Goal: Task Accomplishment & Management: Manage account settings

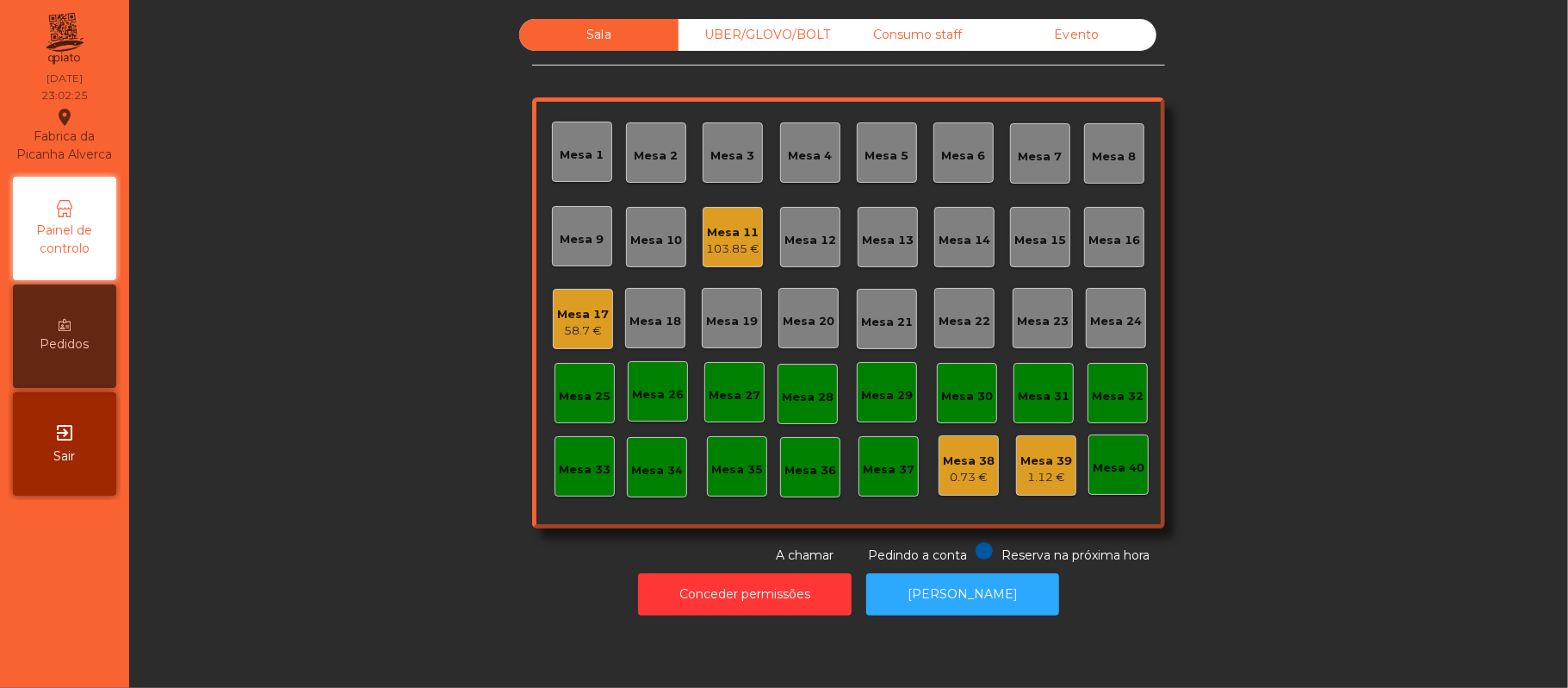
click at [559, 325] on div "58.7 €" at bounding box center [583, 331] width 51 height 17
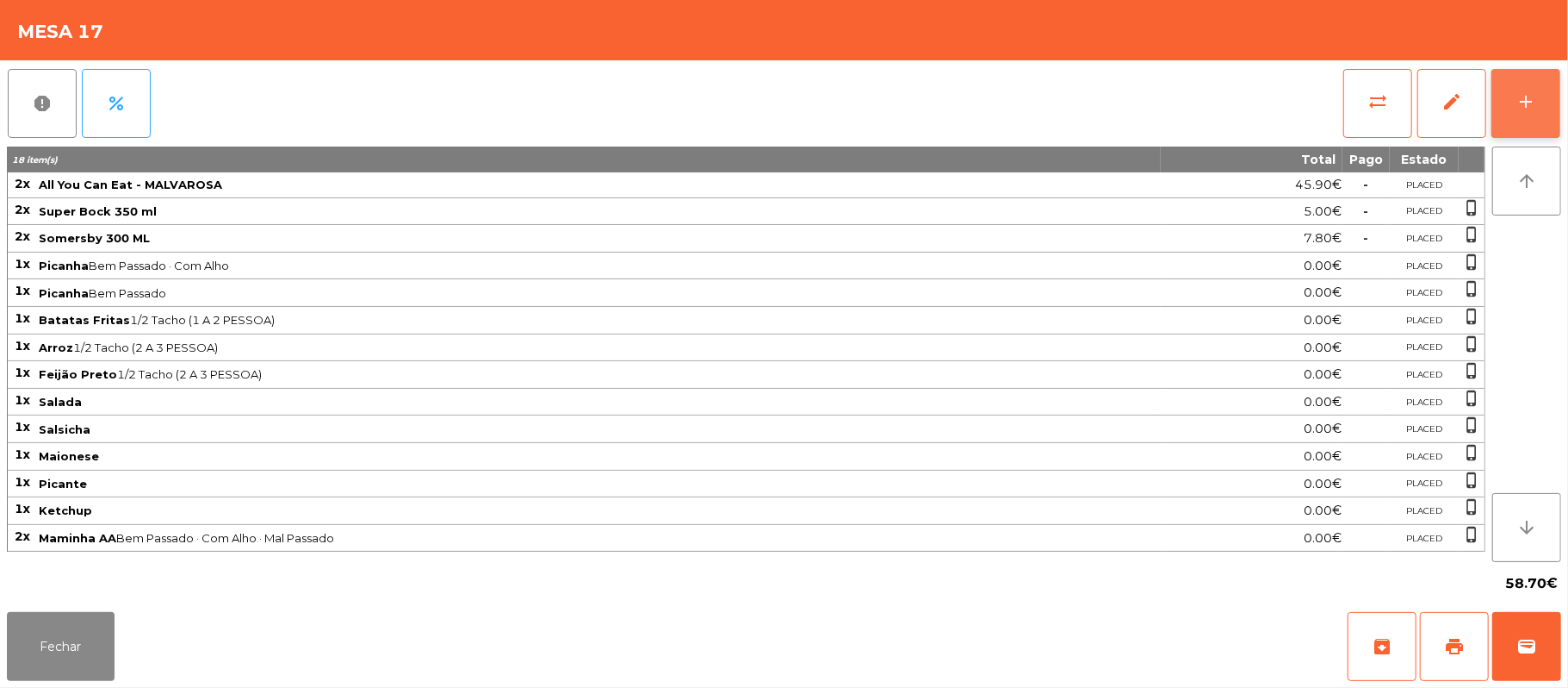
click at [1503, 89] on button "add" at bounding box center [1525, 103] width 69 height 69
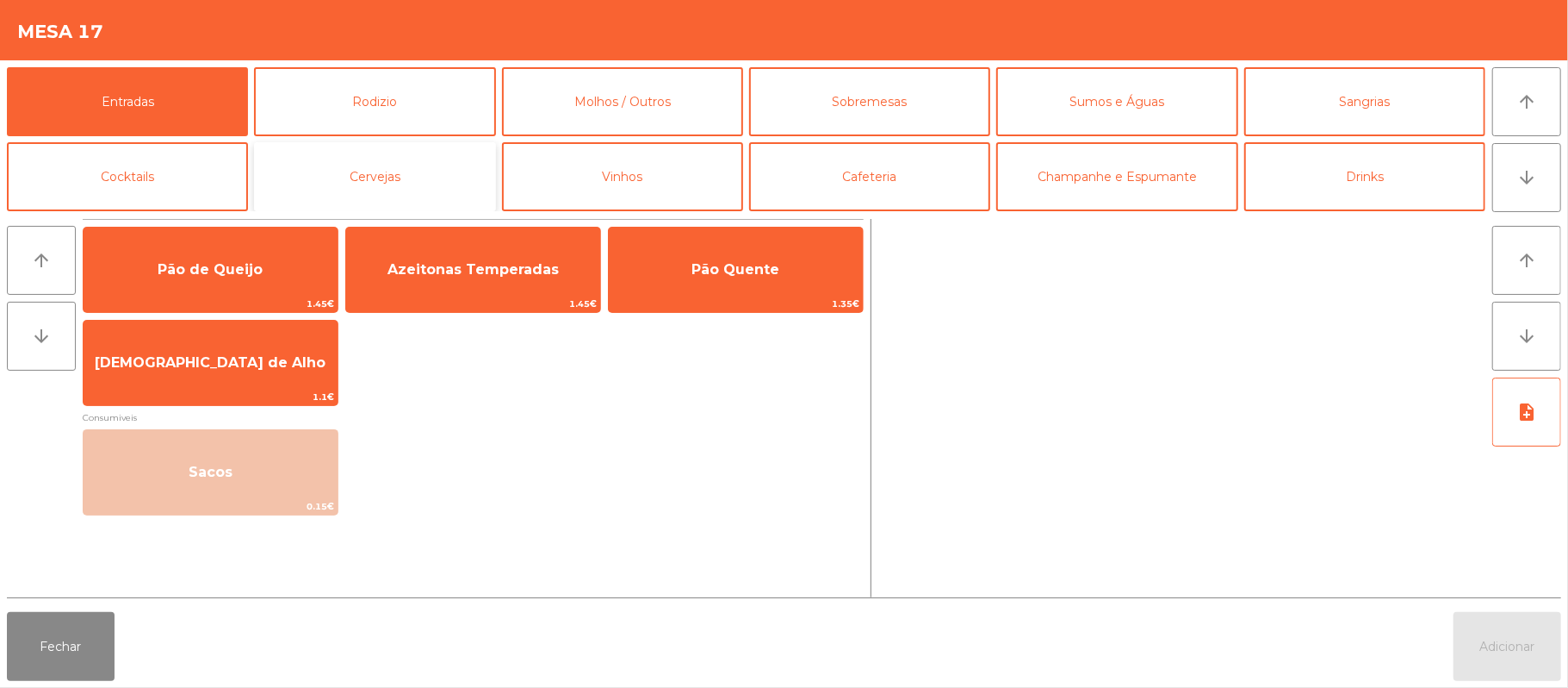
click at [434, 191] on button "Cervejas" at bounding box center [374, 177] width 241 height 69
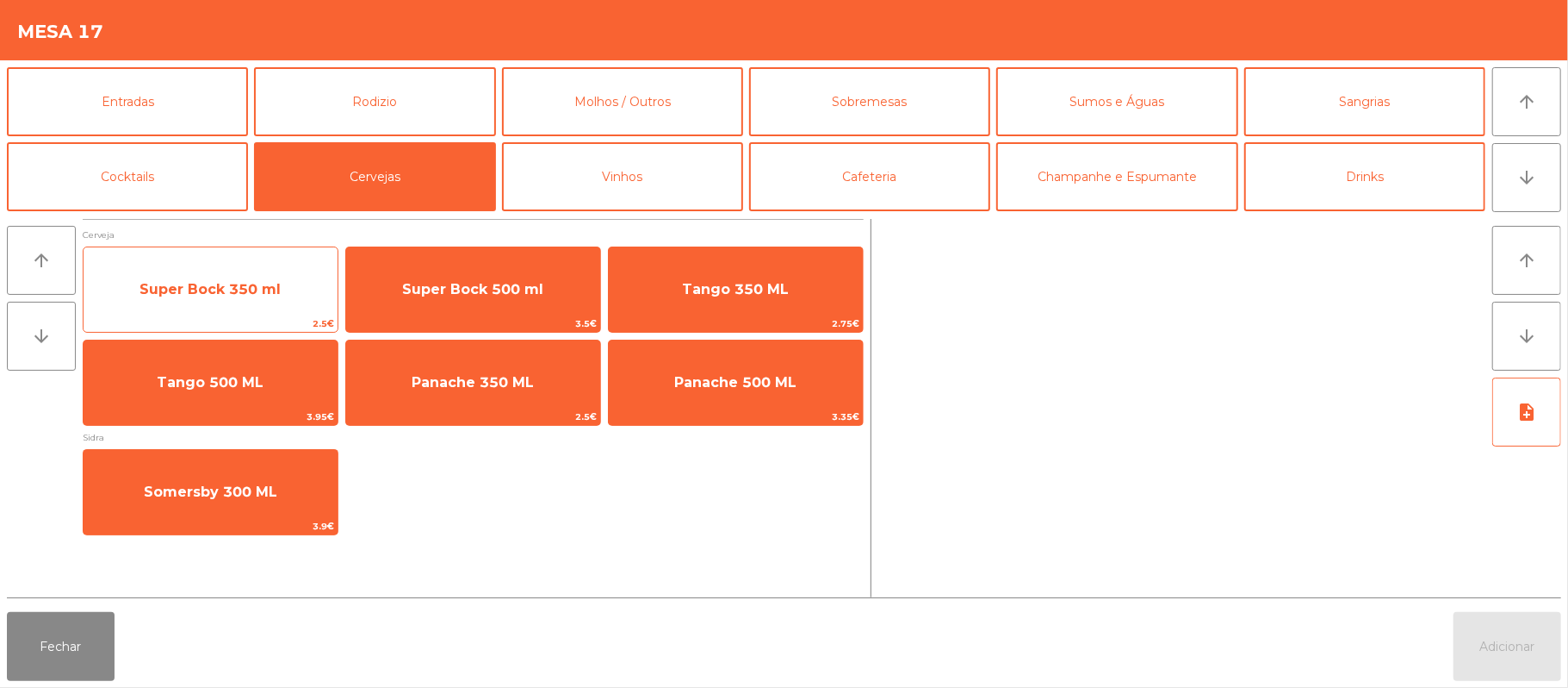
click at [248, 304] on span "Super Bock 350 ml" at bounding box center [210, 289] width 254 height 47
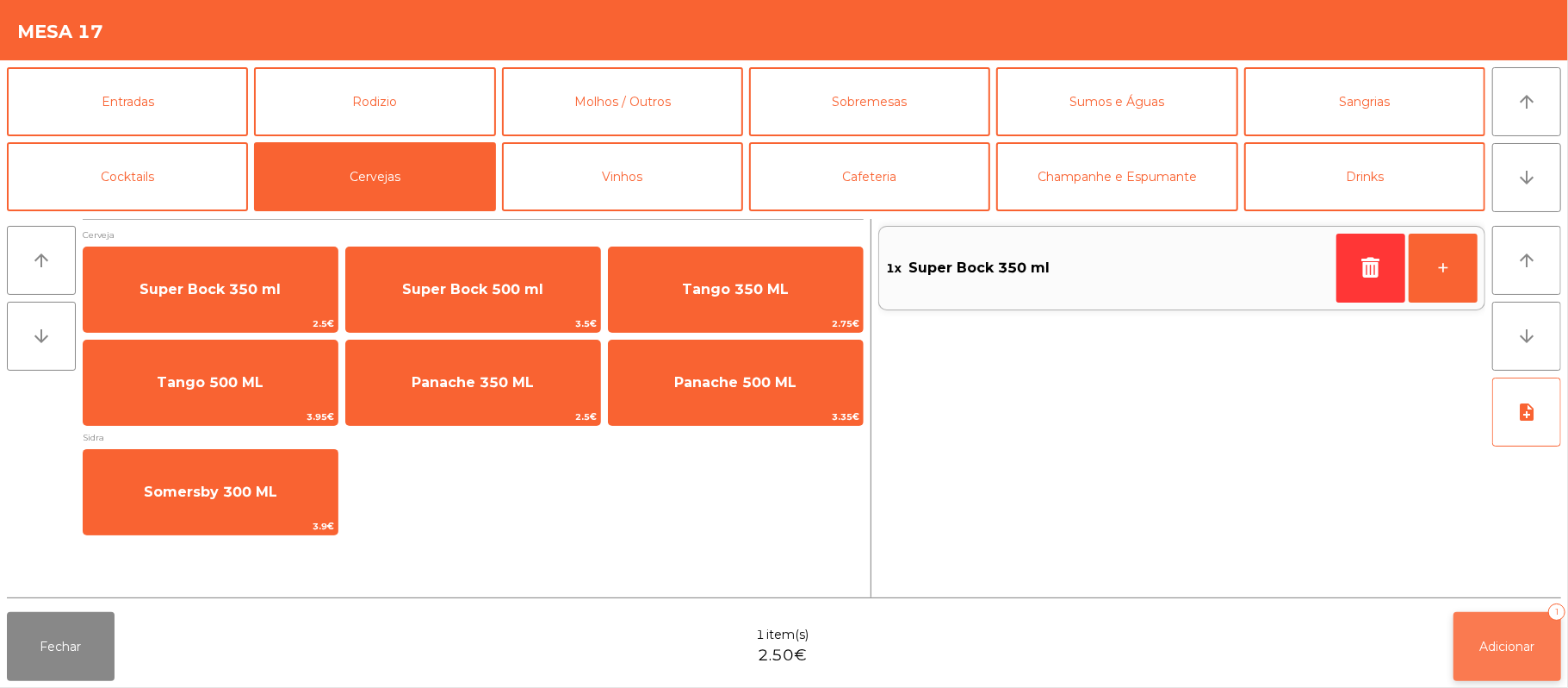
click at [1518, 648] on span "Adicionar" at bounding box center [1507, 646] width 55 height 16
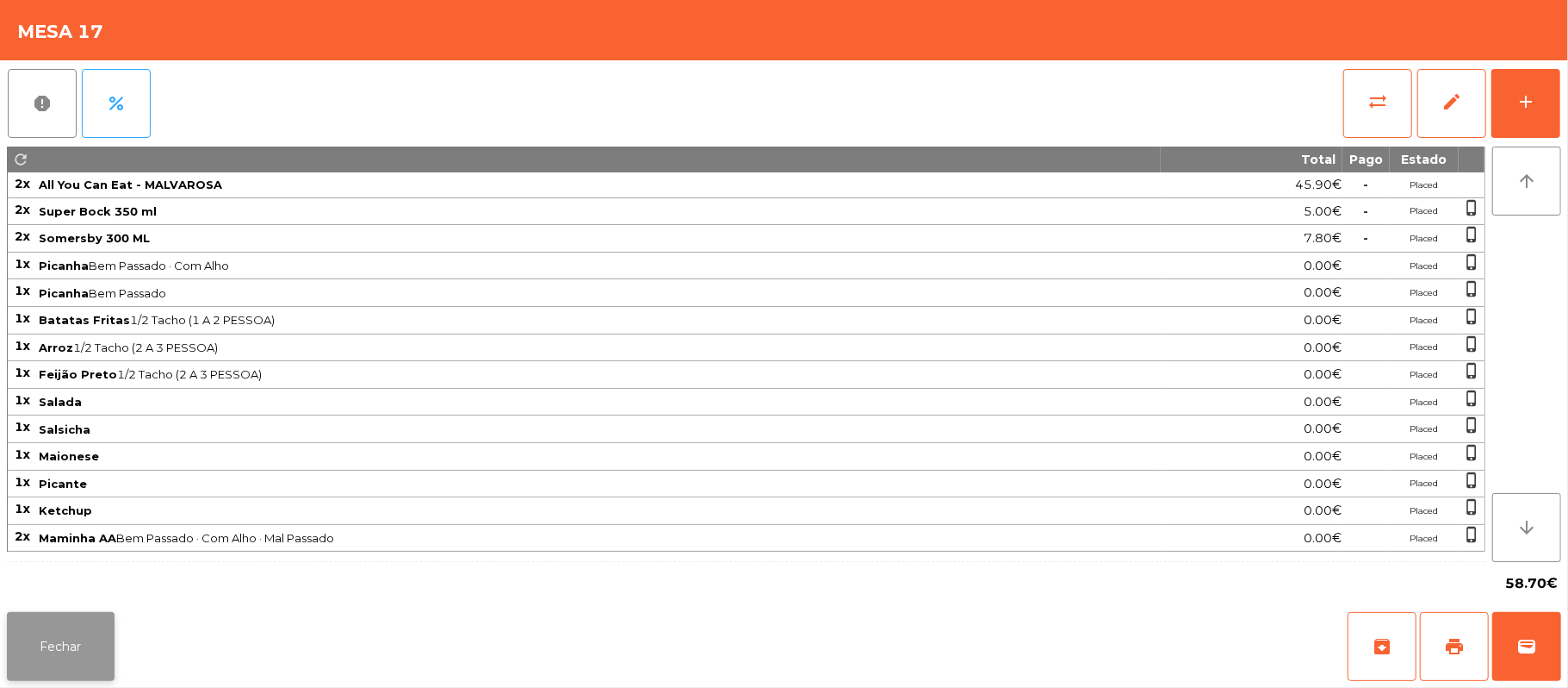
click at [86, 635] on button "Fechar" at bounding box center [60, 645] width 108 height 69
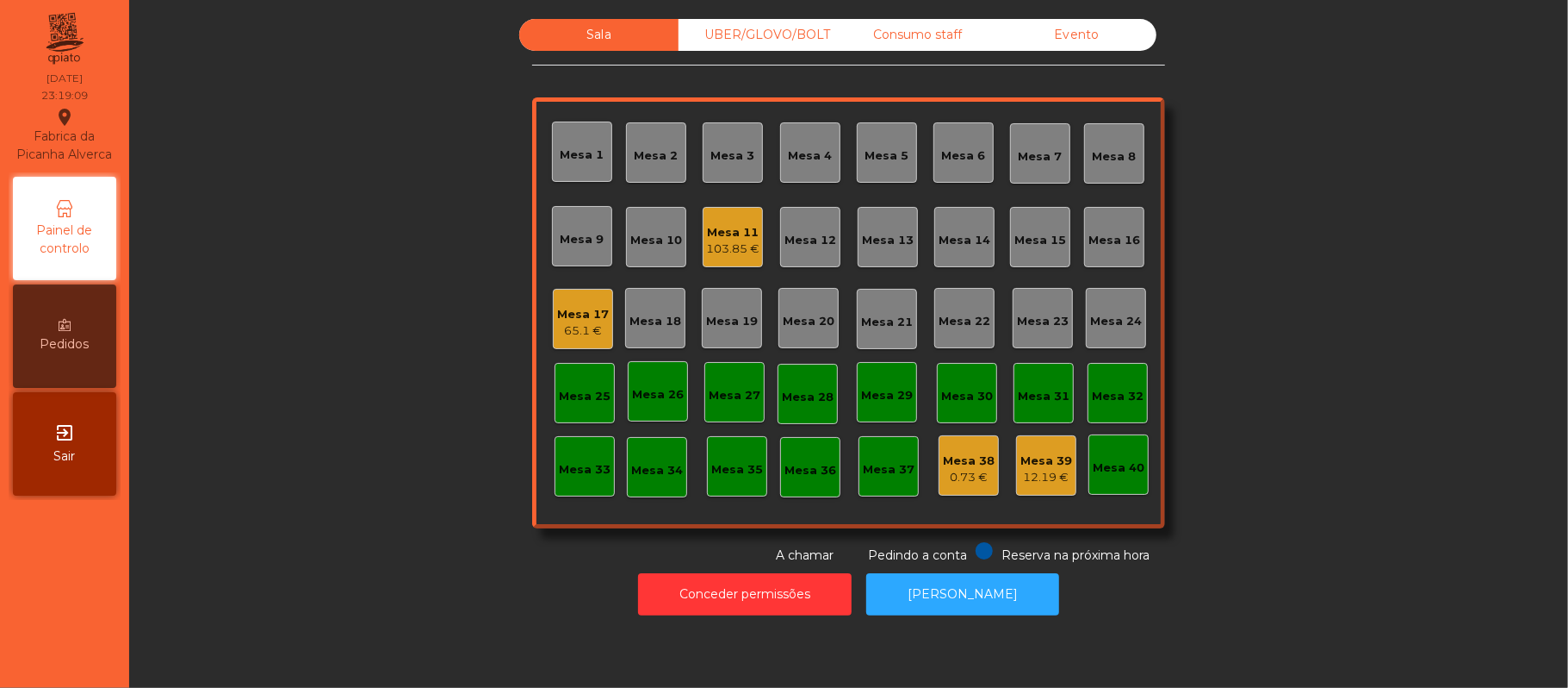
click at [738, 32] on div "UBER/GLOVO/BOLT" at bounding box center [758, 35] width 159 height 32
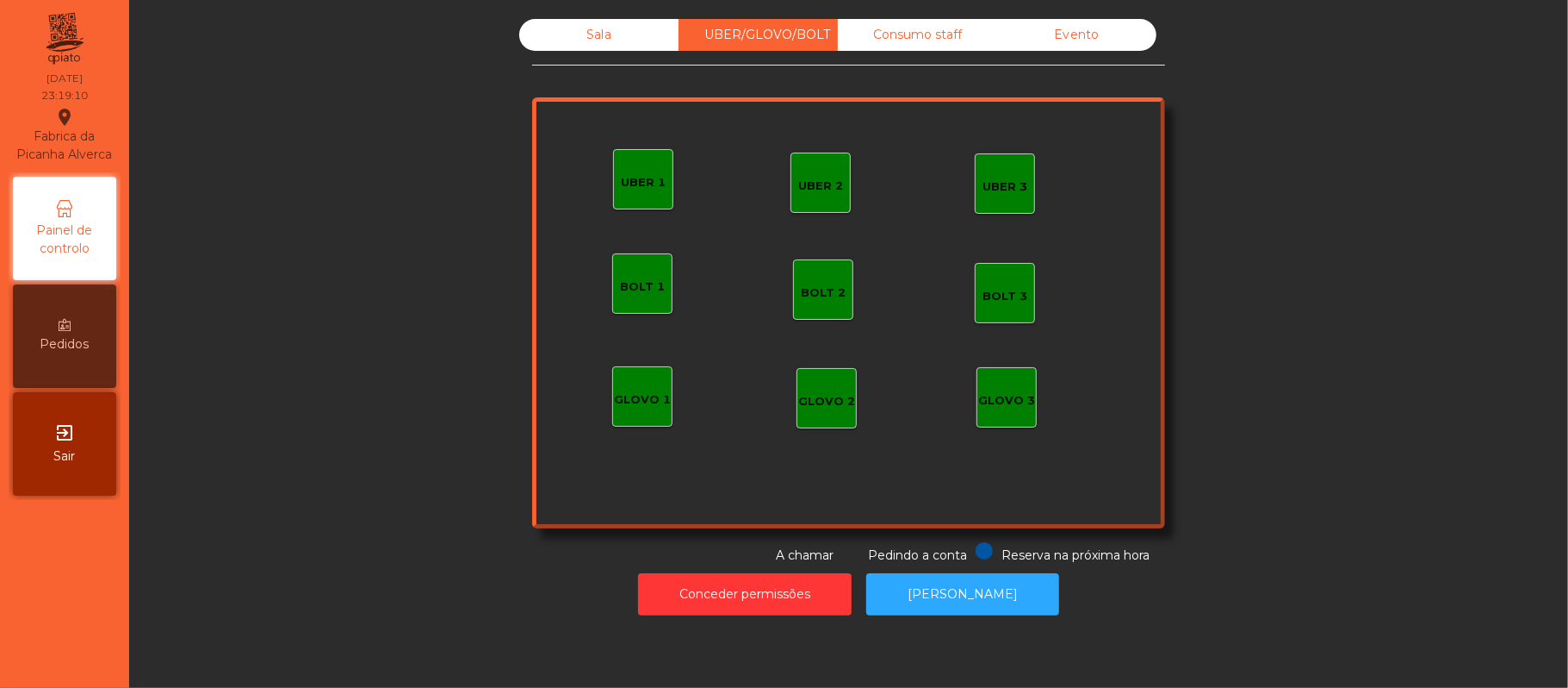
click at [947, 28] on div "Consumo staff" at bounding box center [917, 35] width 159 height 32
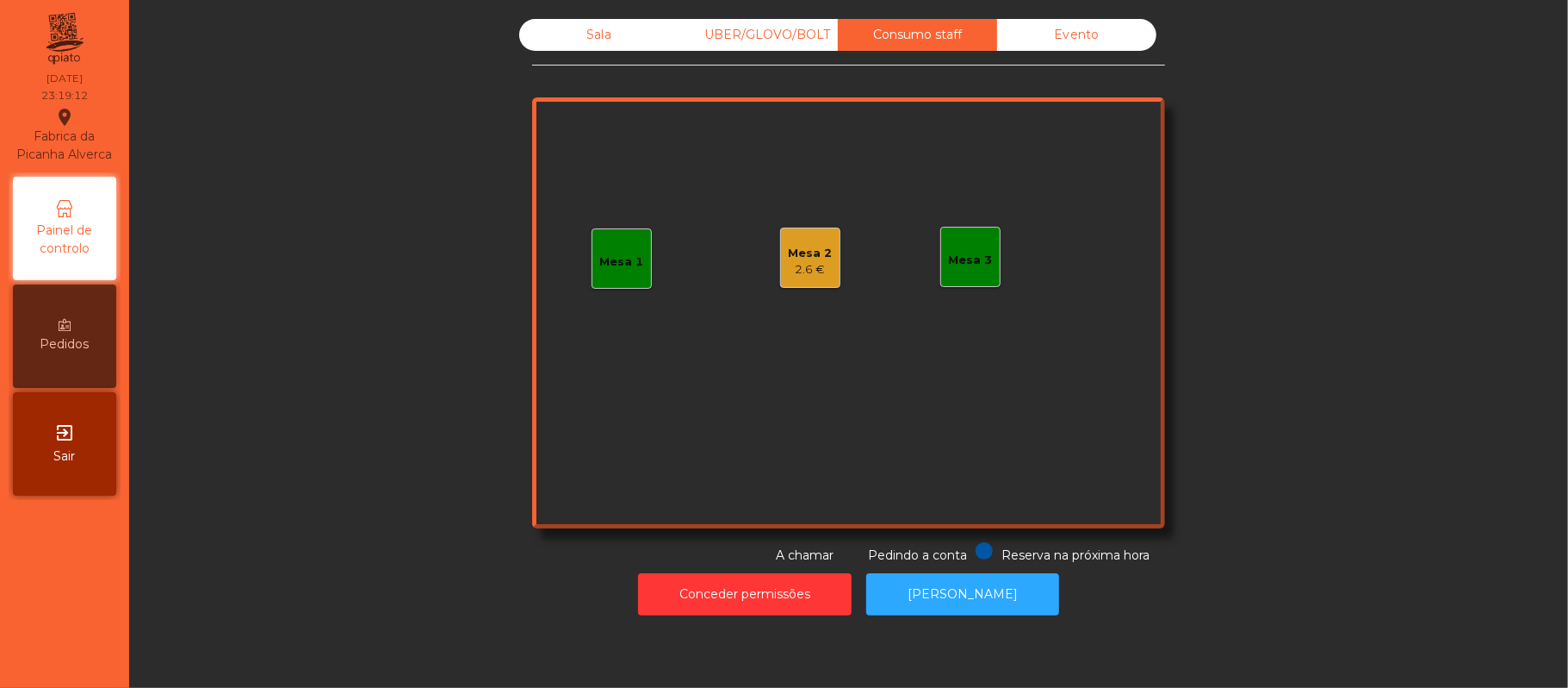
click at [590, 35] on div "Sala" at bounding box center [598, 35] width 159 height 32
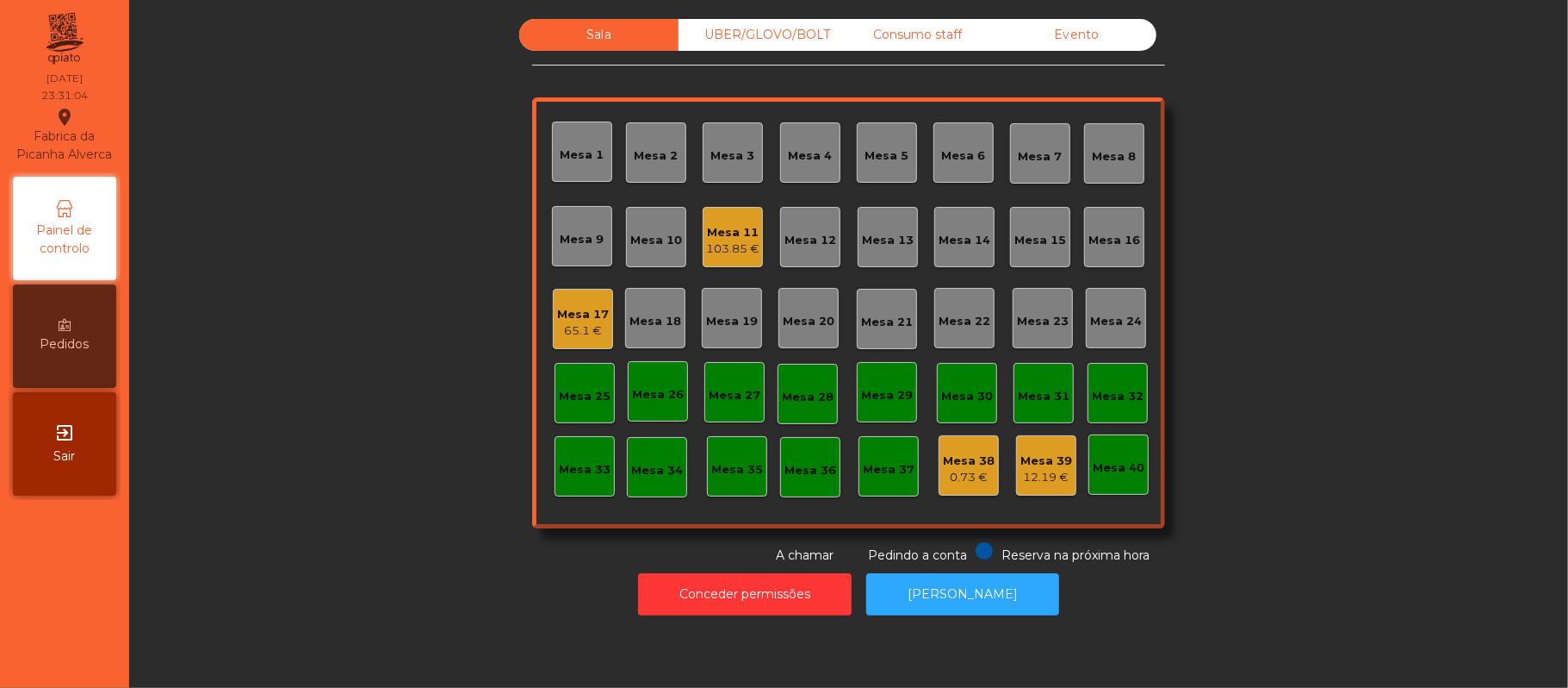
click at [734, 255] on div "103.85 €" at bounding box center [732, 249] width 53 height 17
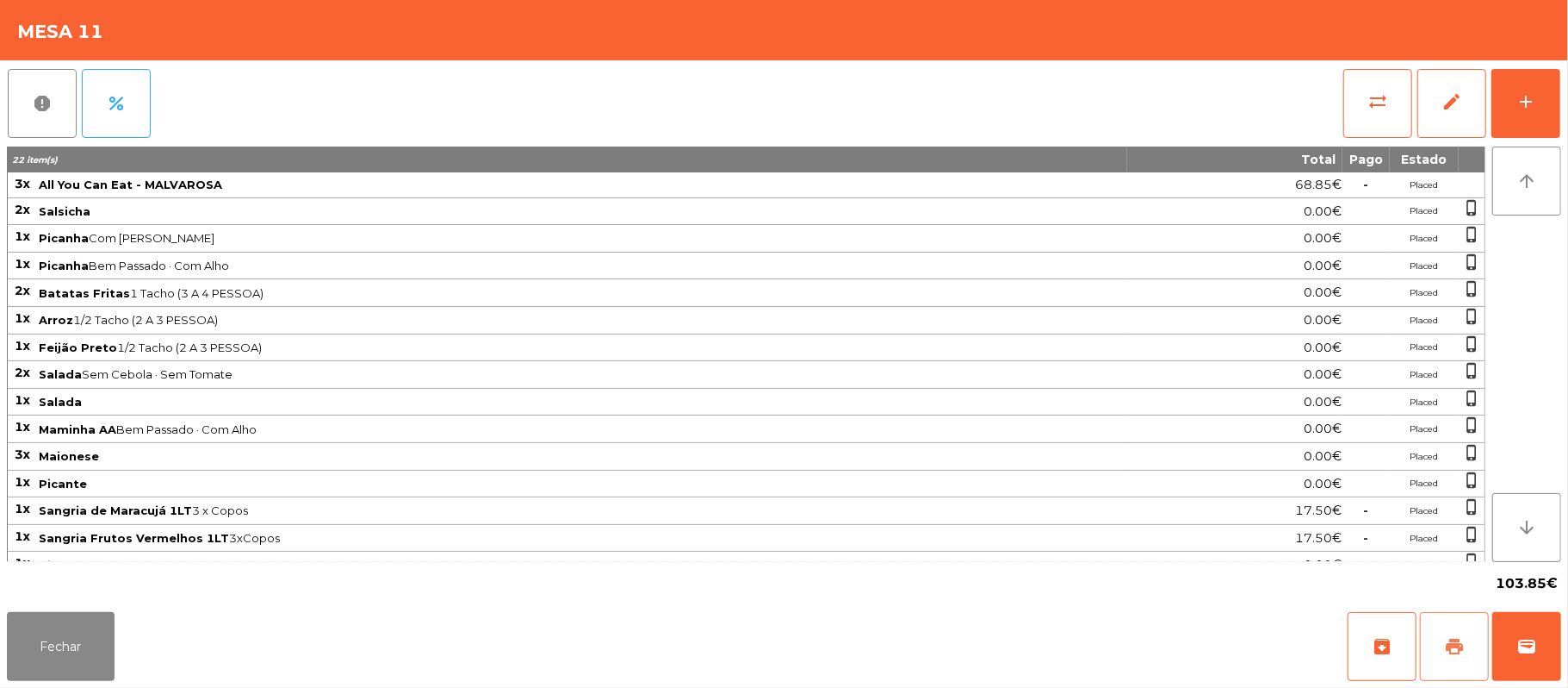
click at [1450, 635] on button "print" at bounding box center [1454, 645] width 69 height 69
click at [1471, 657] on button "print" at bounding box center [1454, 645] width 69 height 69
click at [1357, 108] on button "sync_alt" at bounding box center [1377, 103] width 69 height 69
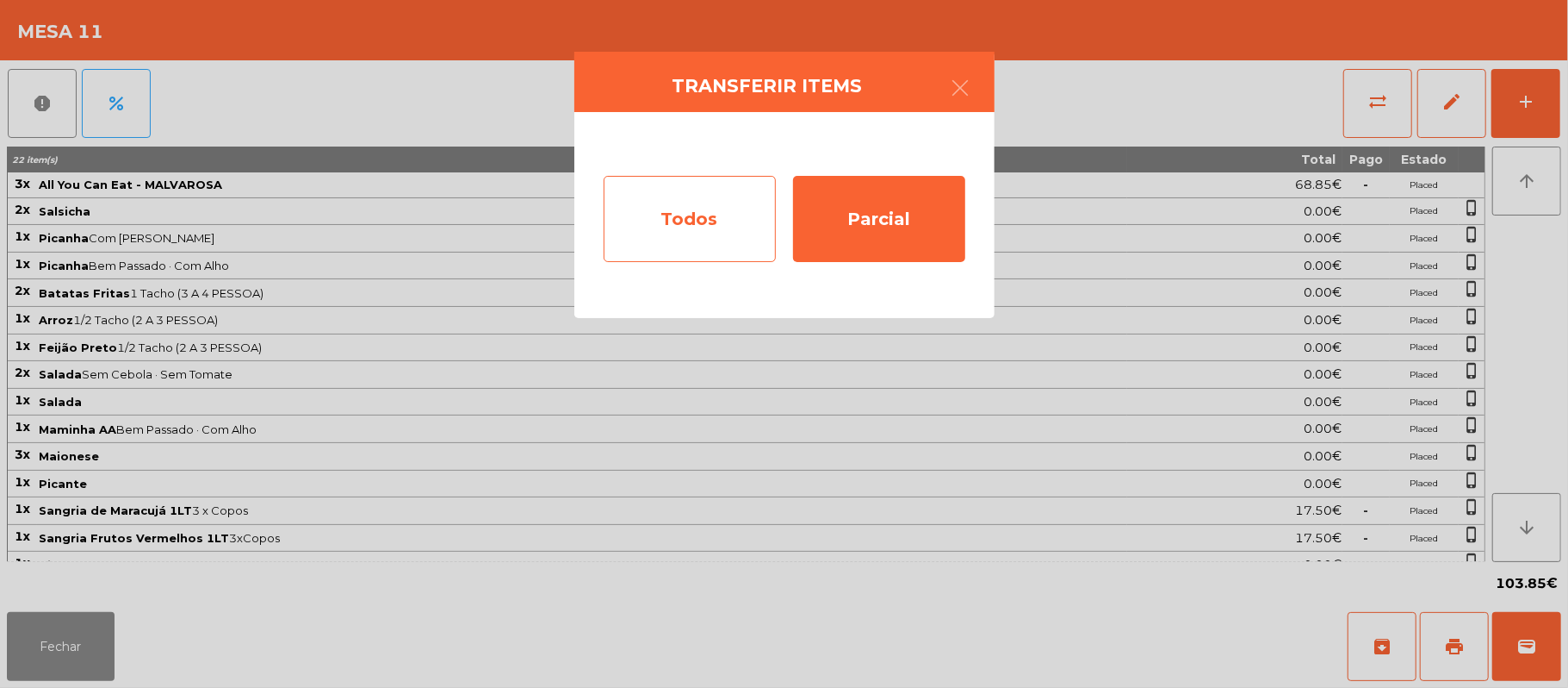
click at [677, 222] on div "Todos" at bounding box center [689, 218] width 173 height 86
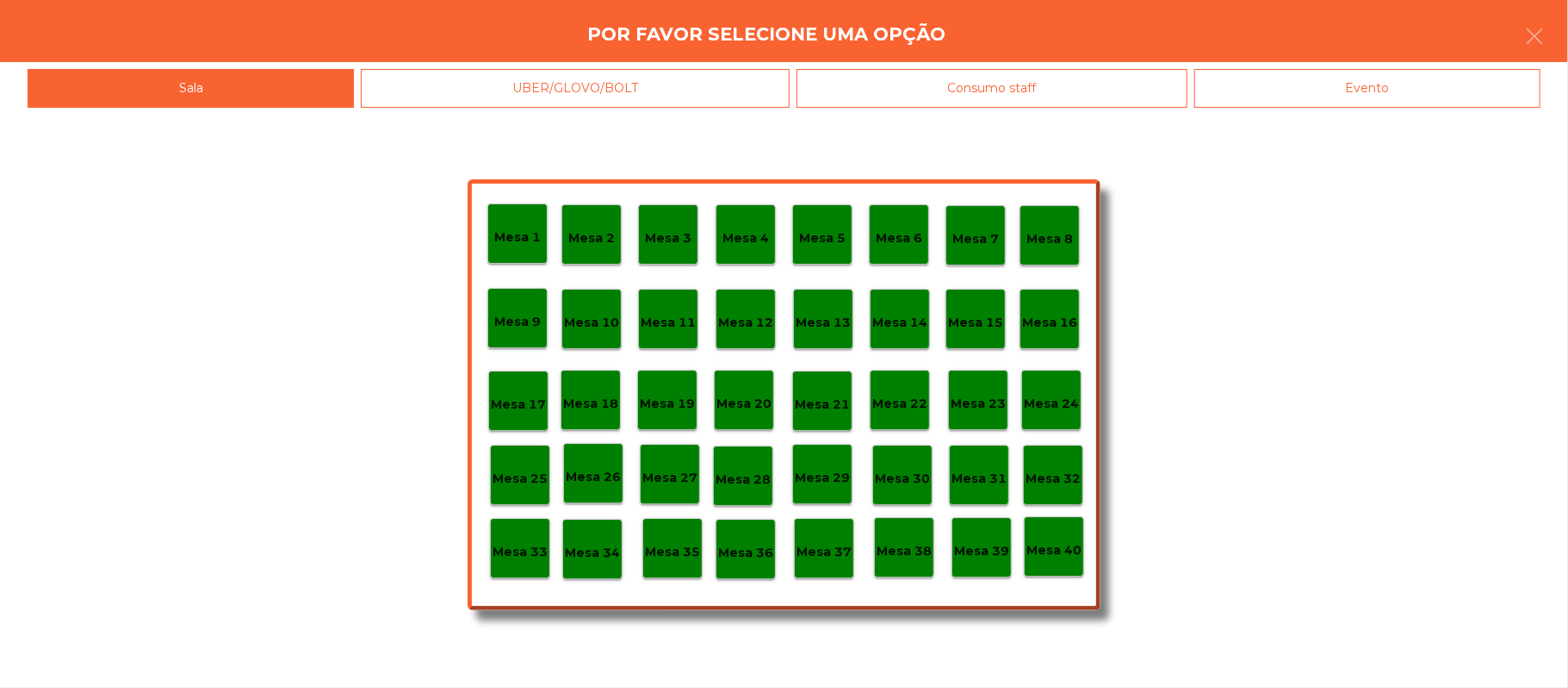
click at [1447, 107] on div "Evento" at bounding box center [1367, 88] width 346 height 39
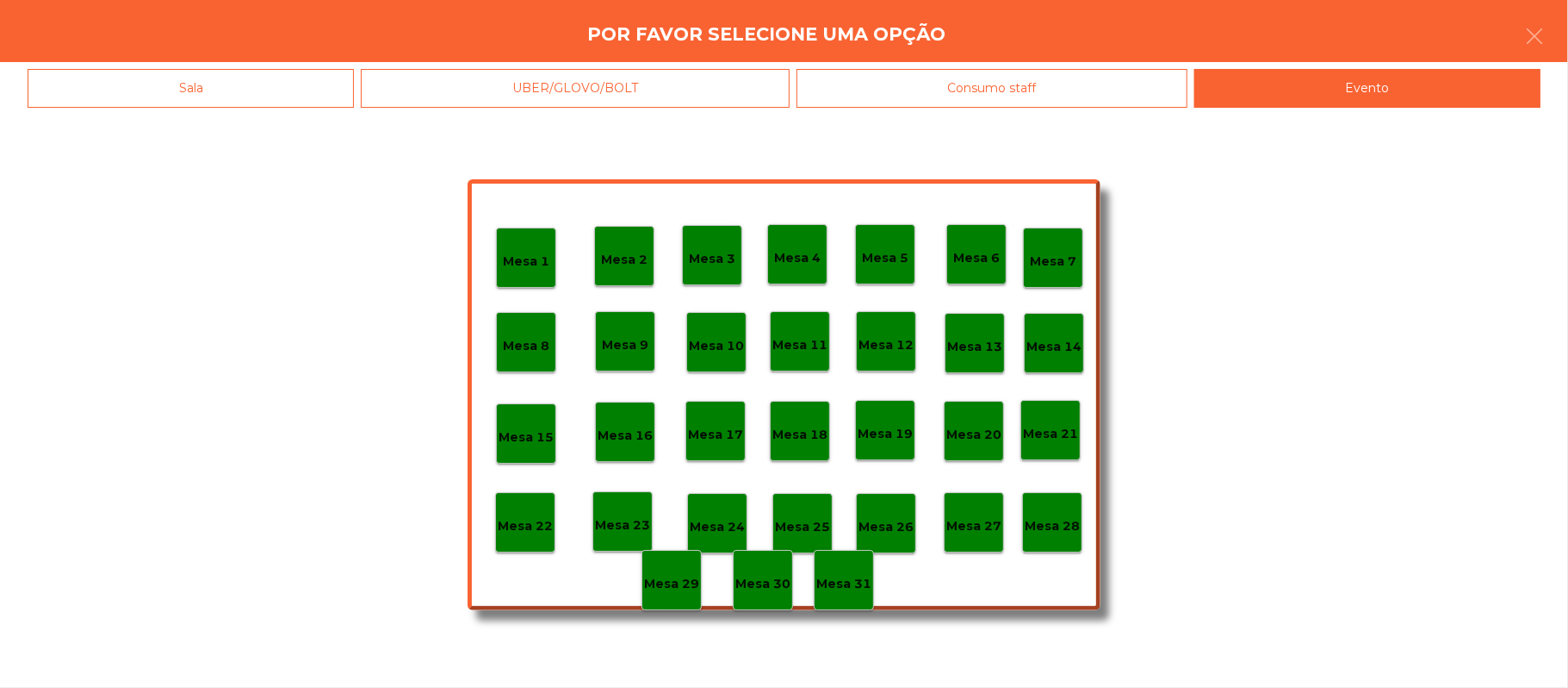
click at [1065, 571] on div "Mesa 1 Mesa 2 Mesa 3 Mesa 4 Mesa 5 Mesa 6 Mesa 7 Mesa 8 Mesa 9 Mesa 10 [GEOGRAP…" at bounding box center [784, 395] width 633 height 431
click at [1061, 526] on p "Mesa 28" at bounding box center [1052, 526] width 55 height 19
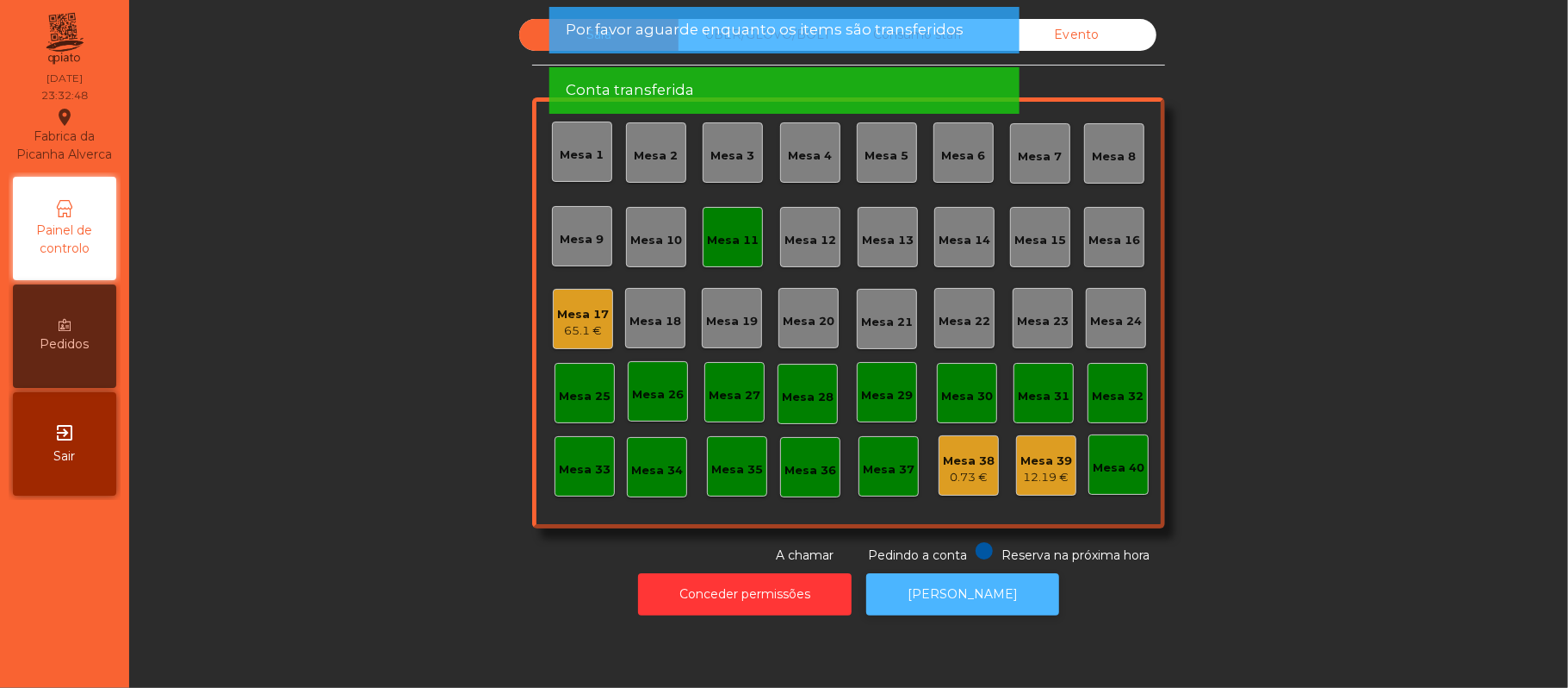
click at [942, 576] on button "[PERSON_NAME]" at bounding box center [962, 595] width 193 height 43
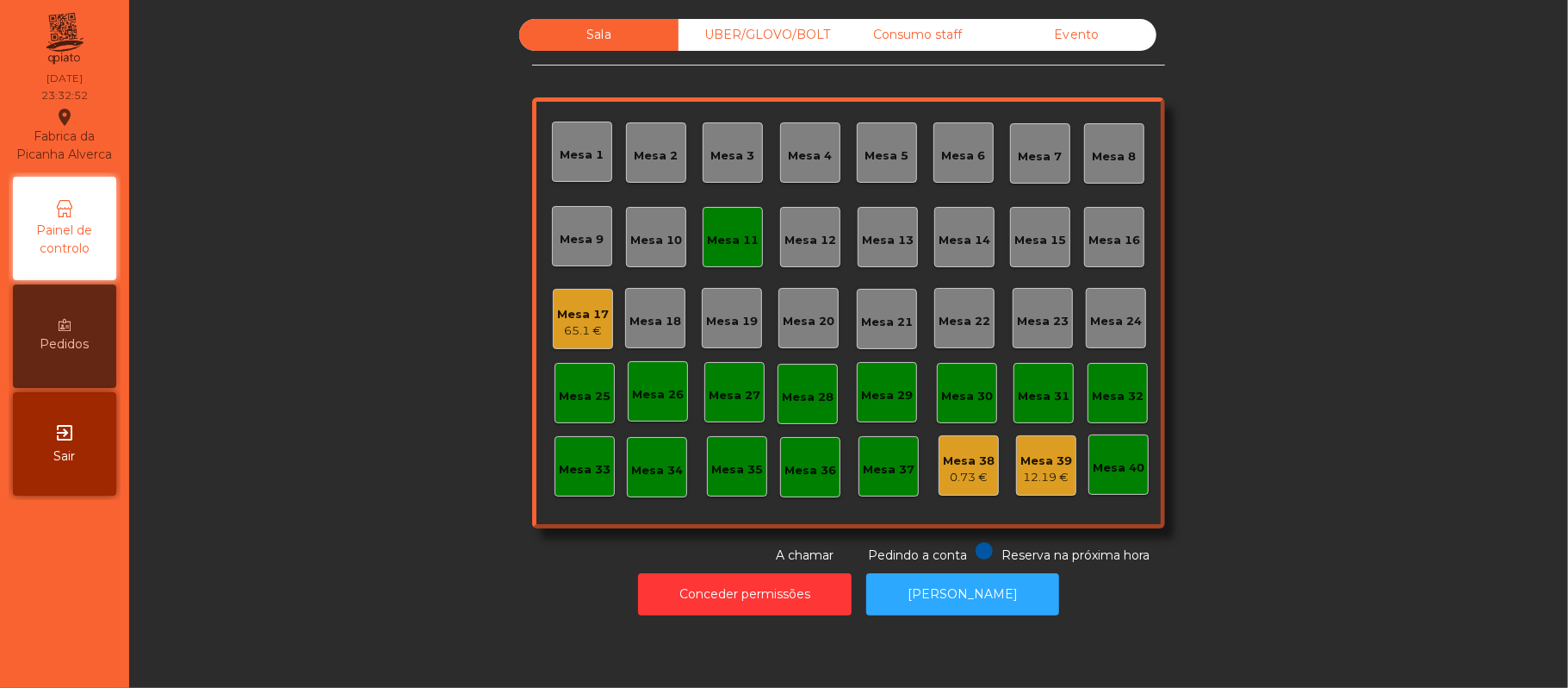
click at [737, 225] on div "Mesa 11" at bounding box center [732, 237] width 51 height 24
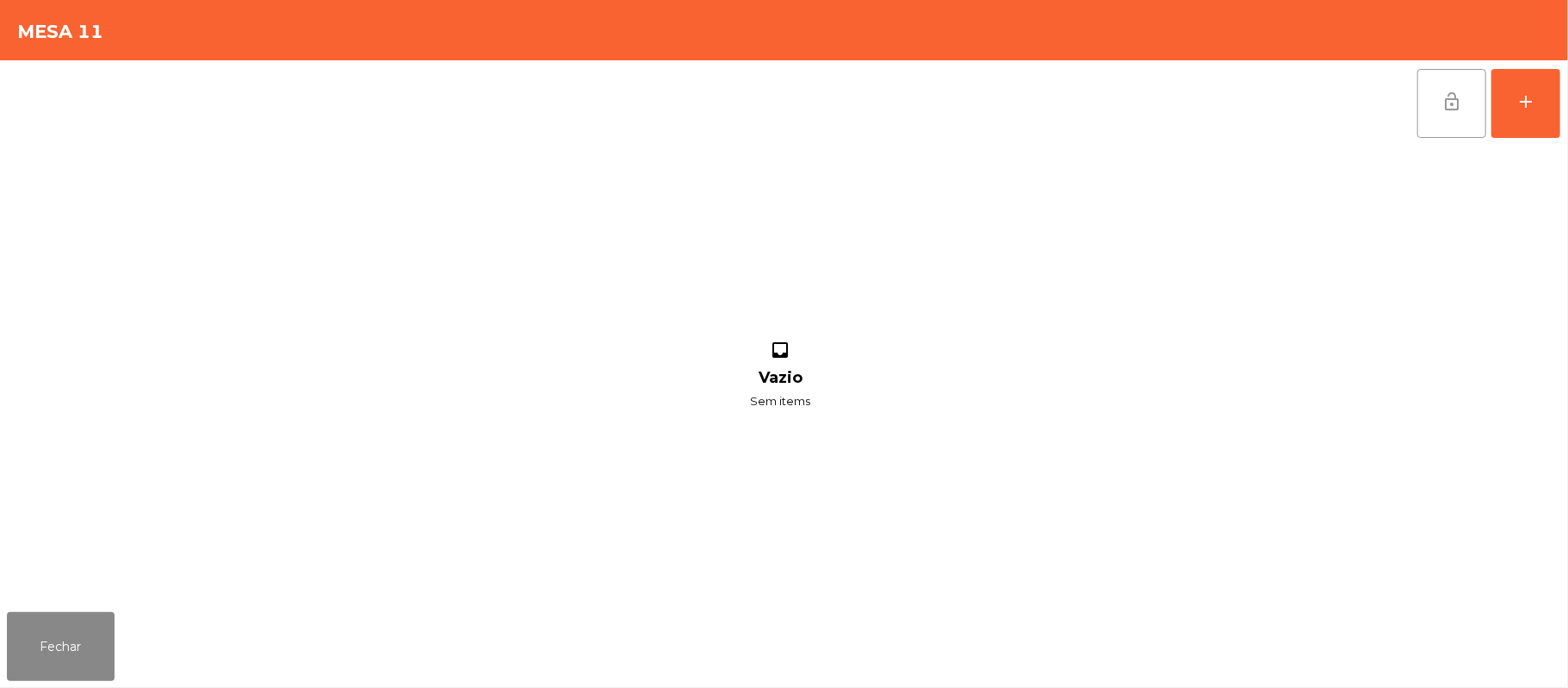
click at [1434, 84] on button "lock_open" at bounding box center [1452, 103] width 69 height 69
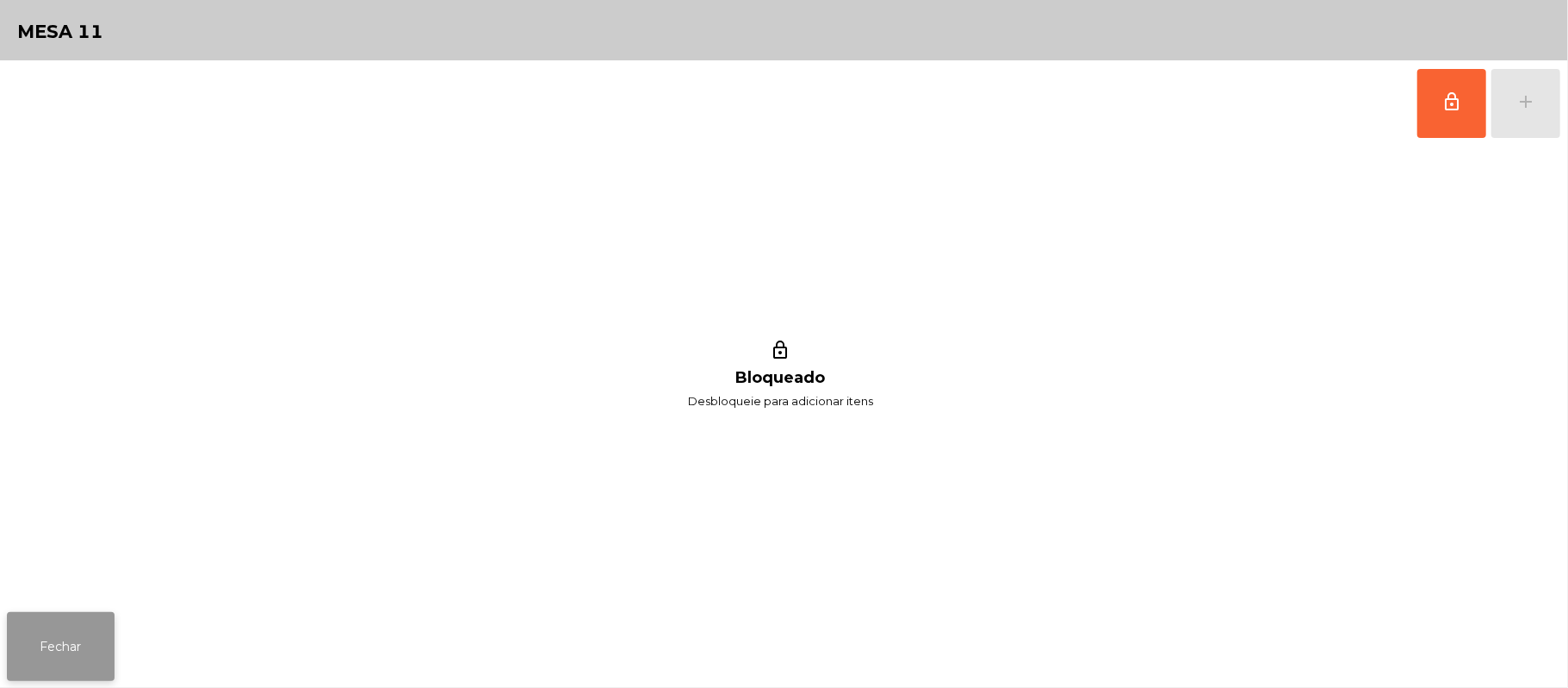
click at [80, 664] on button "Fechar" at bounding box center [60, 645] width 108 height 69
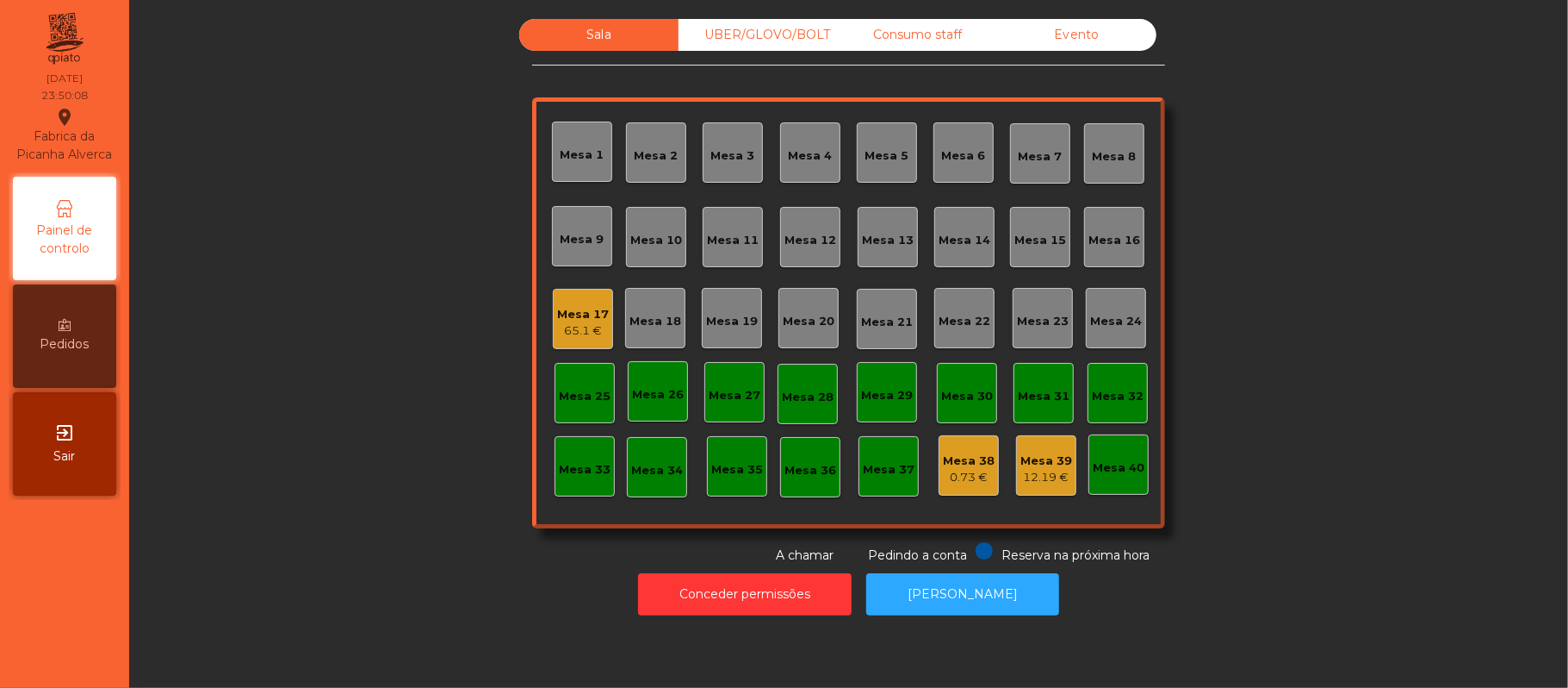
click at [561, 331] on div "65.1 €" at bounding box center [583, 331] width 51 height 17
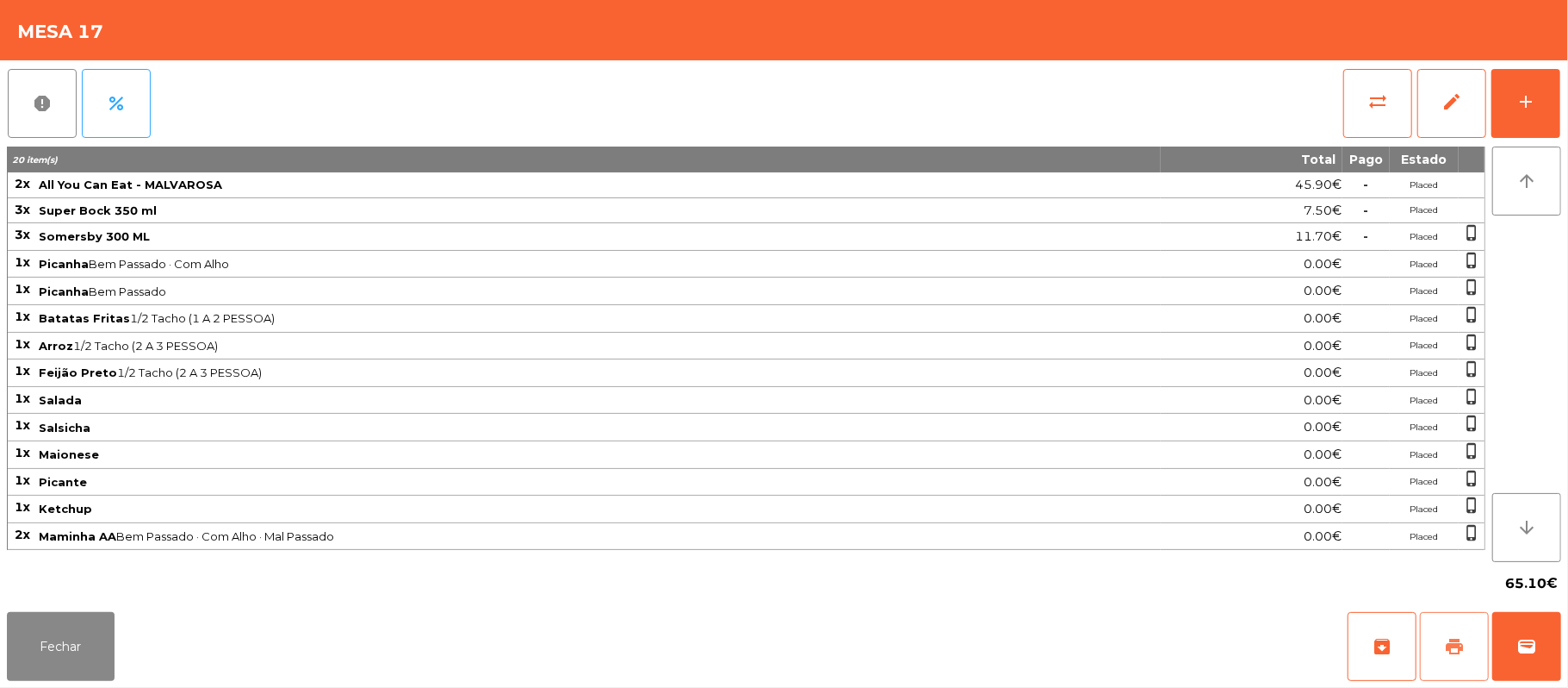
click at [1464, 646] on button "print" at bounding box center [1454, 645] width 69 height 69
click at [1464, 656] on span "print" at bounding box center [1454, 645] width 20 height 20
click at [1553, 667] on button "wallet" at bounding box center [1526, 645] width 69 height 69
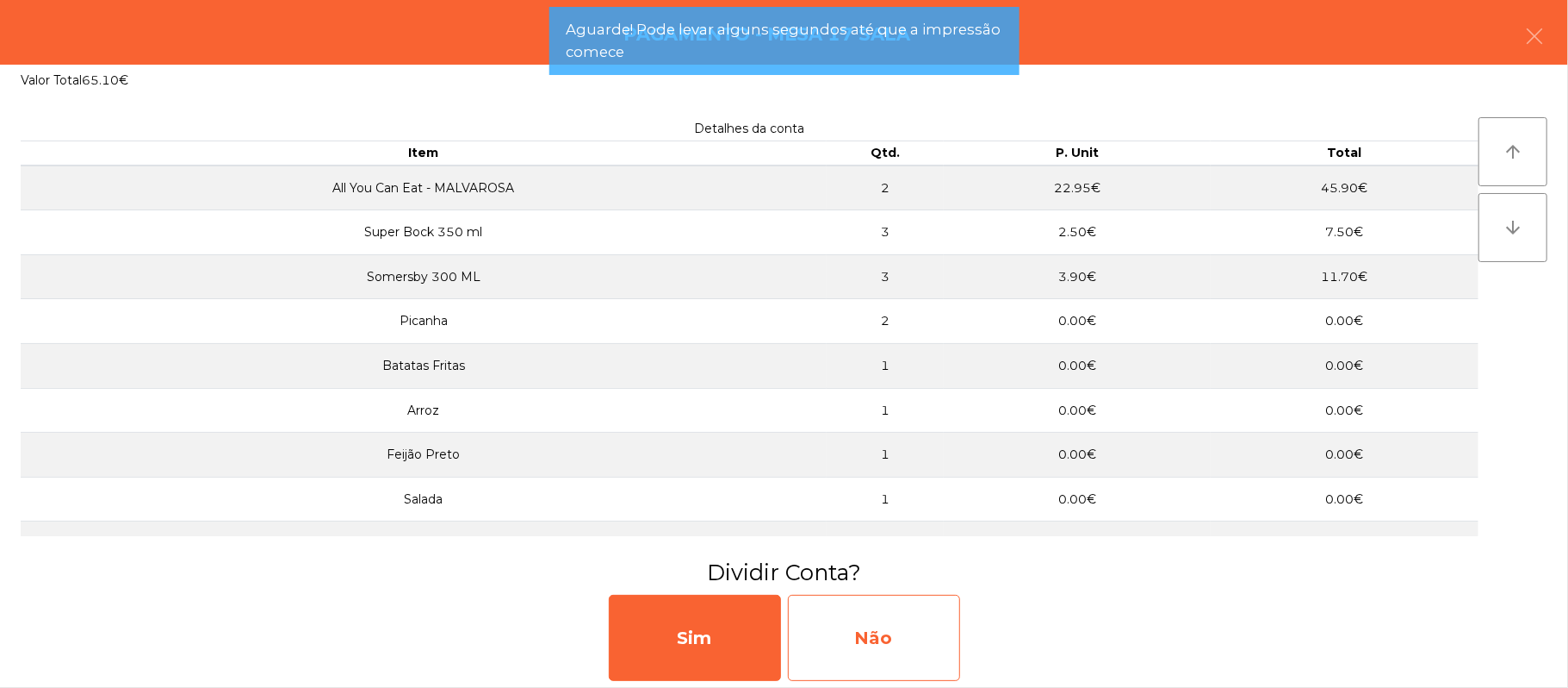
click at [904, 635] on div "Não" at bounding box center [875, 638] width 173 height 86
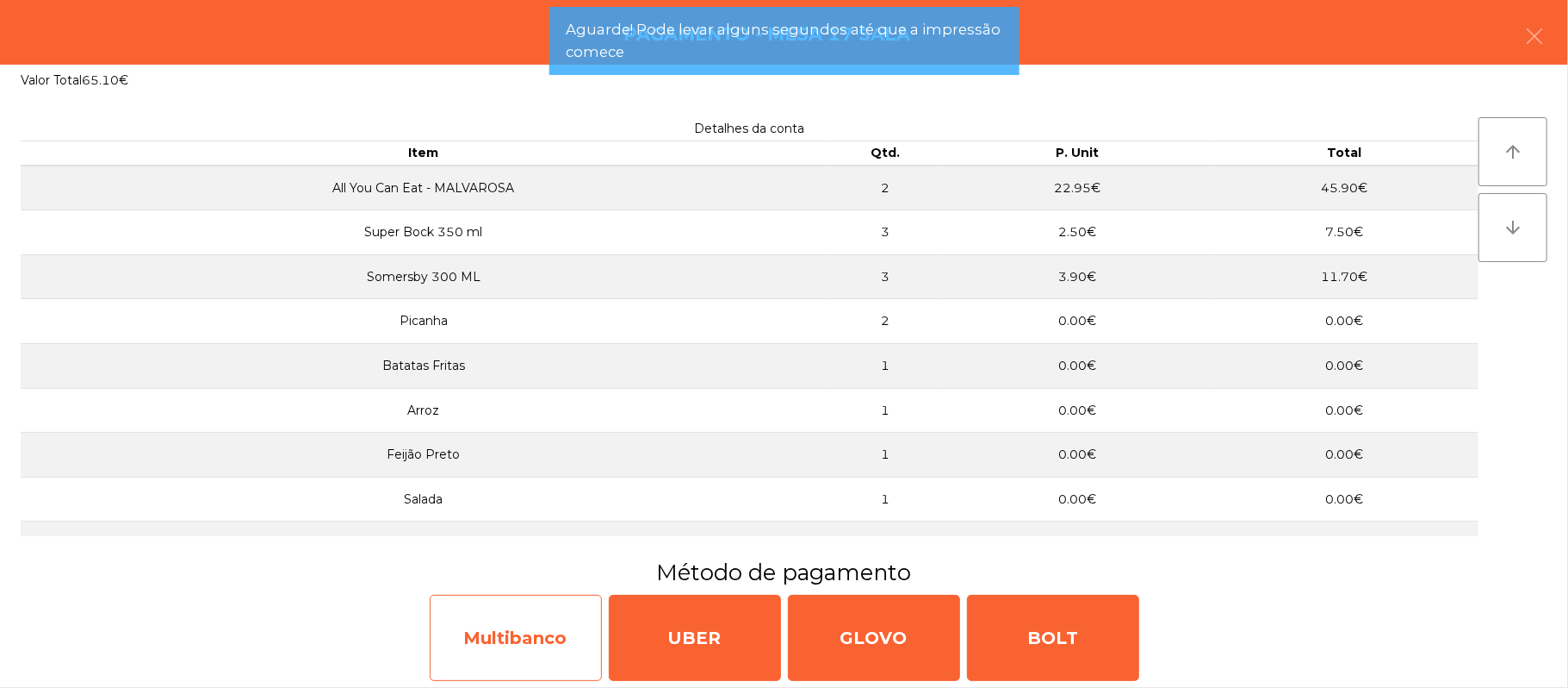
click at [545, 639] on div "Multibanco" at bounding box center [516, 638] width 173 height 86
select select "**"
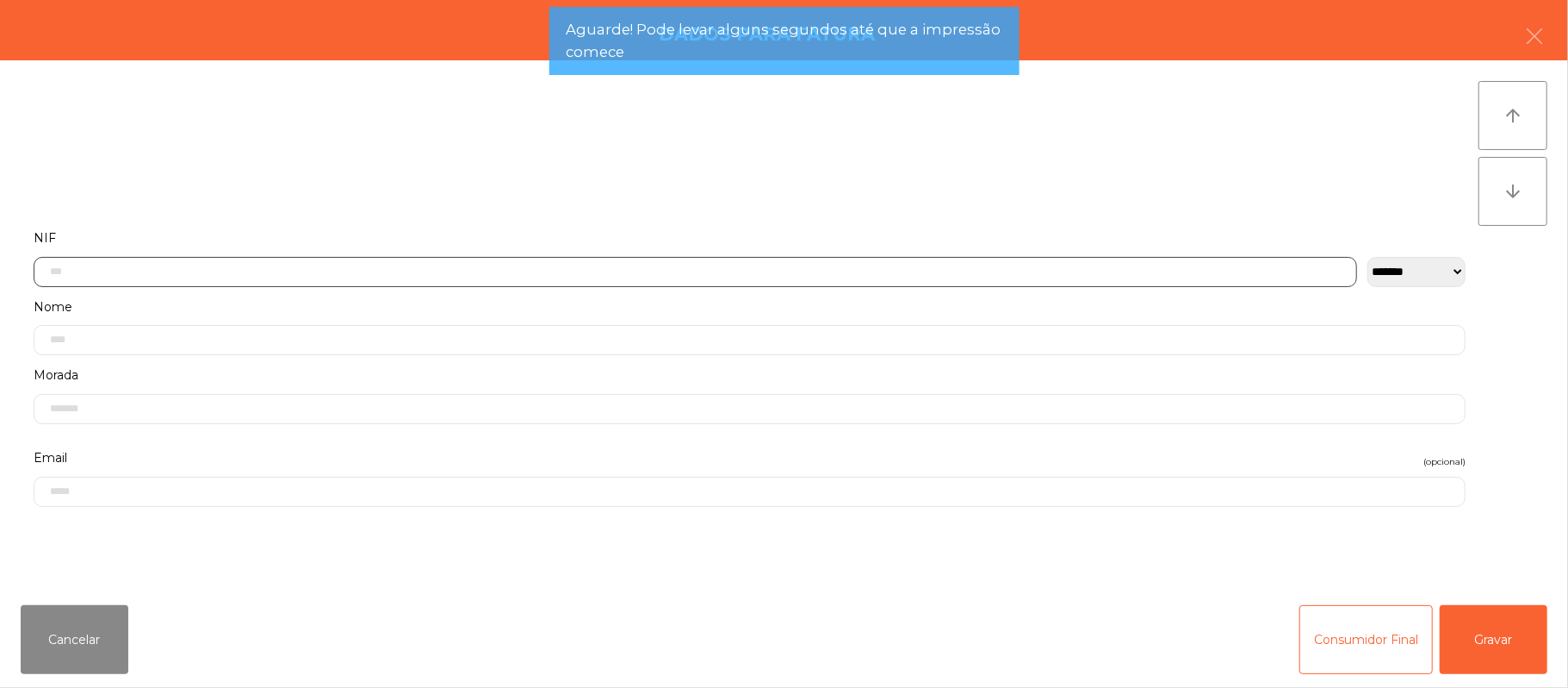
click at [470, 271] on input "text" at bounding box center [695, 272] width 1324 height 30
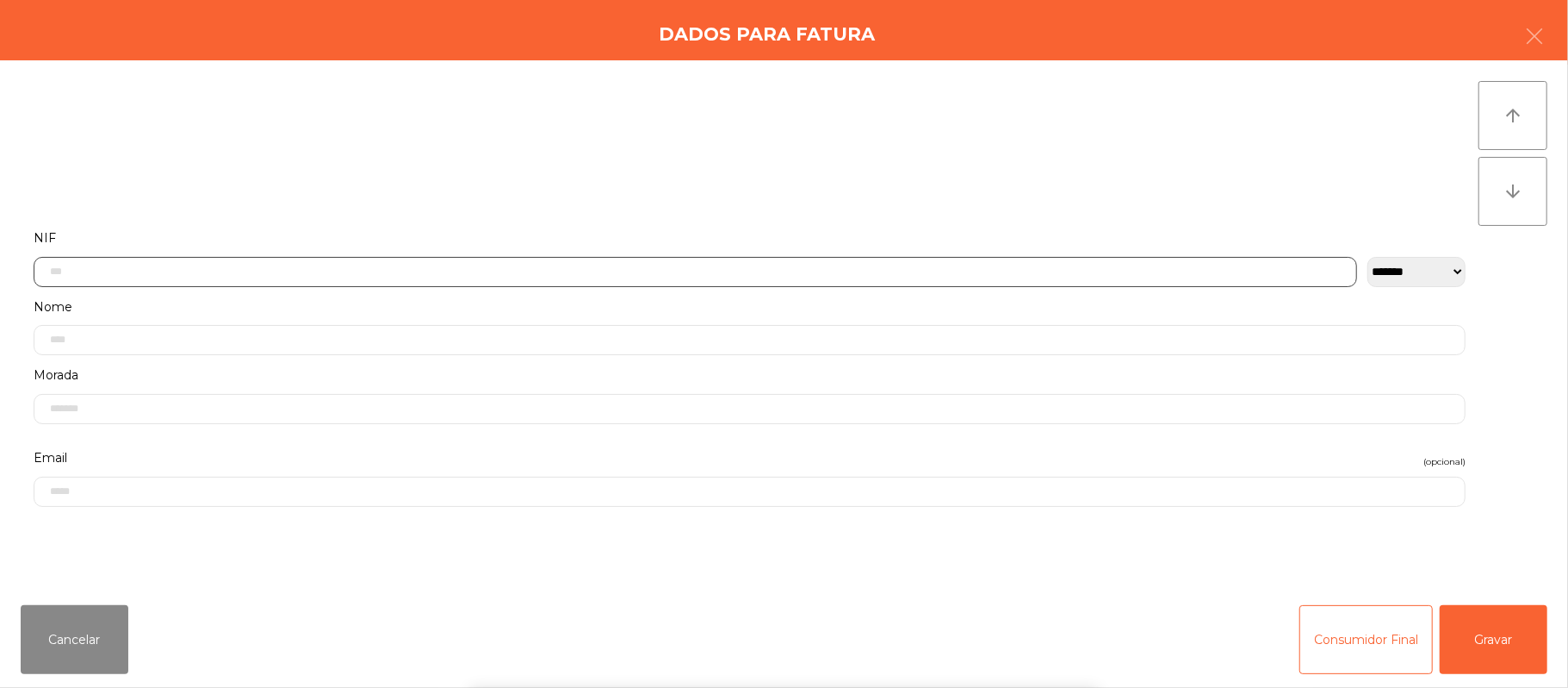
scroll to position [145, 0]
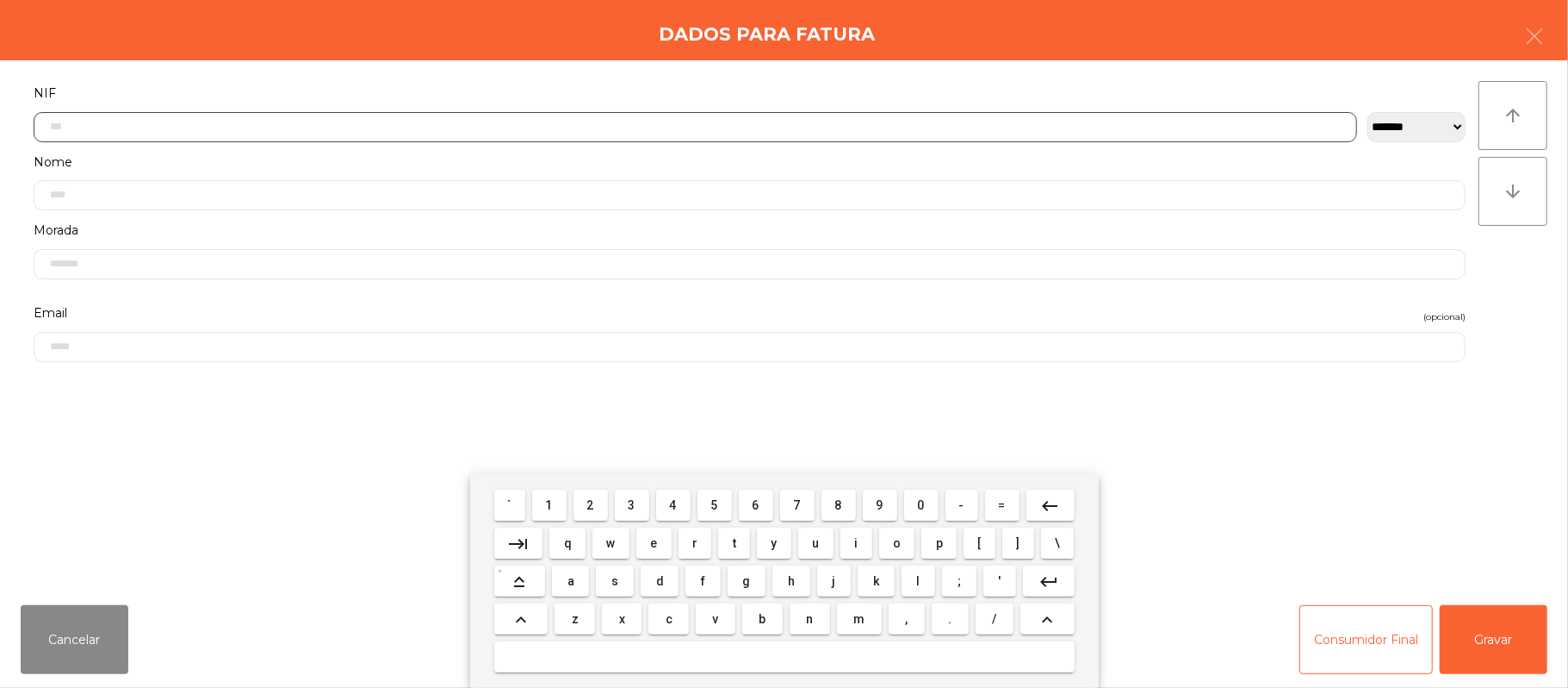
type input "*"
type input "*********"
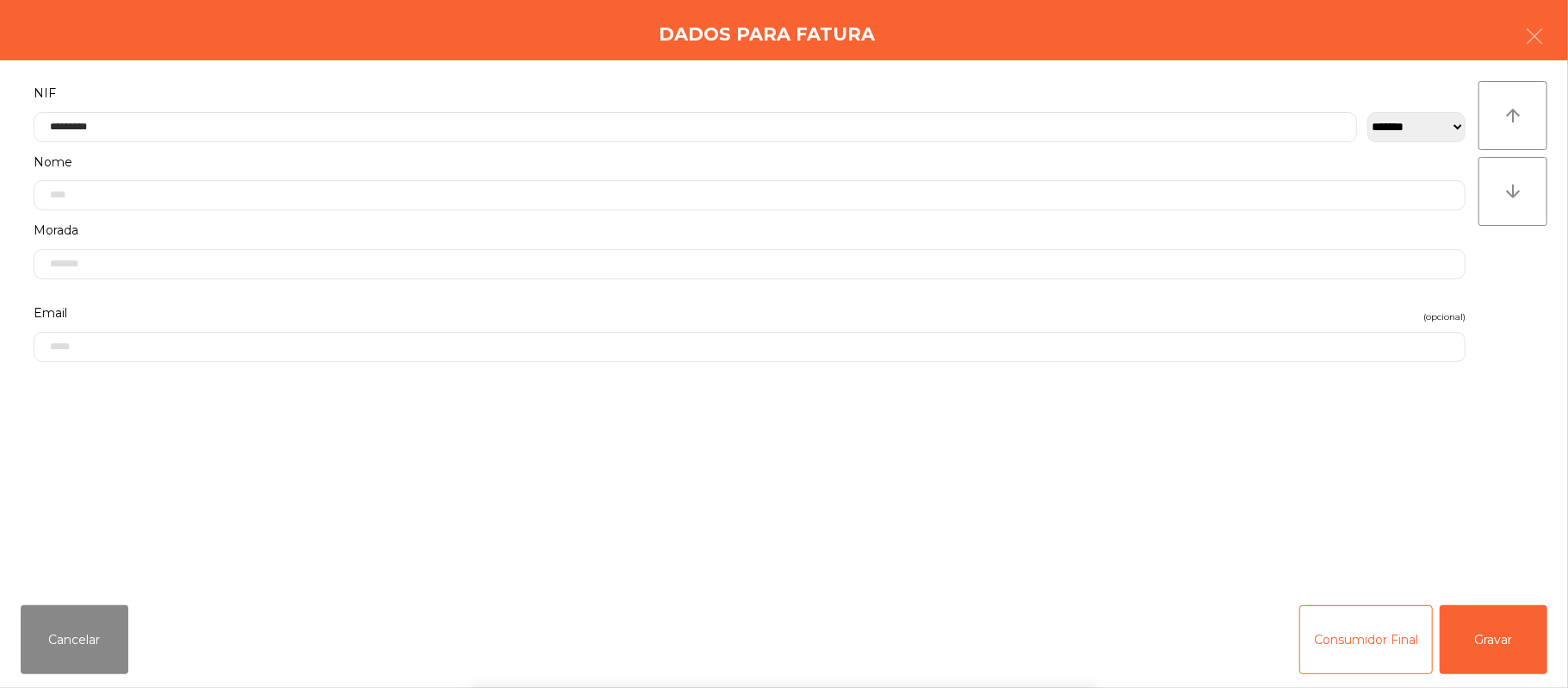
click at [1487, 636] on div "` 1 2 3 4 5 6 7 8 9 0 - = keyboard_backspace keyboard_tab q w e r t y u i o p […" at bounding box center [784, 580] width 1568 height 213
click at [1511, 624] on button "Gravar" at bounding box center [1493, 639] width 108 height 69
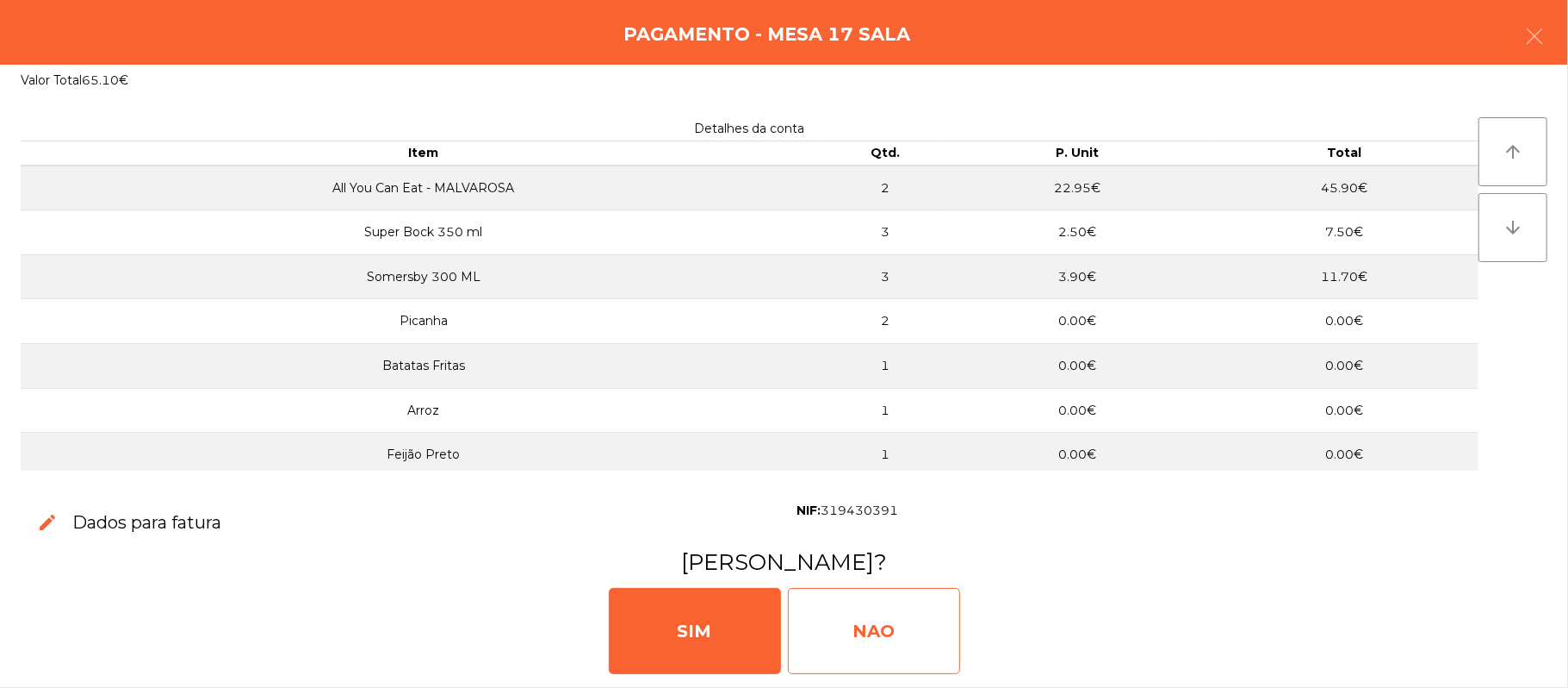
click at [921, 627] on div "NAO" at bounding box center [875, 631] width 173 height 86
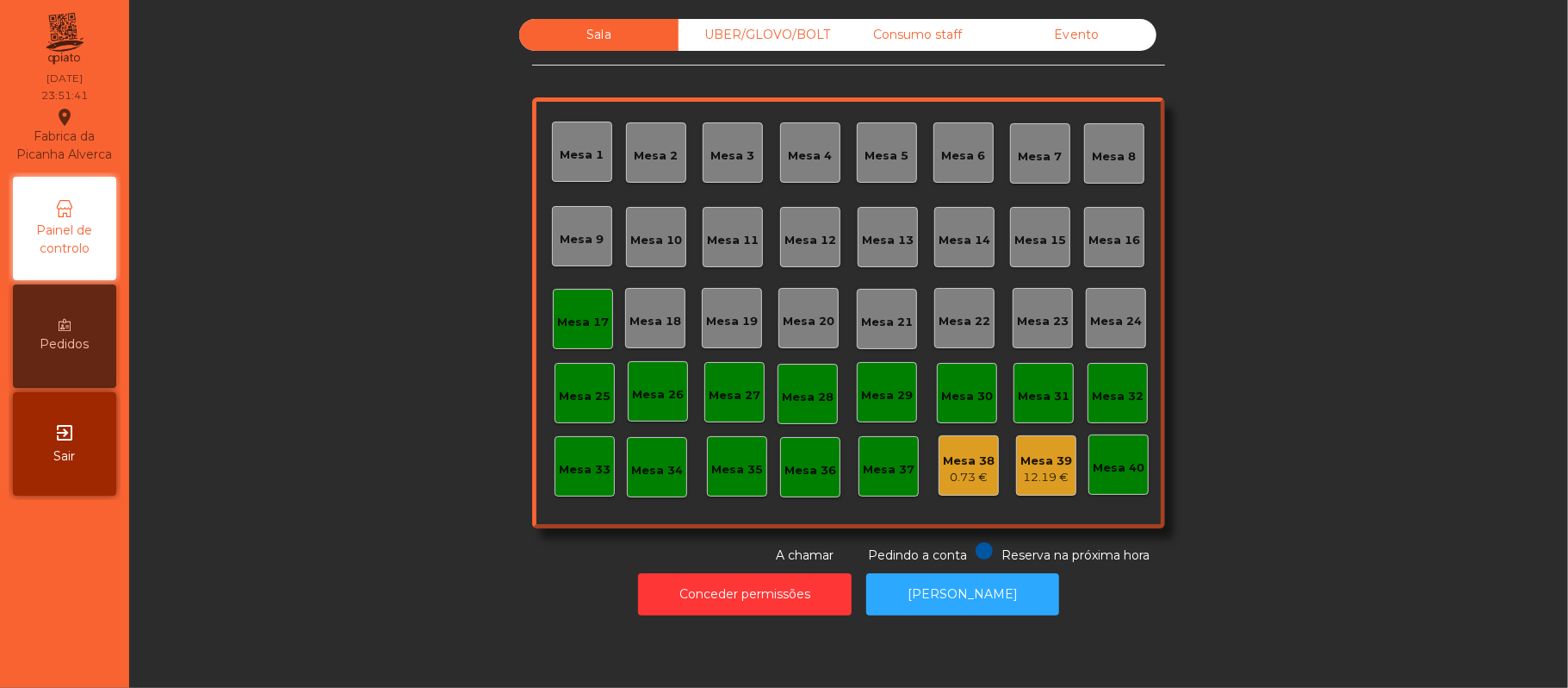
click at [591, 339] on div "Mesa 17" at bounding box center [583, 318] width 60 height 60
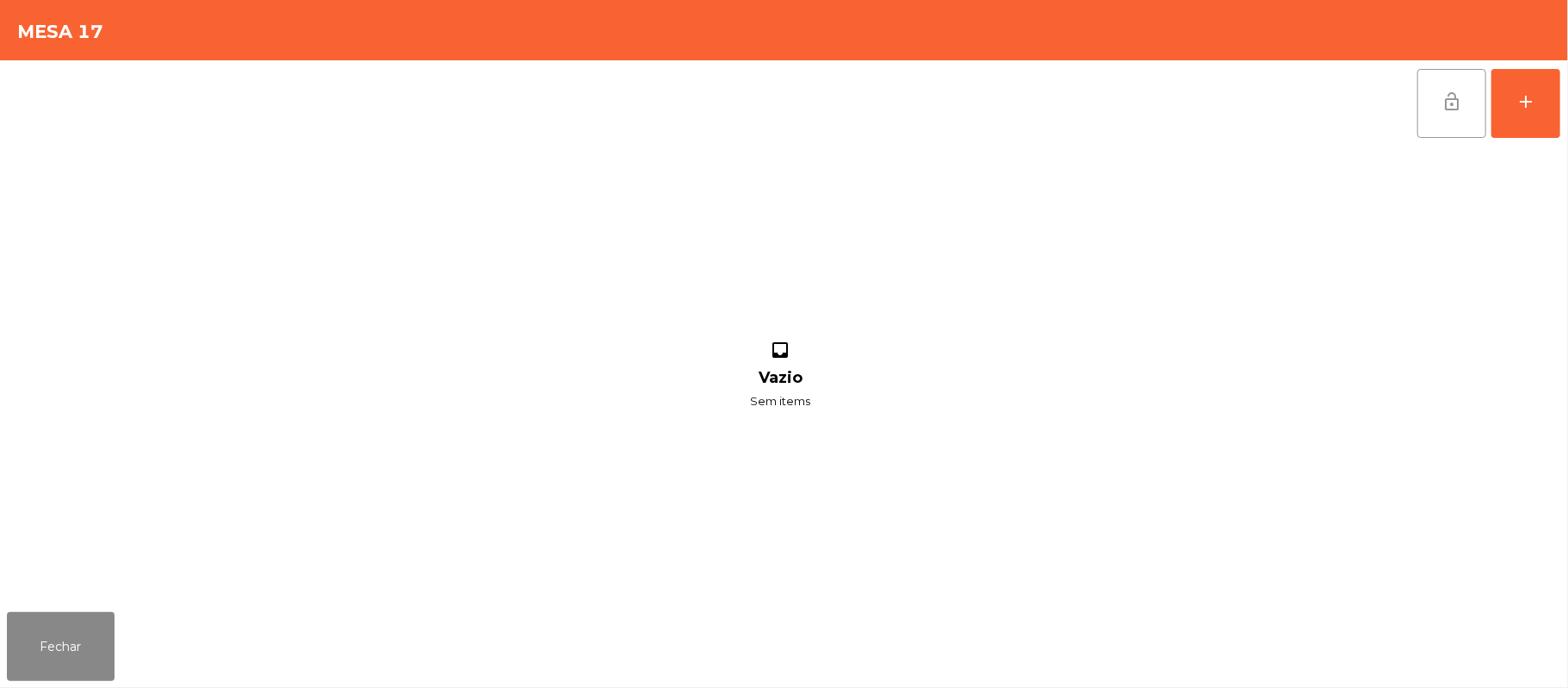
click at [1433, 108] on button "lock_open" at bounding box center [1452, 103] width 69 height 69
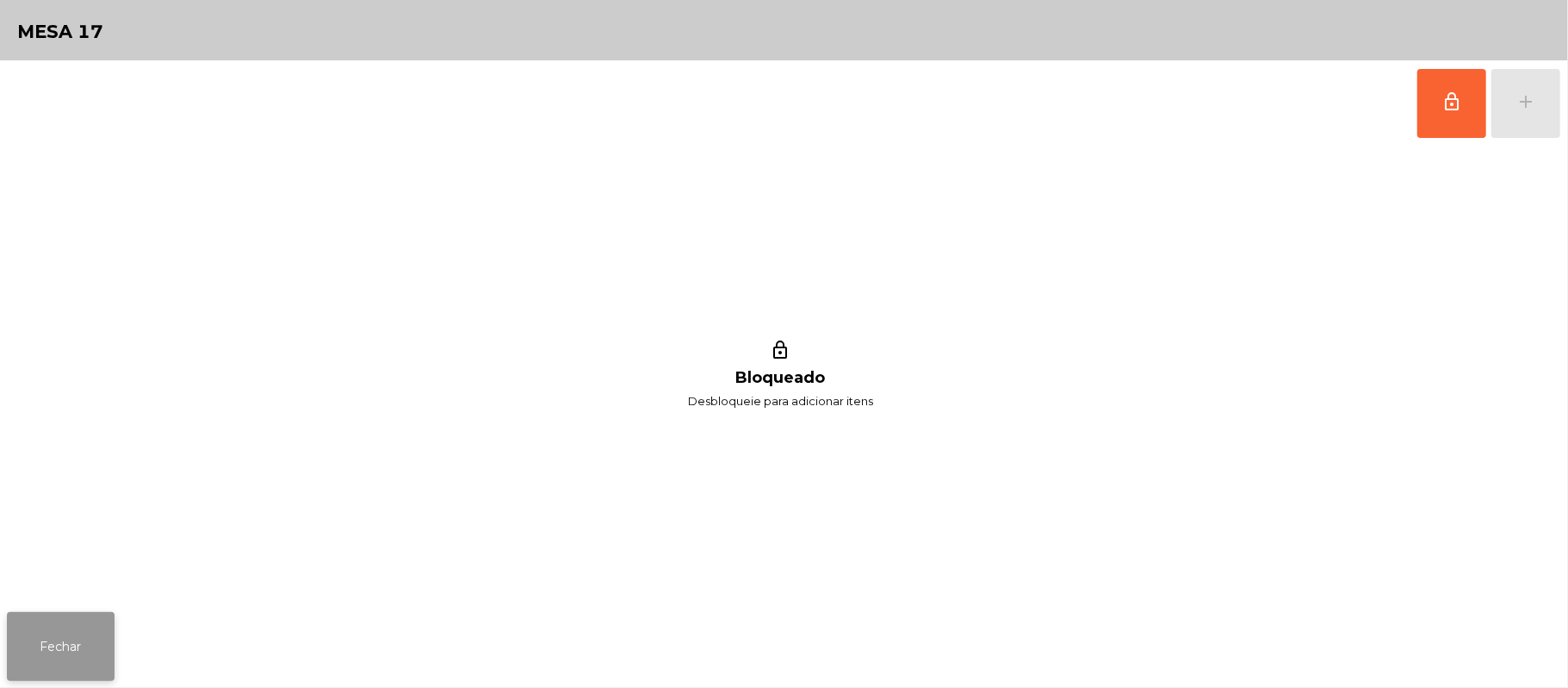
click at [95, 673] on button "Fechar" at bounding box center [60, 645] width 108 height 69
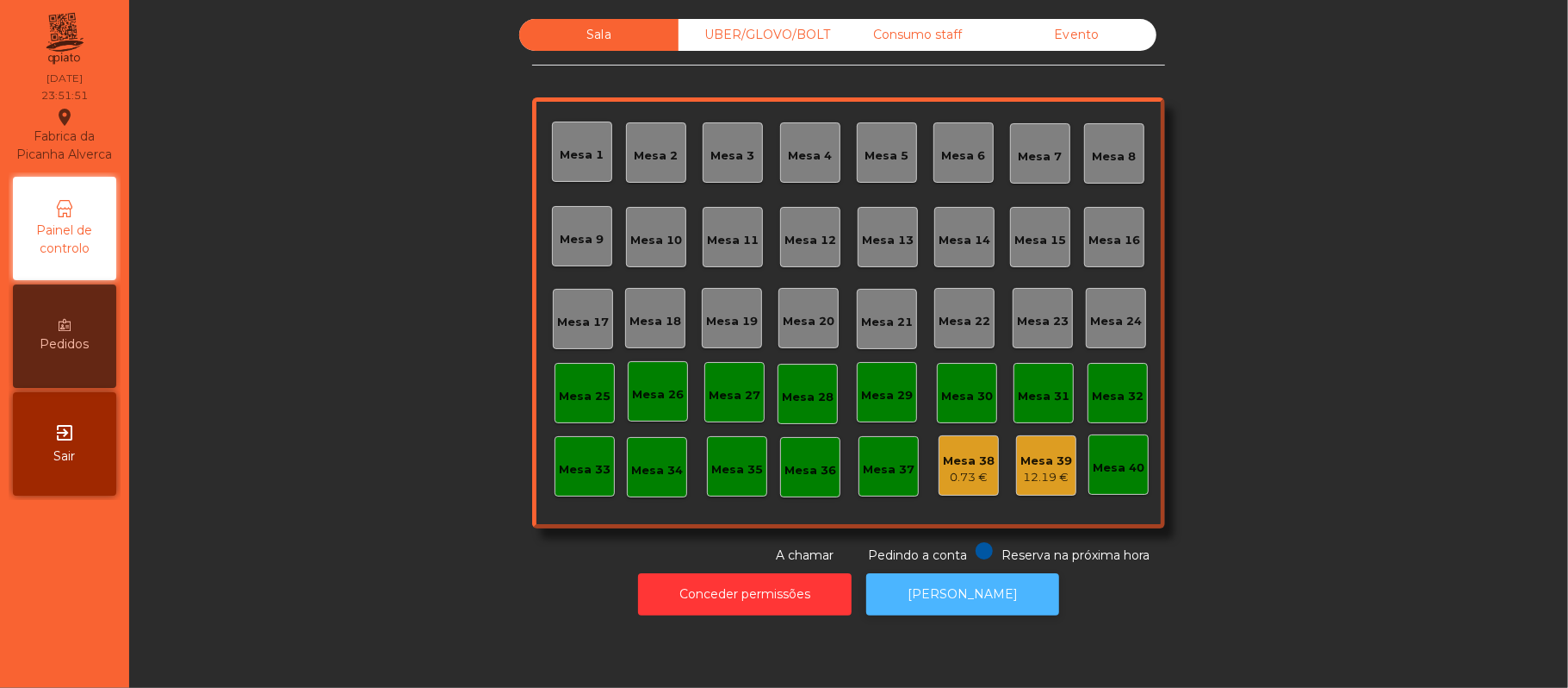
click at [945, 596] on button "[PERSON_NAME]" at bounding box center [962, 595] width 193 height 43
click at [754, 35] on div "UBER/GLOVO/BOLT" at bounding box center [758, 35] width 159 height 32
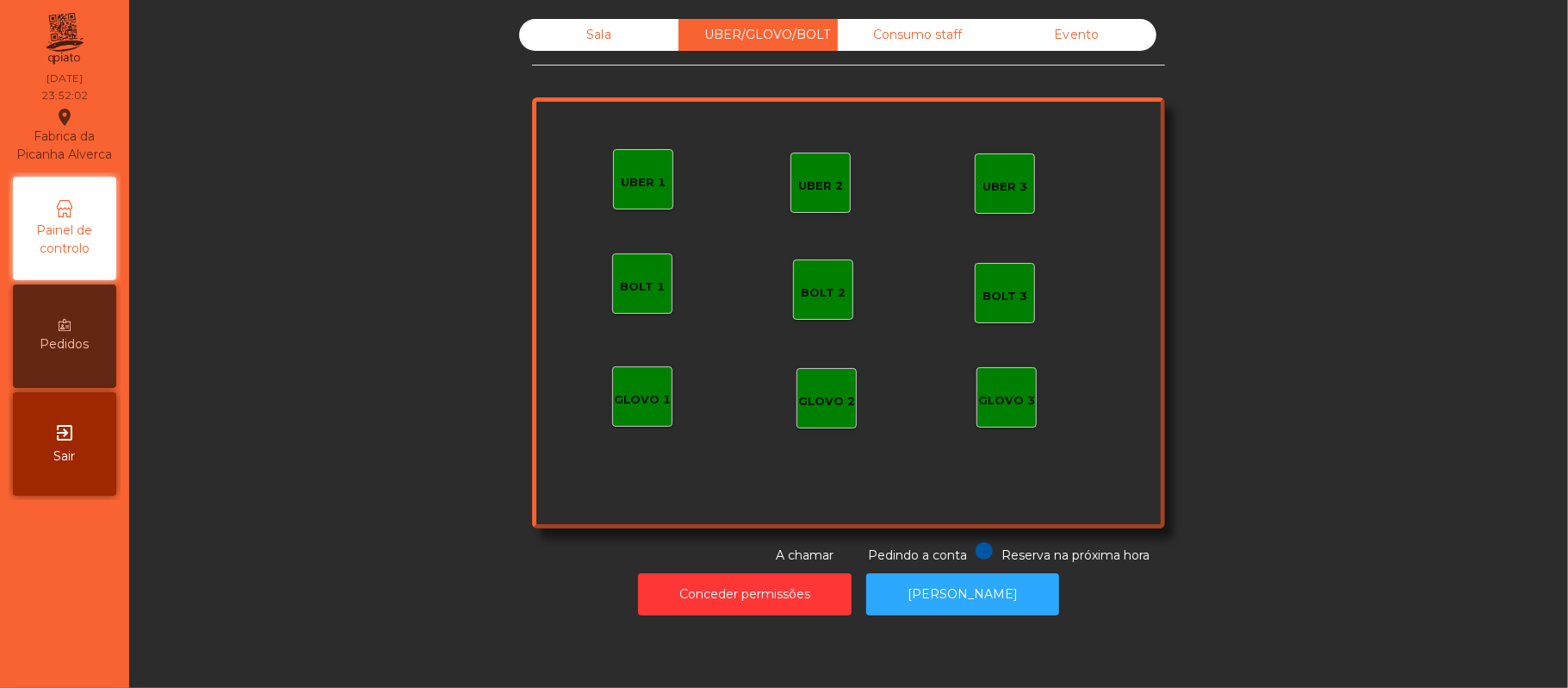
click at [945, 49] on div "Consumo staff" at bounding box center [917, 35] width 159 height 32
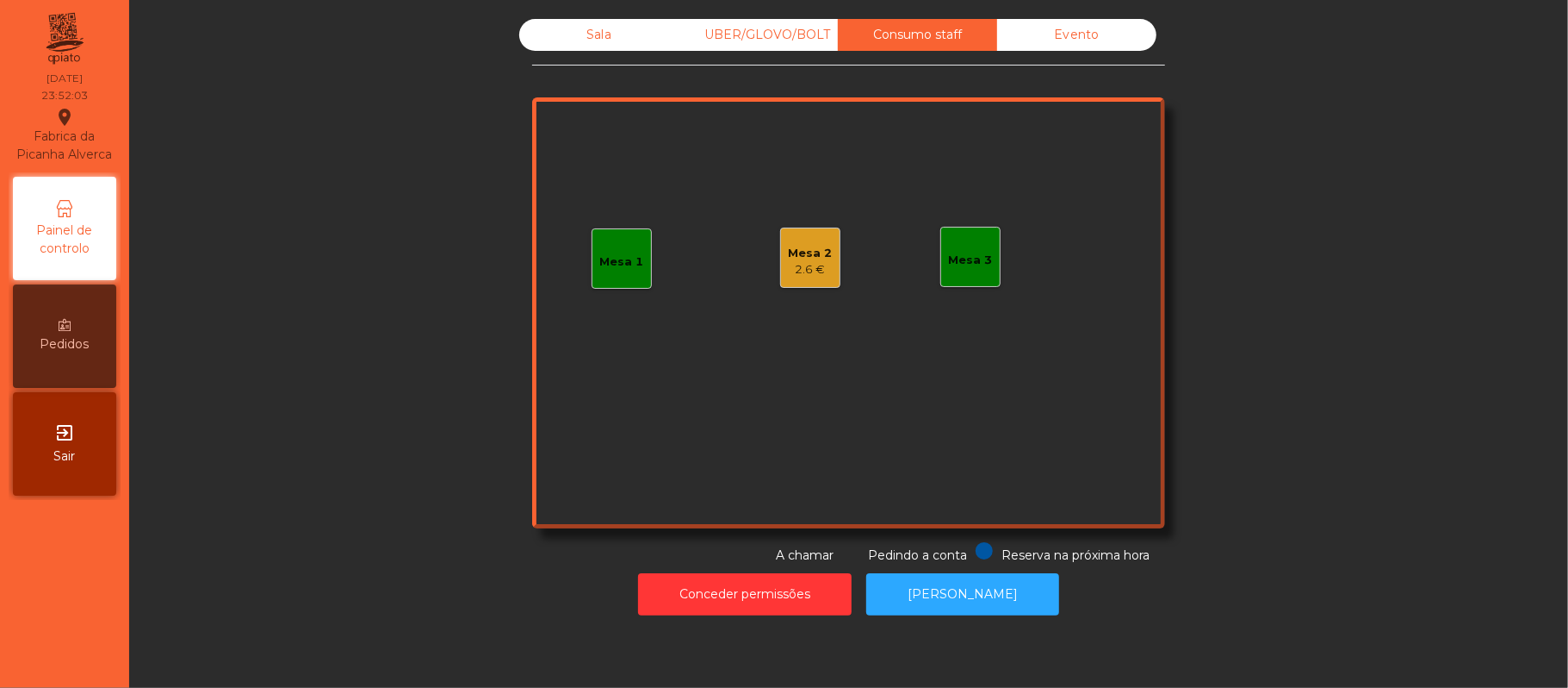
click at [1083, 38] on div "Evento" at bounding box center [1076, 35] width 159 height 32
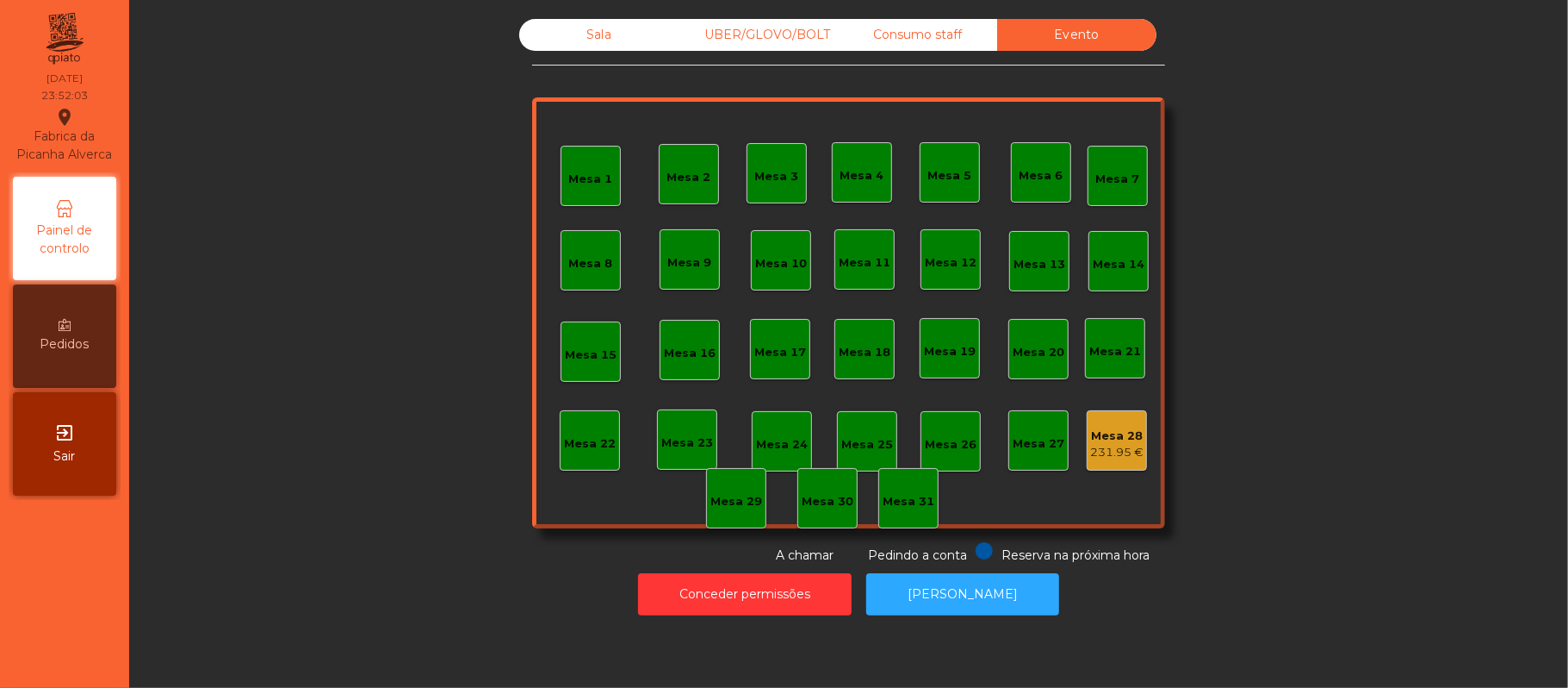
click at [591, 32] on div "Sala" at bounding box center [598, 35] width 159 height 32
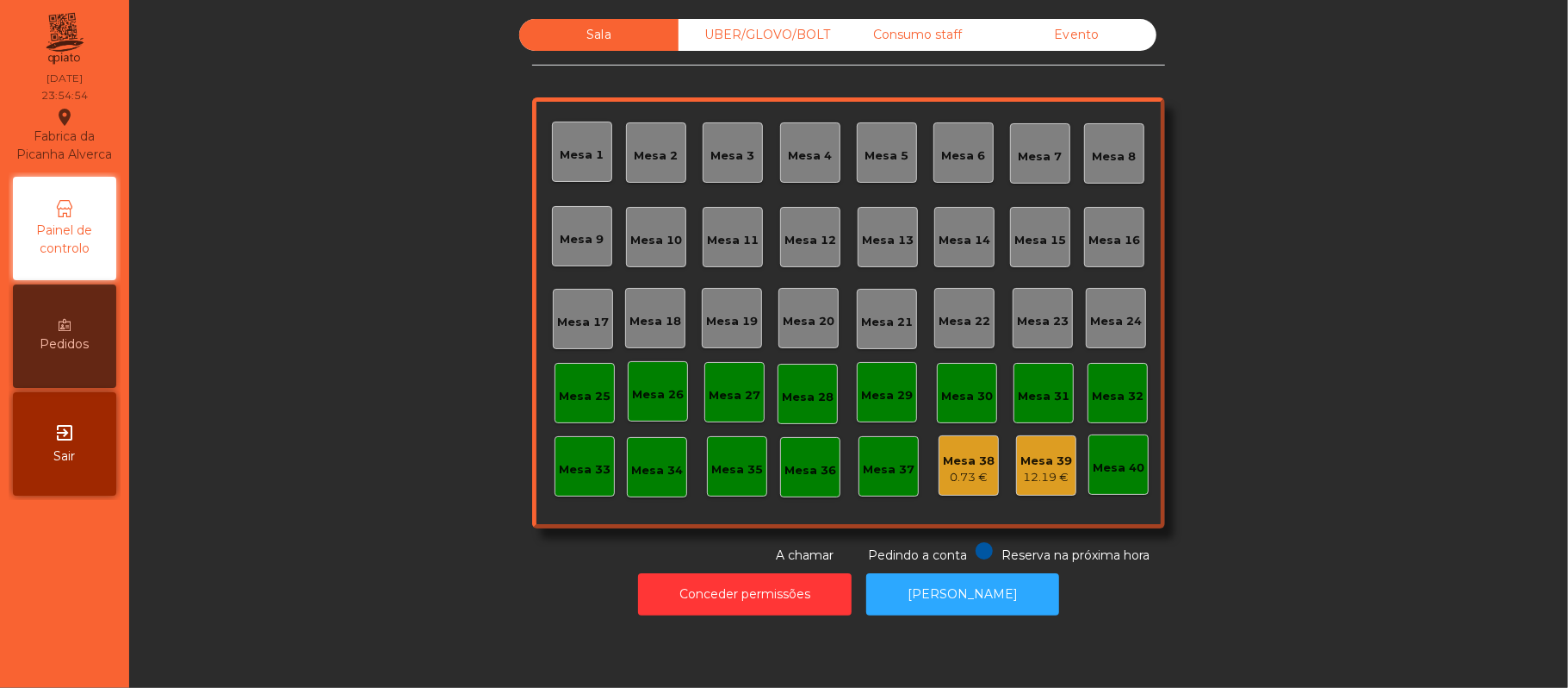
click at [930, 80] on div "Sala UBER/[GEOGRAPHIC_DATA]/BOLT Consumo staff Evento [GEOGRAPHIC_DATA] 2 [GEOG…" at bounding box center [848, 292] width 633 height 545
click at [942, 49] on div "Consumo staff" at bounding box center [917, 35] width 159 height 32
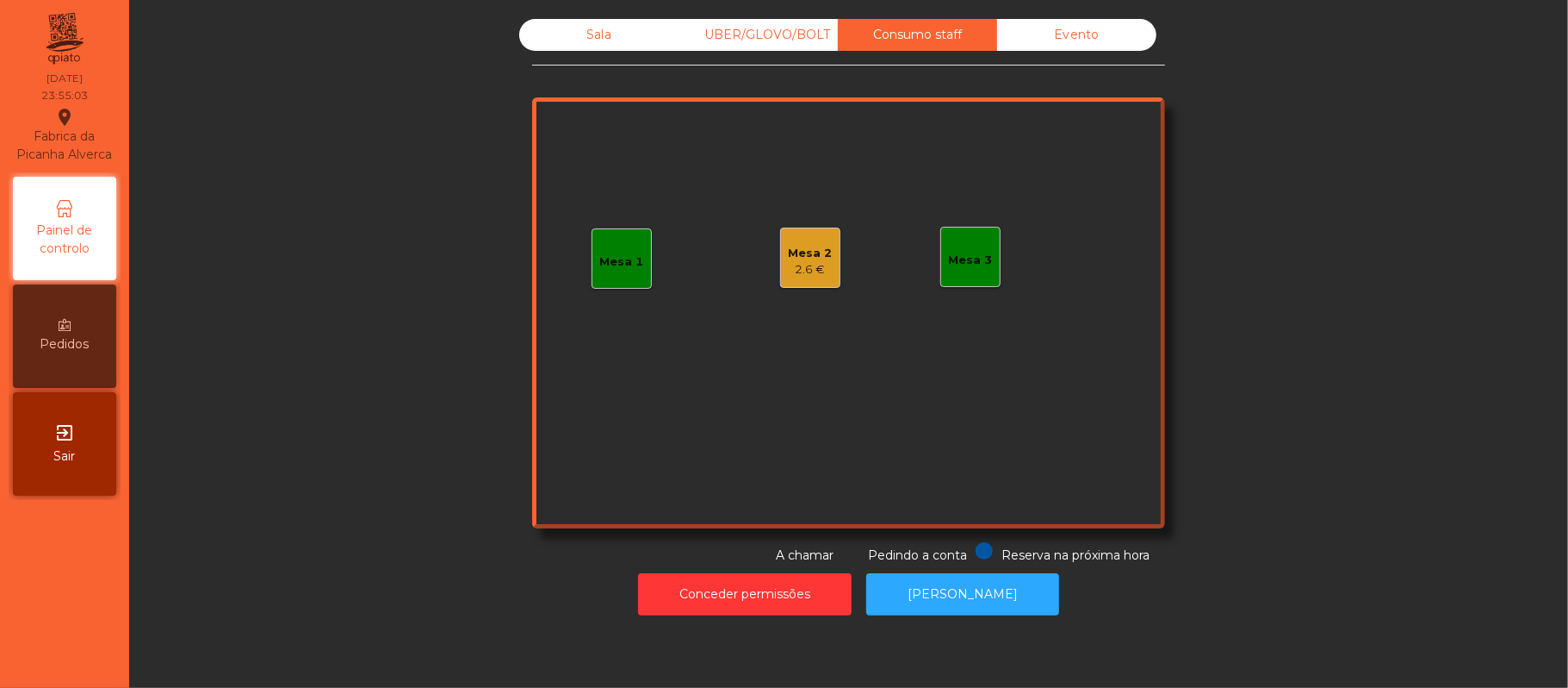
click at [788, 258] on div "Mesa 2" at bounding box center [810, 253] width 44 height 17
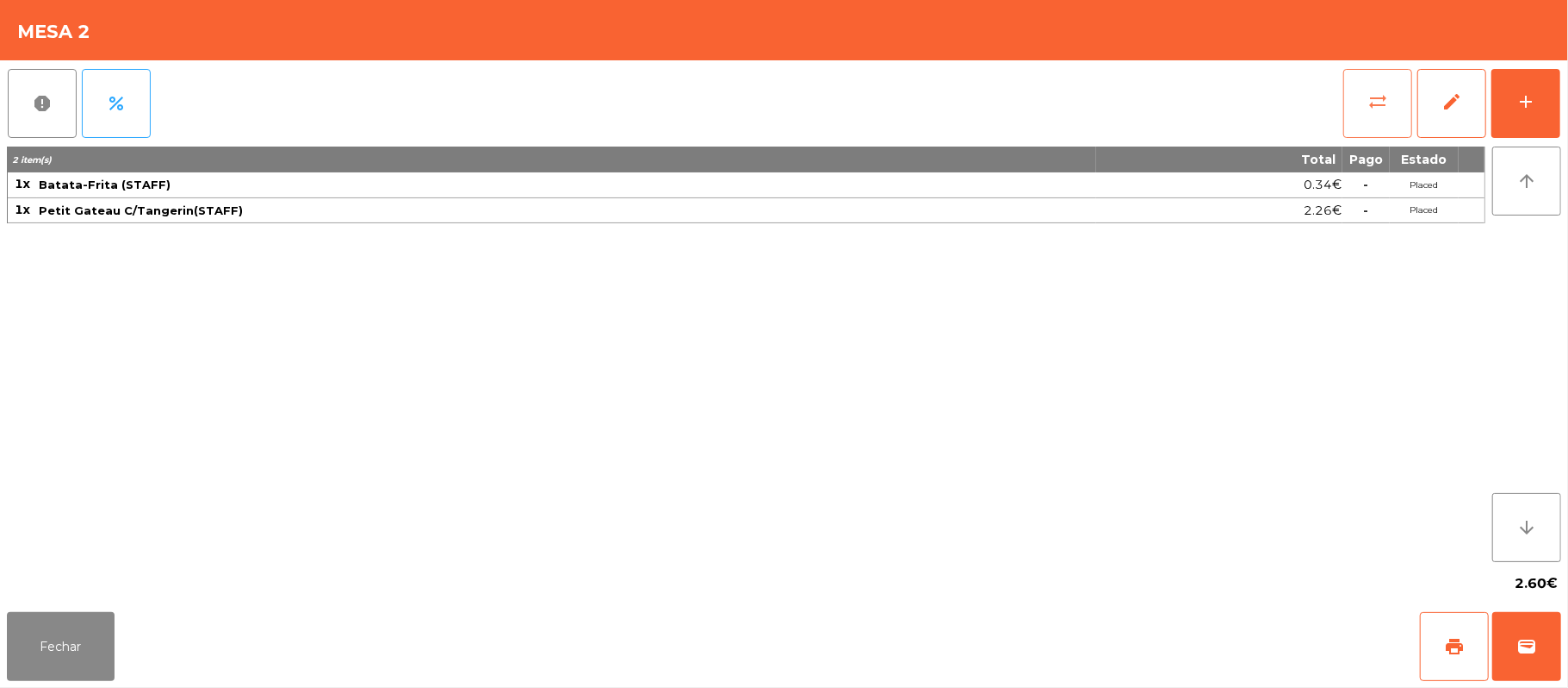
click at [1392, 105] on button "sync_alt" at bounding box center [1377, 103] width 69 height 69
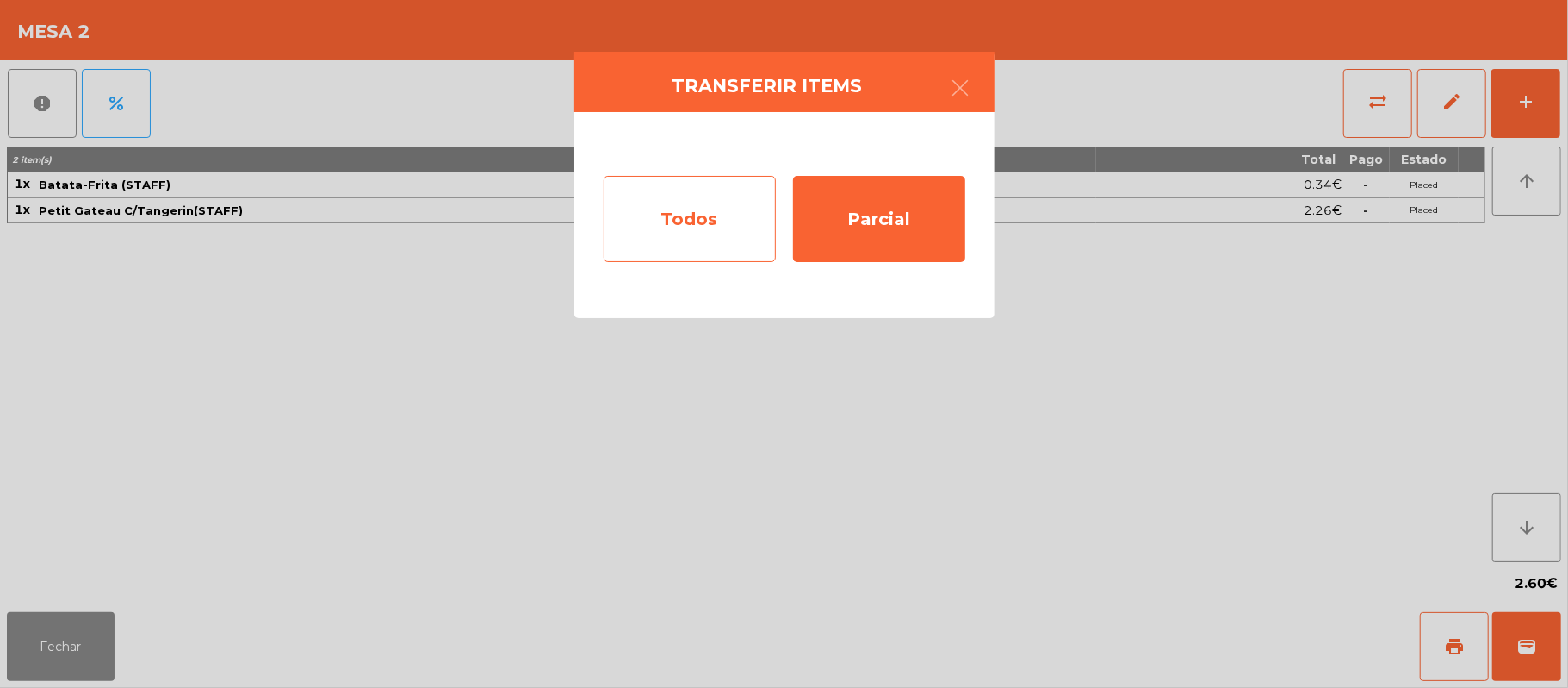
click at [703, 212] on div "Todos" at bounding box center [689, 218] width 173 height 86
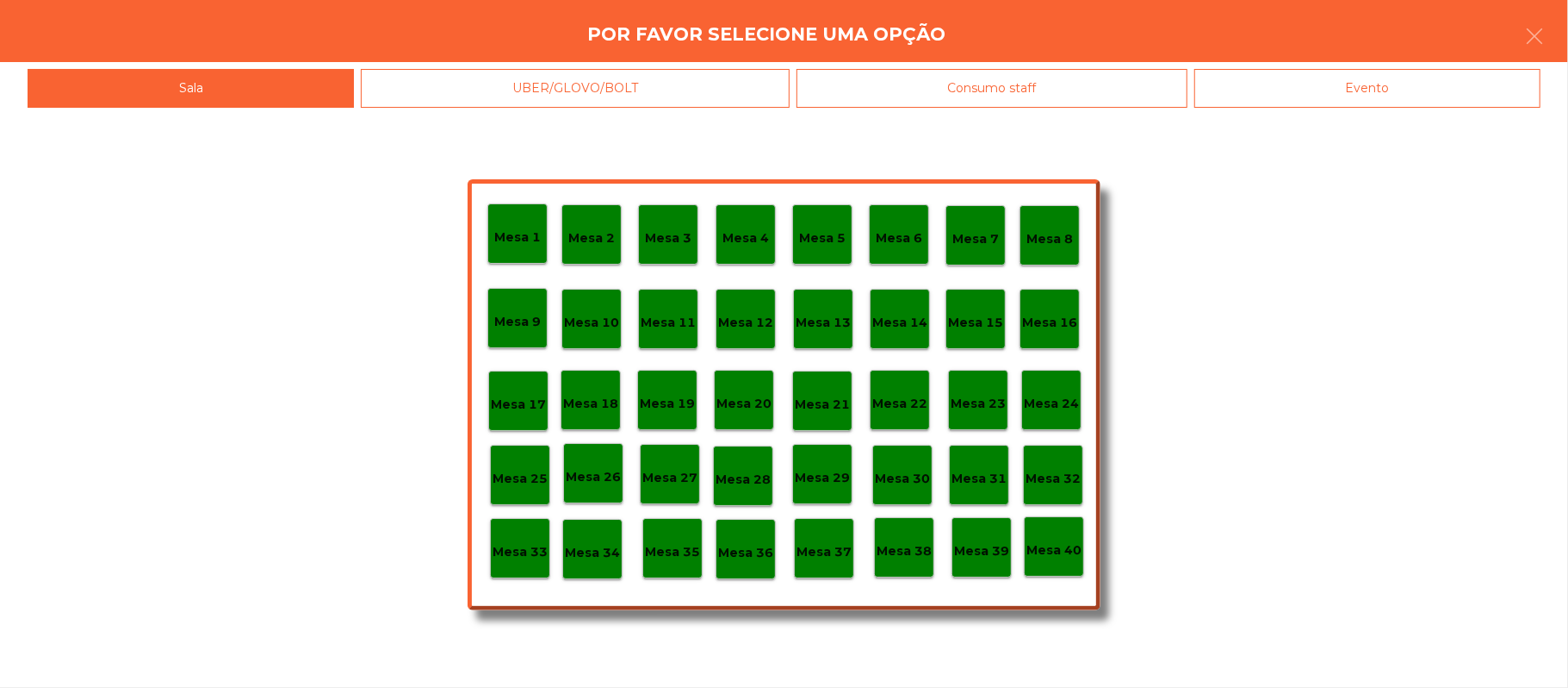
click at [821, 542] on p "Mesa 37" at bounding box center [823, 552] width 55 height 19
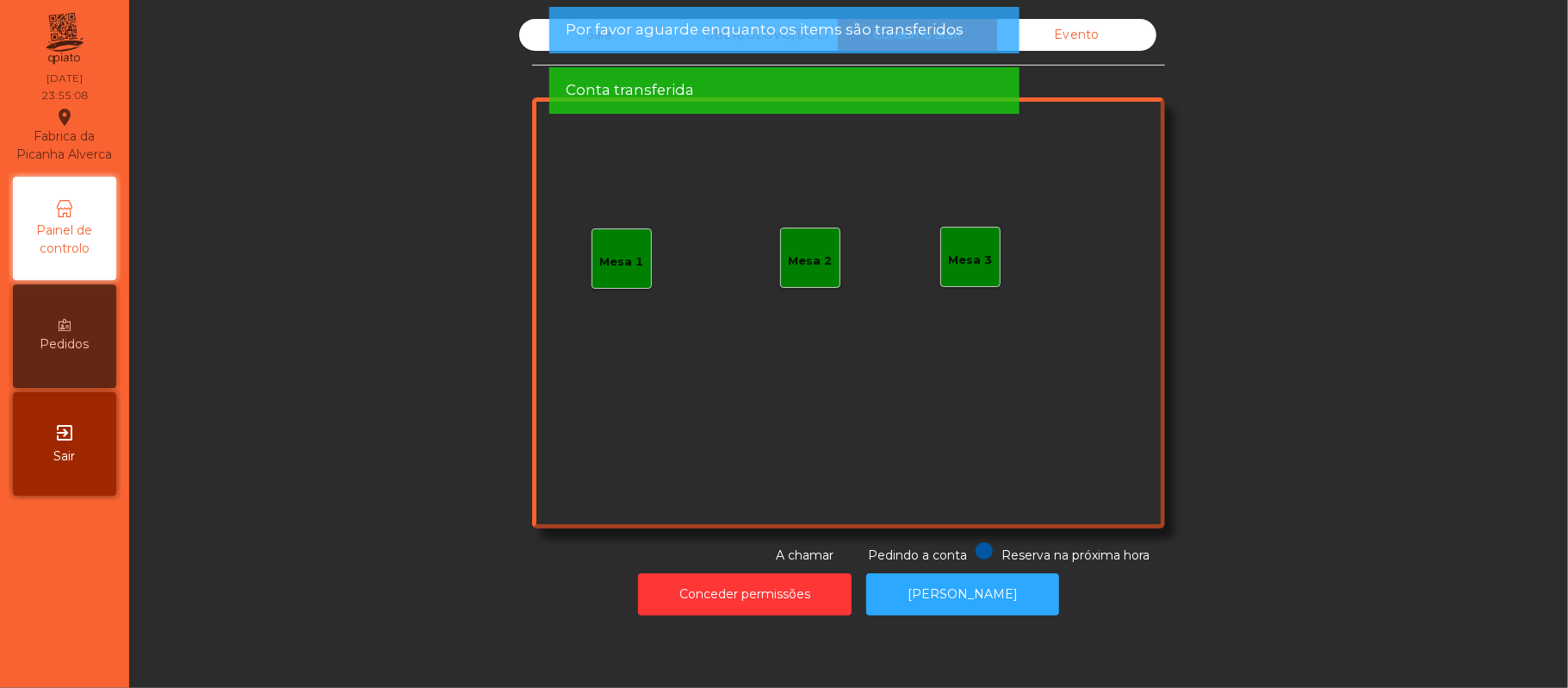
click at [817, 81] on div "Conta transferida" at bounding box center [783, 90] width 435 height 21
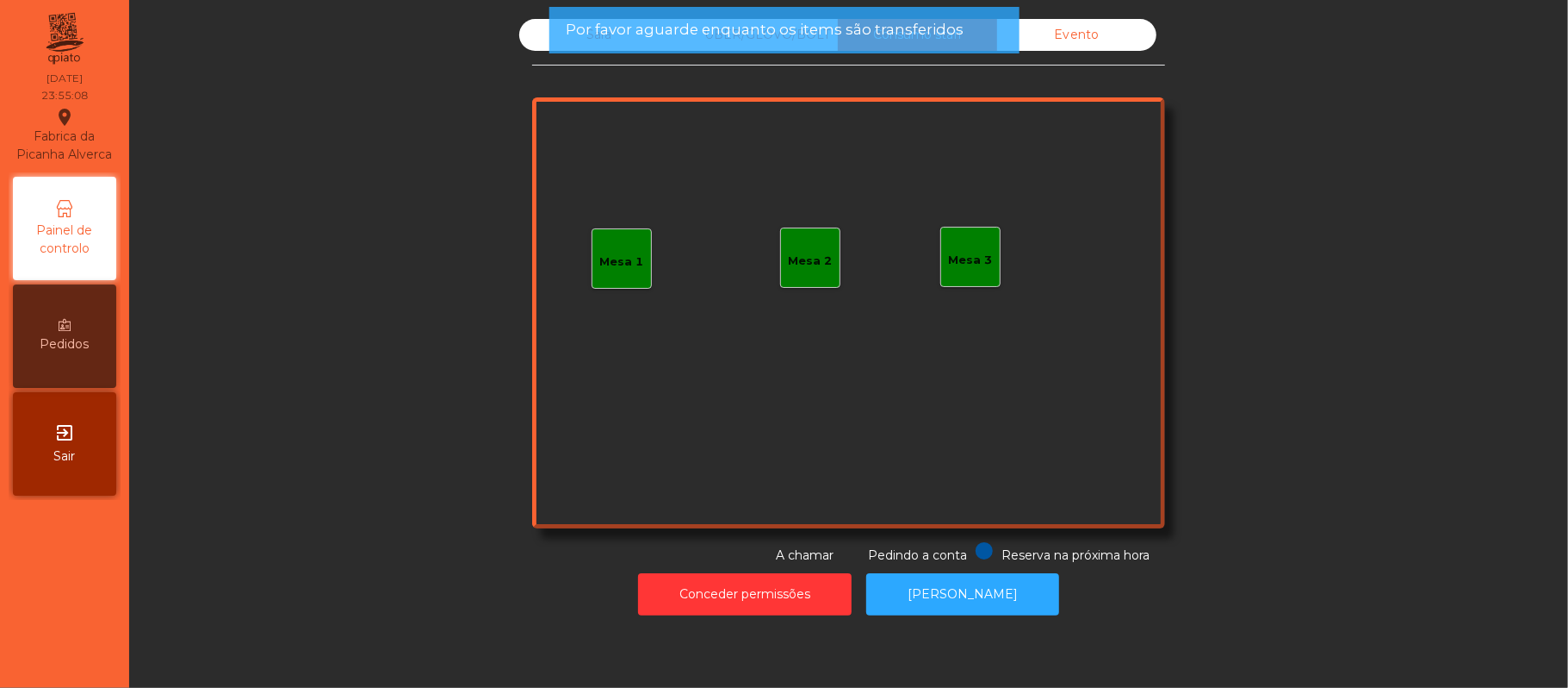
click at [779, 33] on span "Por favor aguarde enquanto os items são transferidos" at bounding box center [764, 30] width 398 height 21
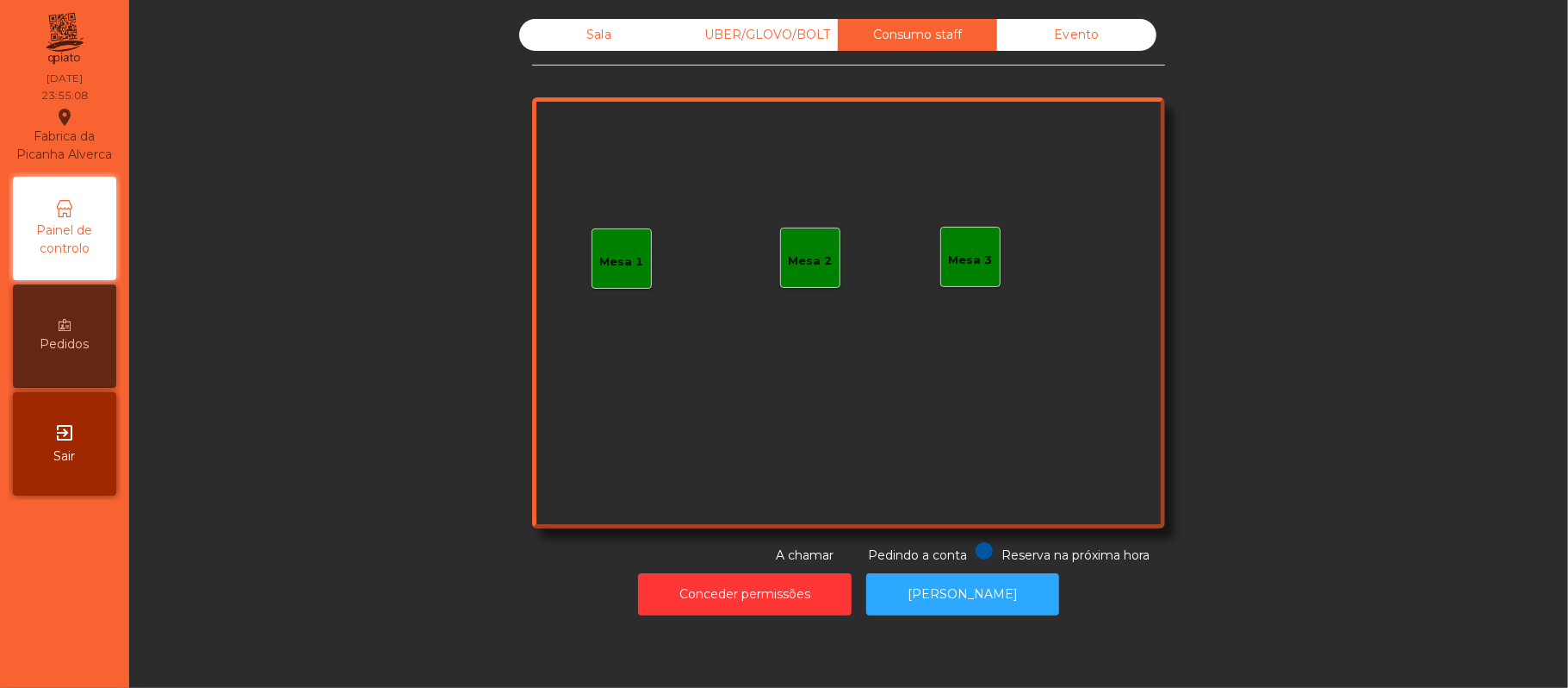
click at [600, 32] on div "Sala" at bounding box center [598, 35] width 159 height 32
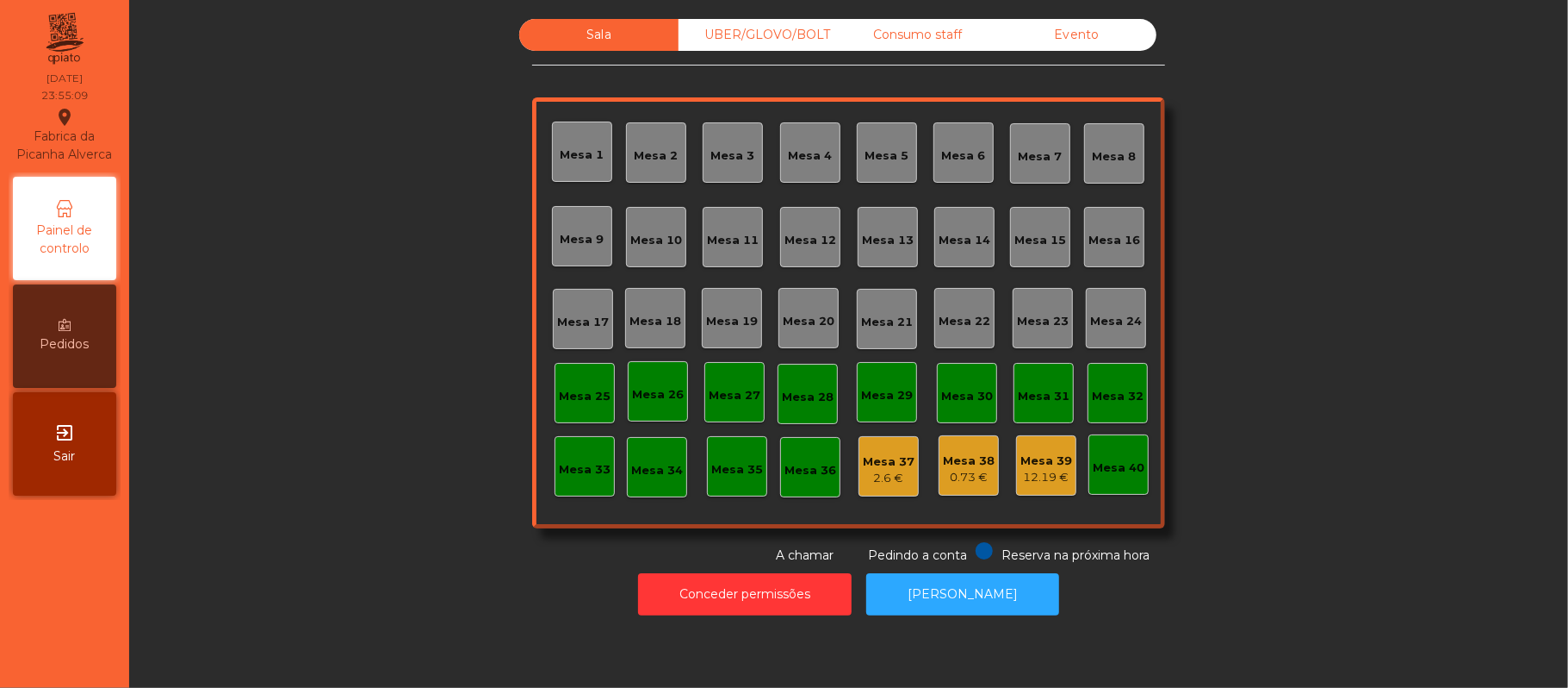
click at [863, 459] on div "Mesa 37" at bounding box center [888, 462] width 51 height 17
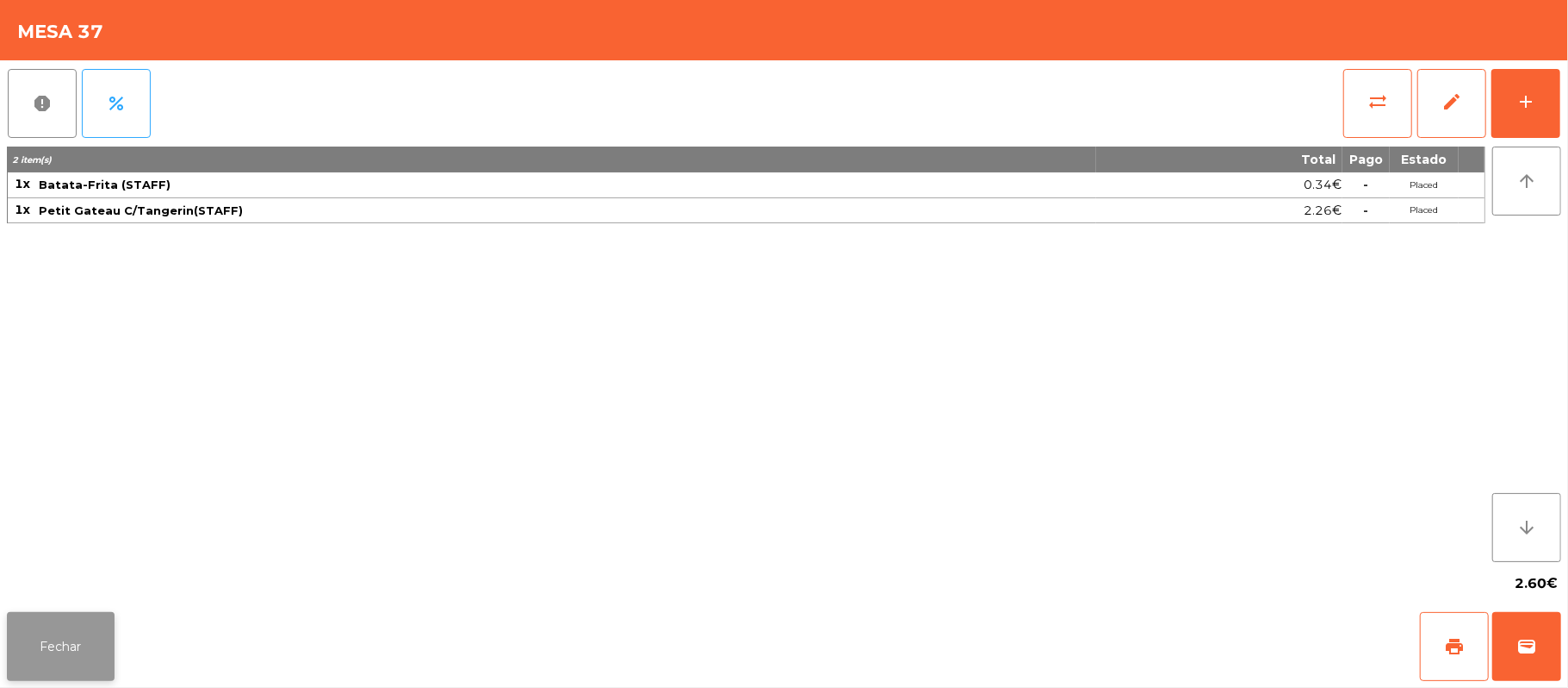
click at [18, 658] on button "Fechar" at bounding box center [60, 645] width 108 height 69
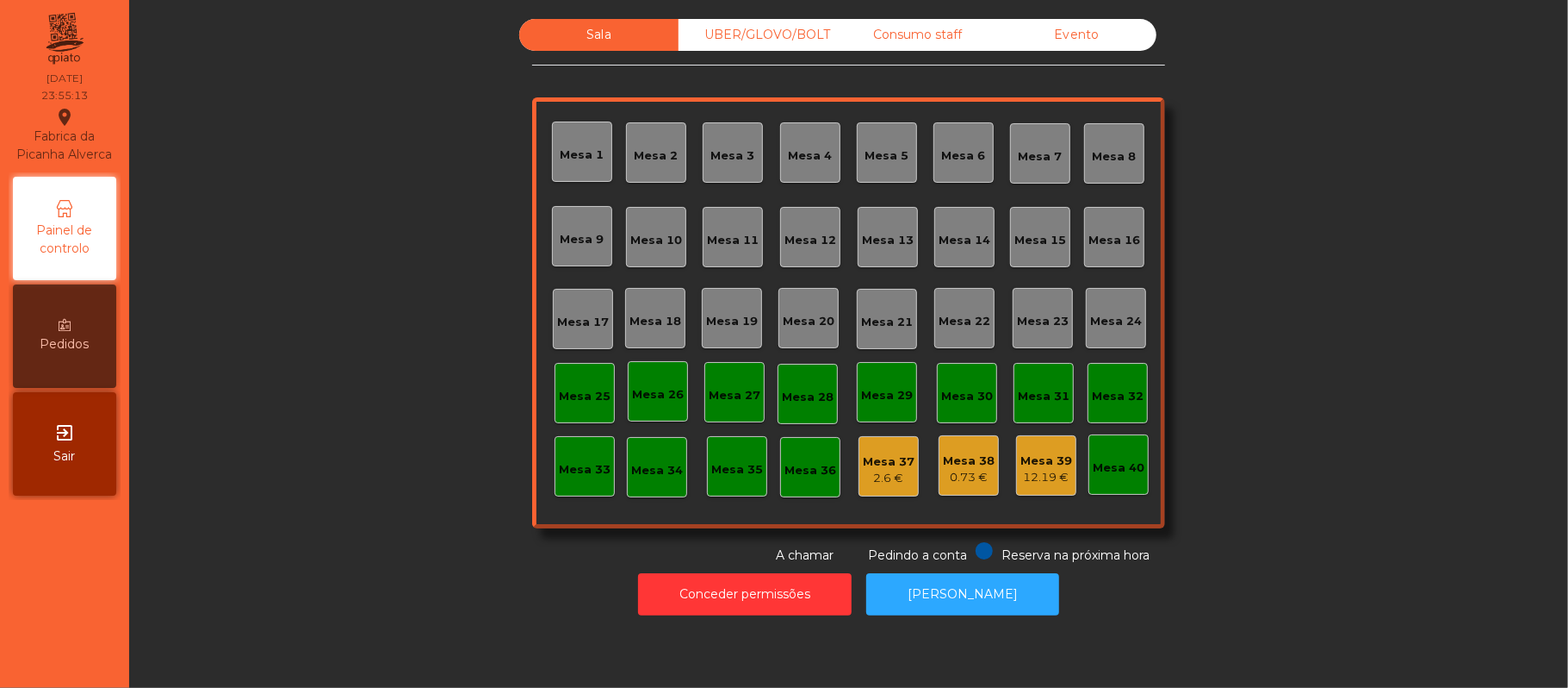
click at [955, 480] on div "0.73 €" at bounding box center [968, 477] width 51 height 17
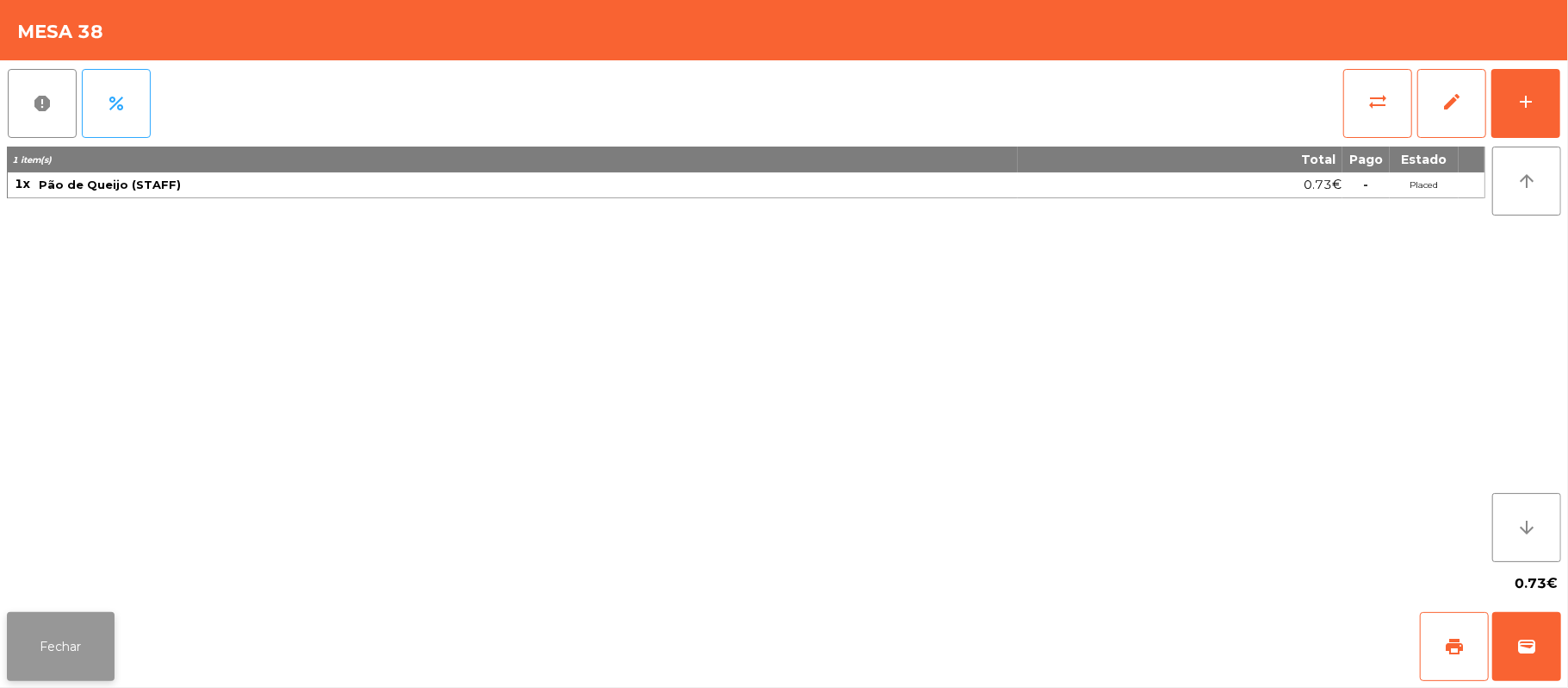
click at [63, 645] on button "Fechar" at bounding box center [60, 645] width 108 height 69
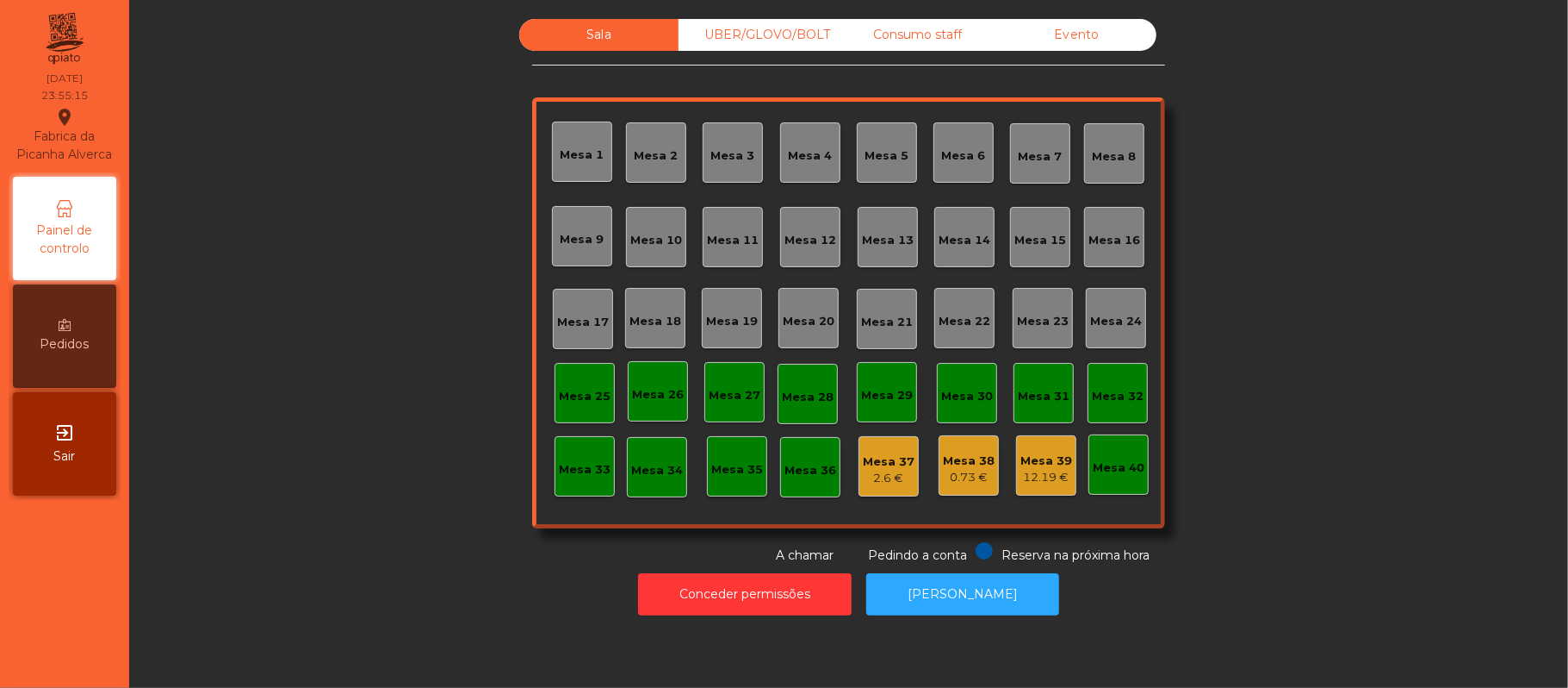
click at [952, 458] on div "Mesa 38" at bounding box center [968, 461] width 51 height 17
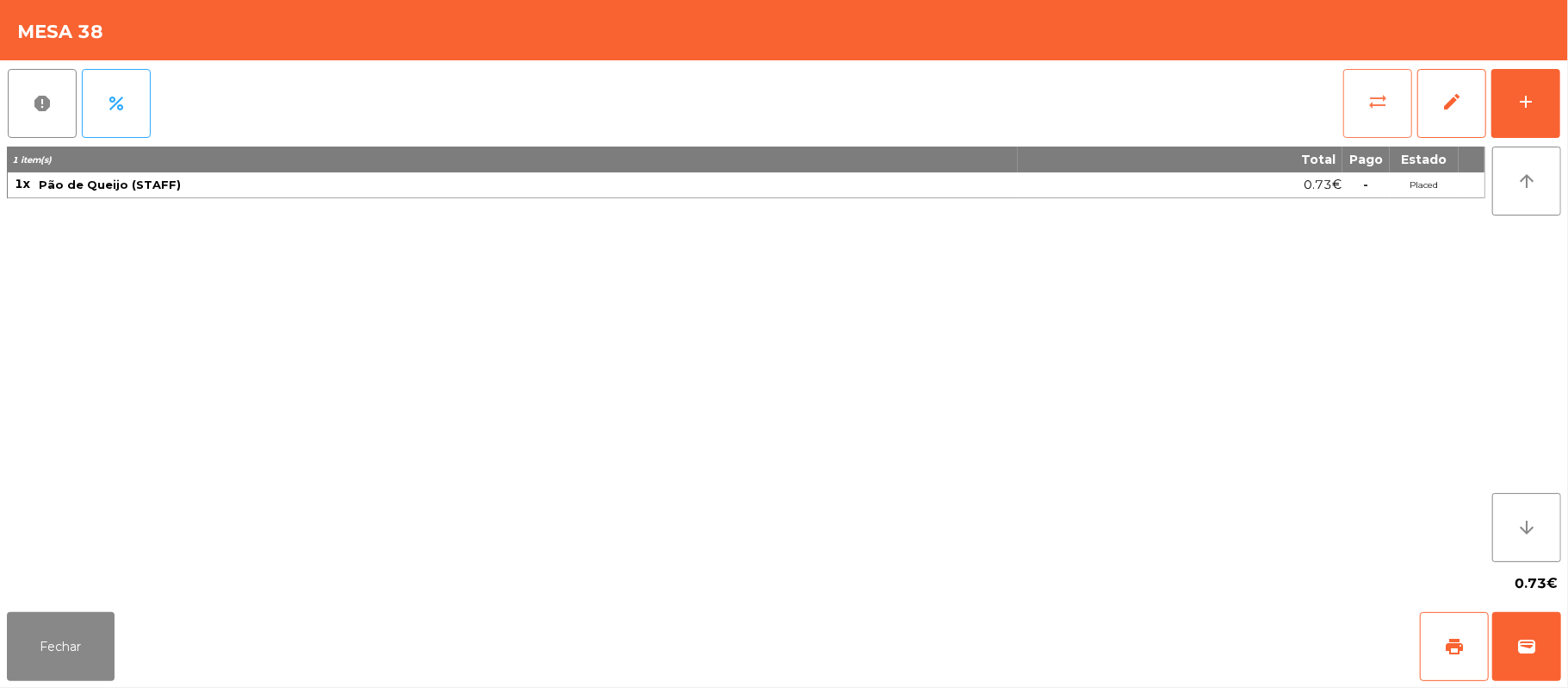
click at [1365, 127] on button "sync_alt" at bounding box center [1377, 103] width 69 height 69
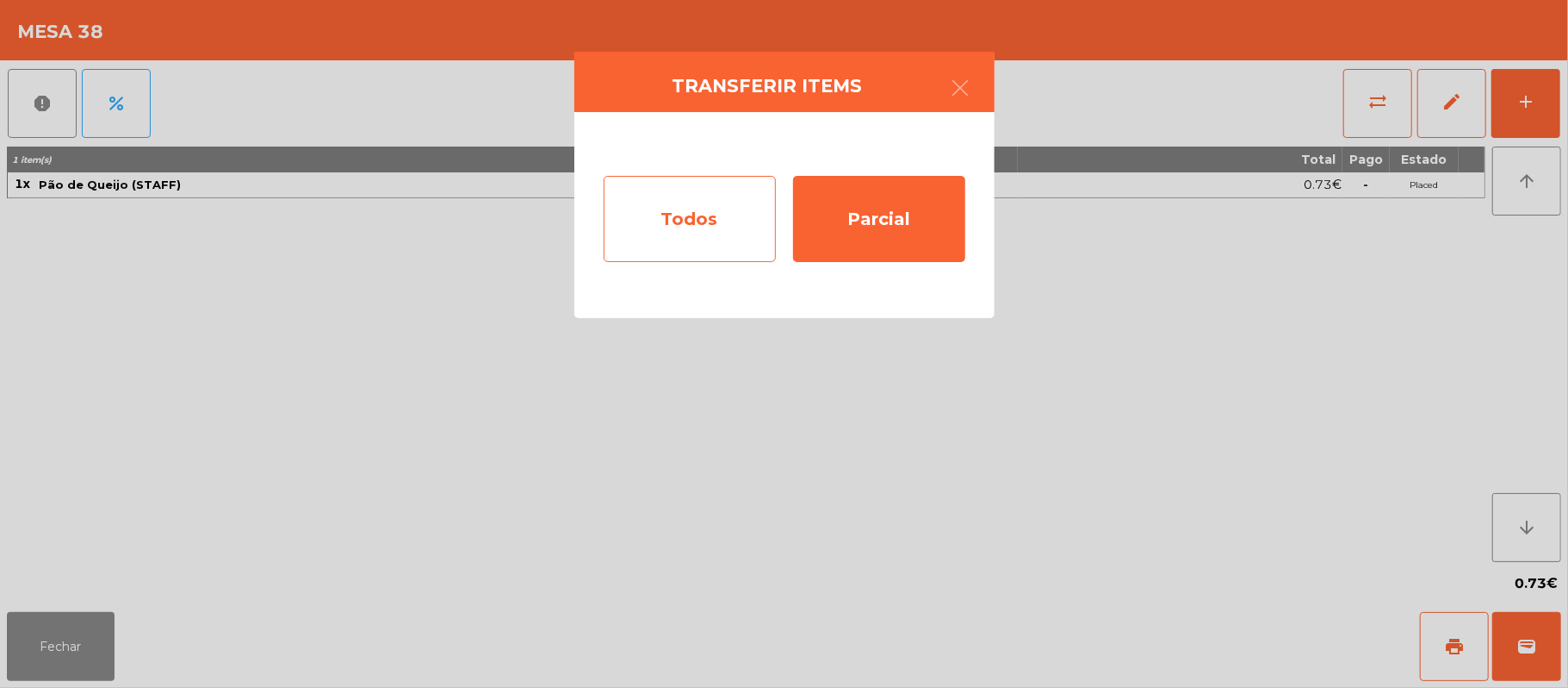
click at [749, 222] on div "Todos" at bounding box center [689, 218] width 173 height 86
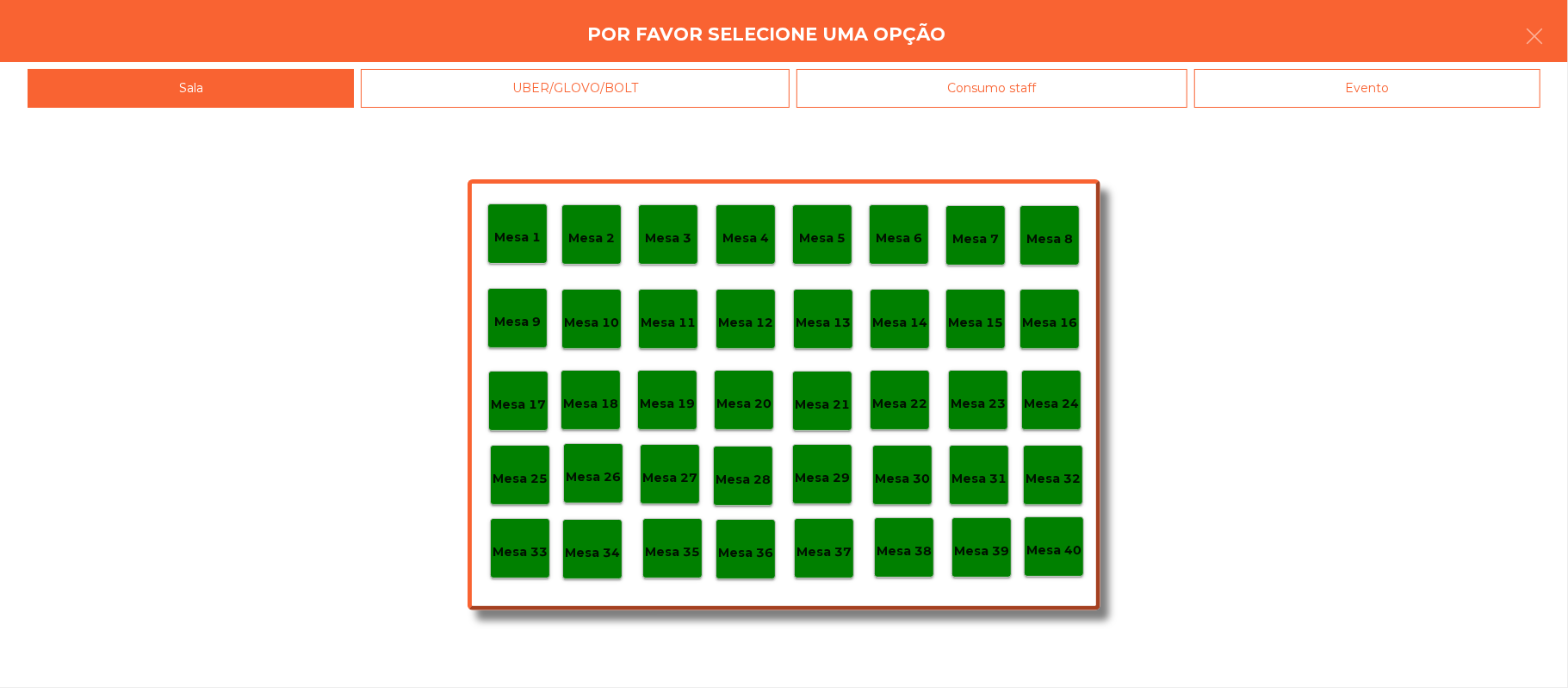
click at [824, 567] on div "Mesa 37" at bounding box center [824, 548] width 60 height 60
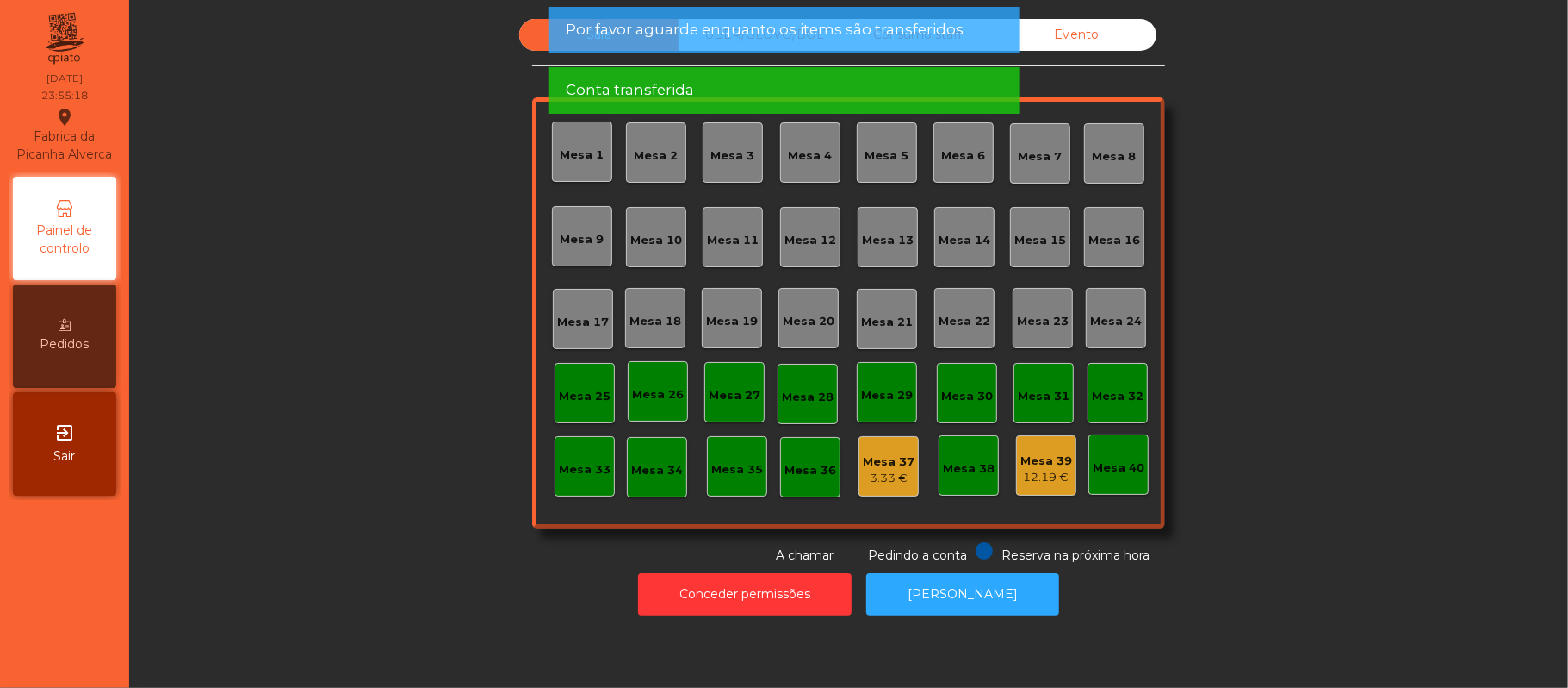
click at [865, 98] on div "Conta transferida" at bounding box center [783, 90] width 435 height 21
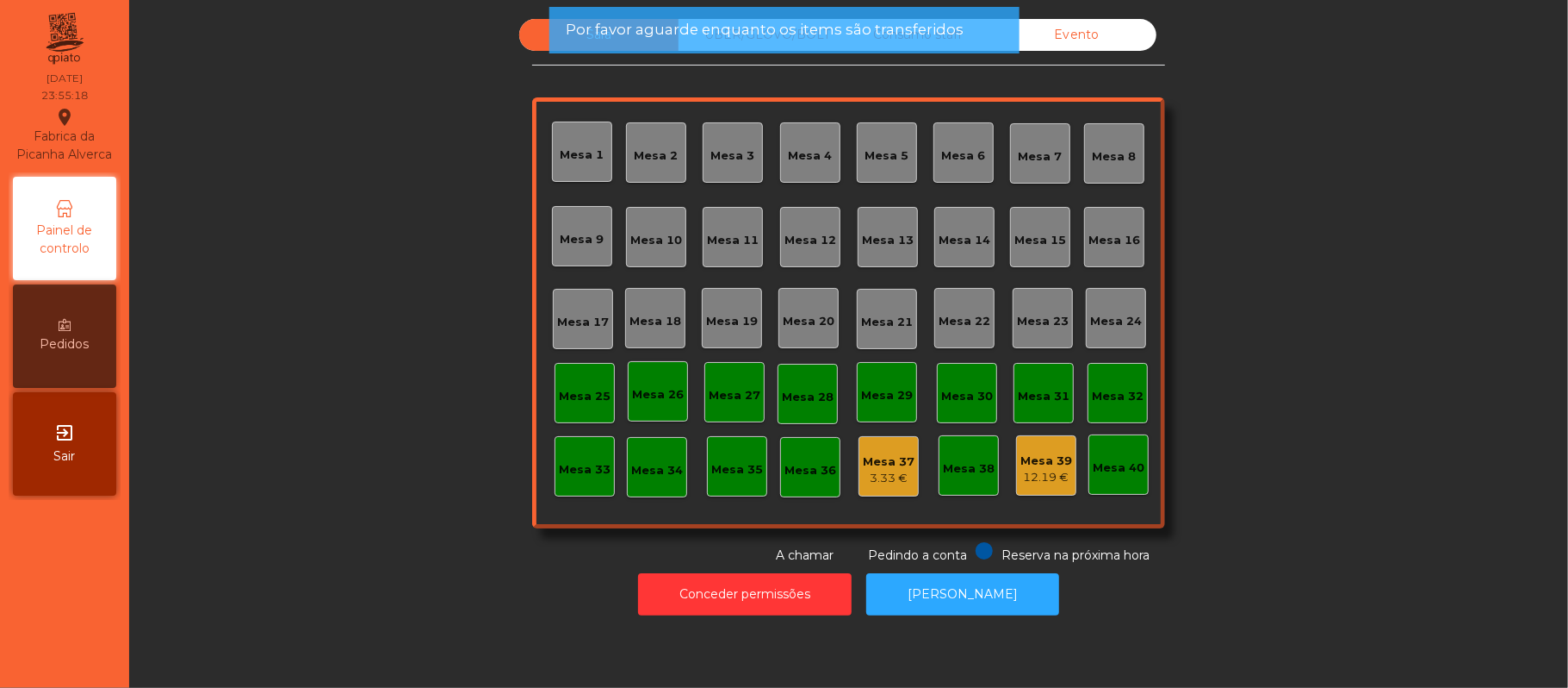
click at [859, 32] on span "Por favor aguarde enquanto os items são transferidos" at bounding box center [764, 30] width 398 height 21
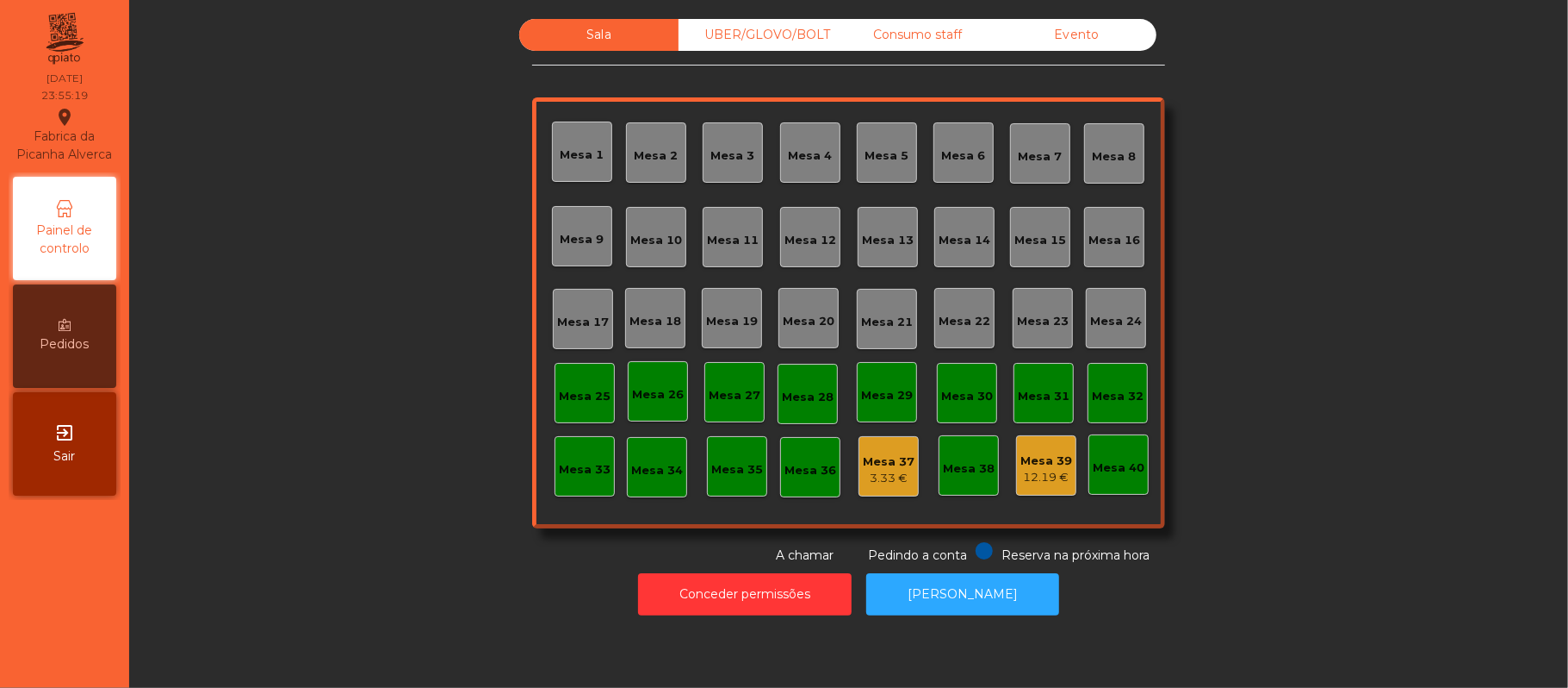
click at [786, 43] on div "UBER/GLOVO/BOLT" at bounding box center [758, 35] width 159 height 32
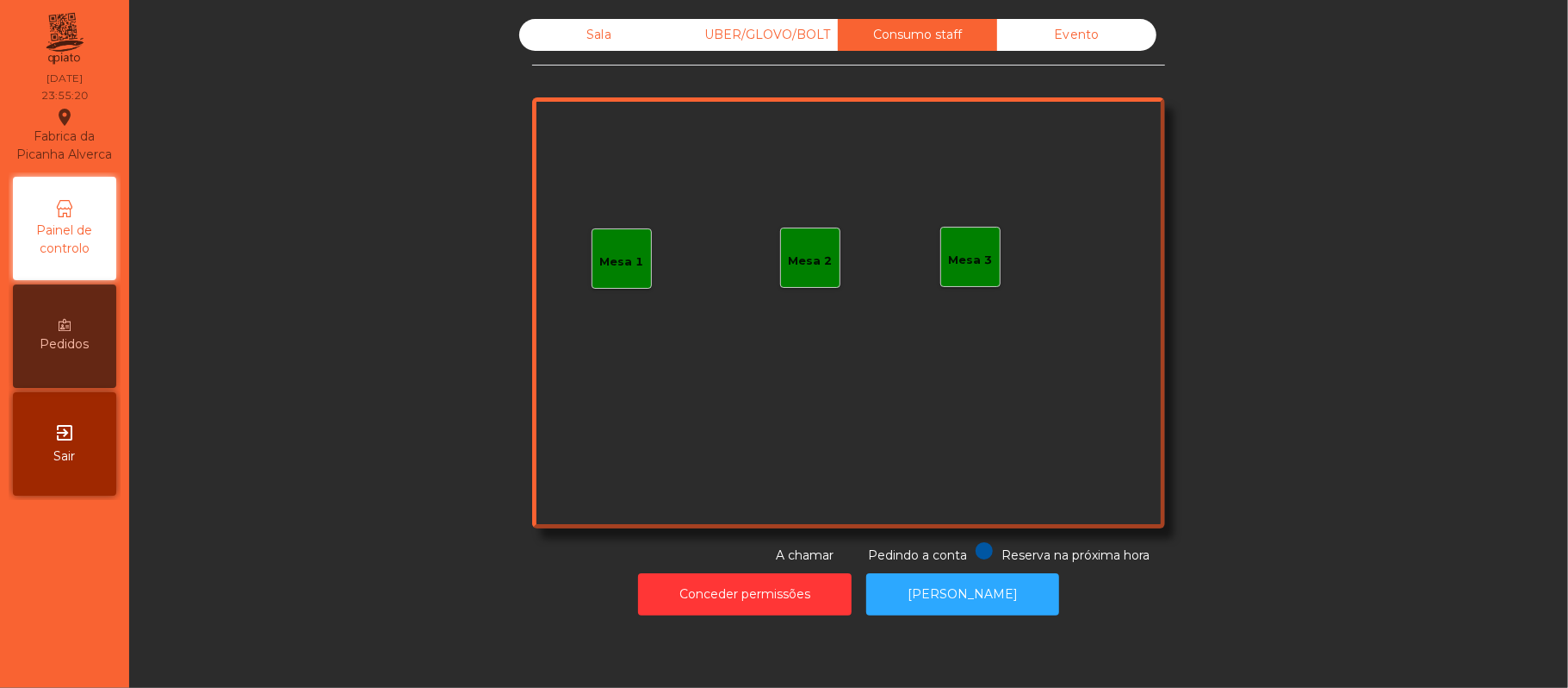
click at [1059, 46] on div "Evento" at bounding box center [1076, 35] width 159 height 32
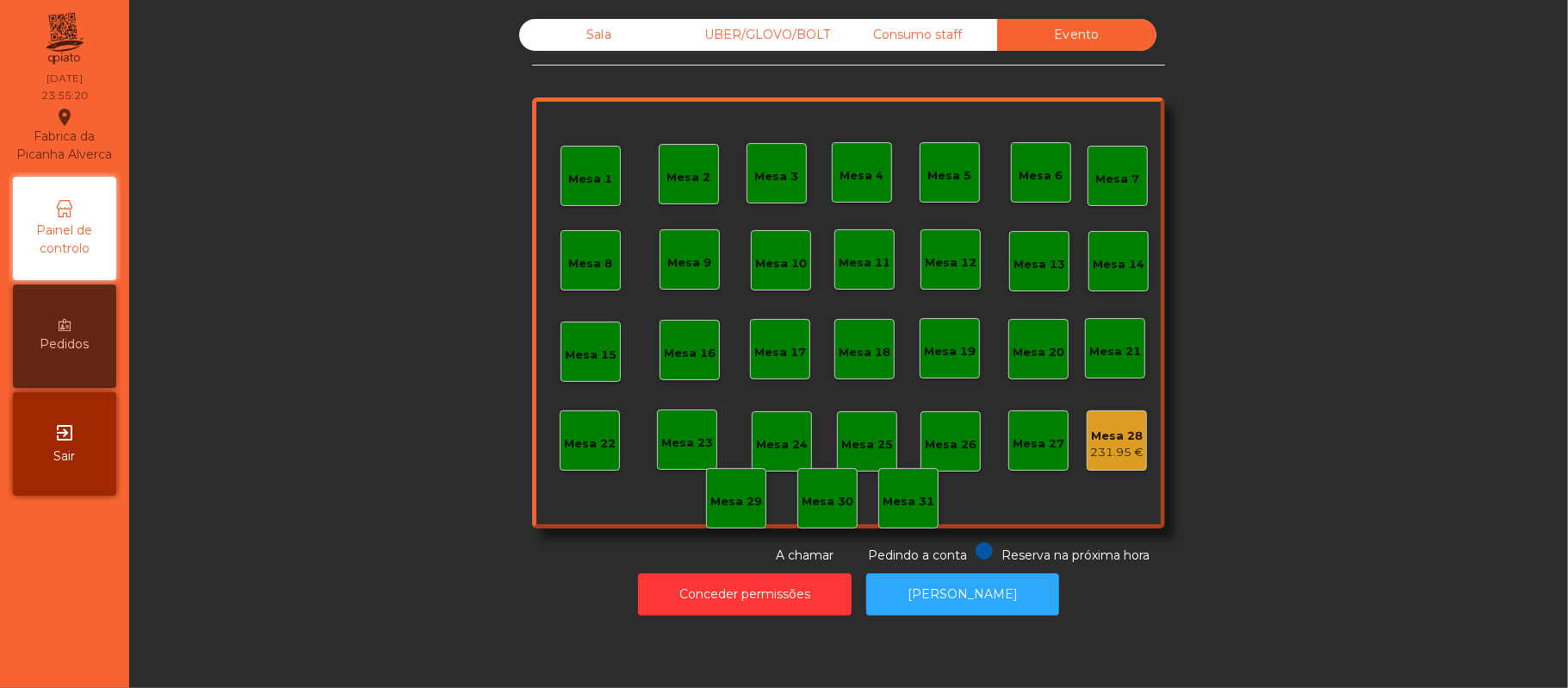
click at [877, 50] on div "Consumo staff" at bounding box center [917, 35] width 159 height 32
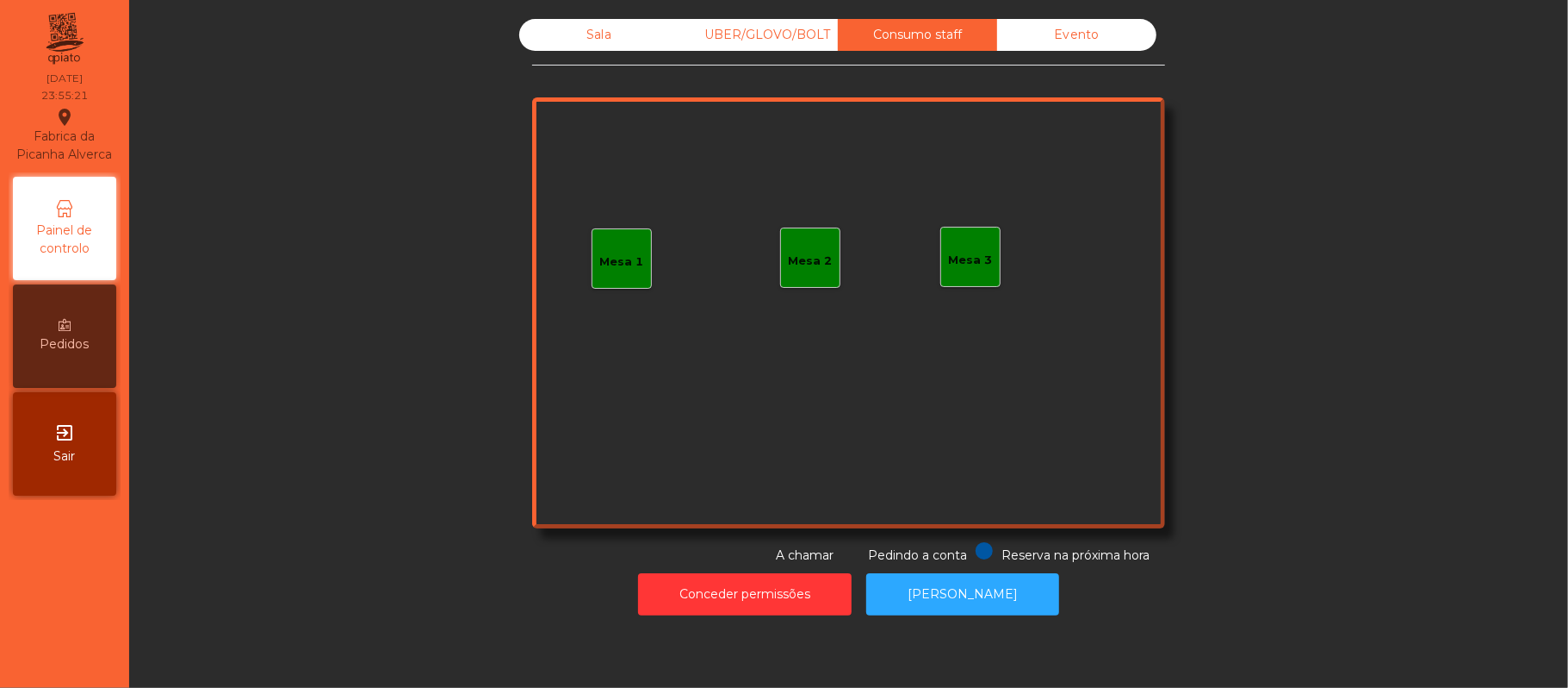
click at [754, 46] on div "UBER/GLOVO/BOLT" at bounding box center [758, 35] width 159 height 32
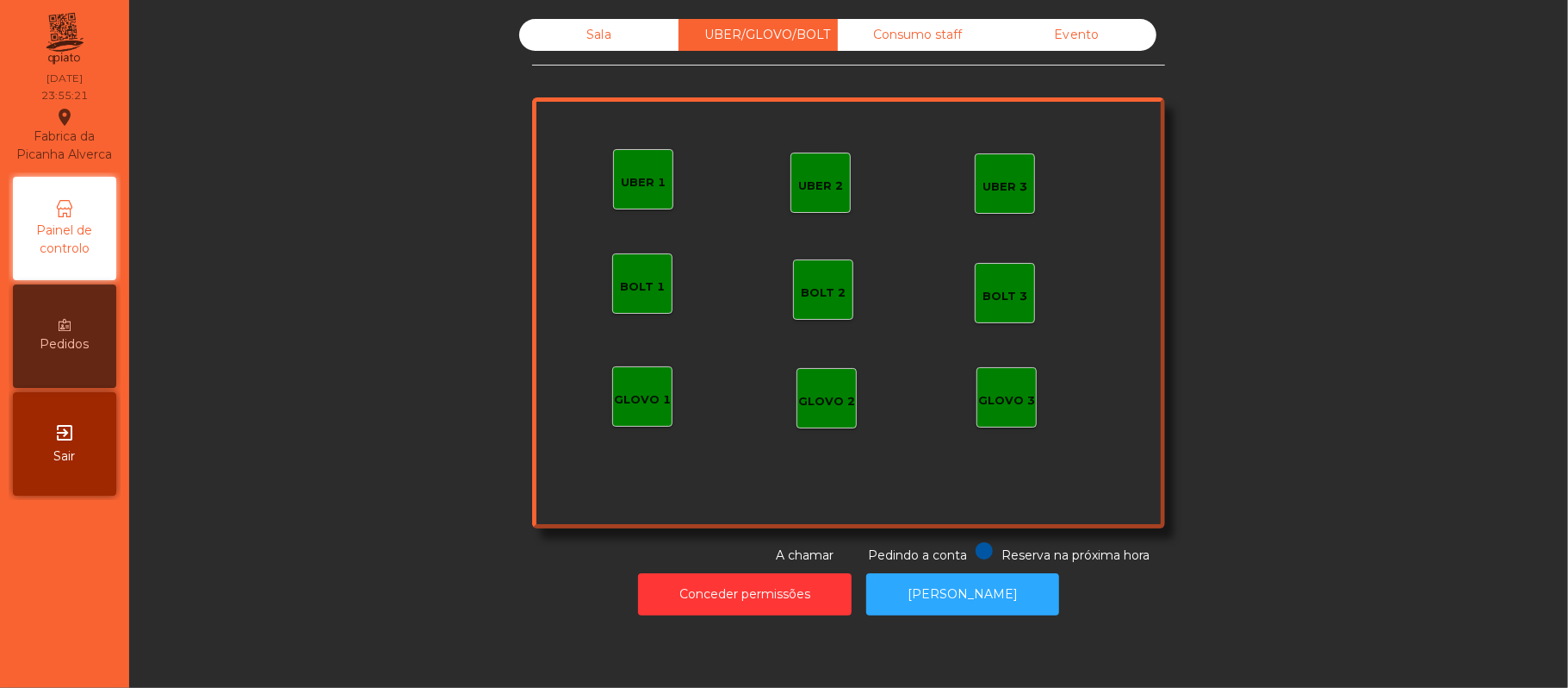
click at [570, 40] on div "Sala" at bounding box center [598, 35] width 159 height 32
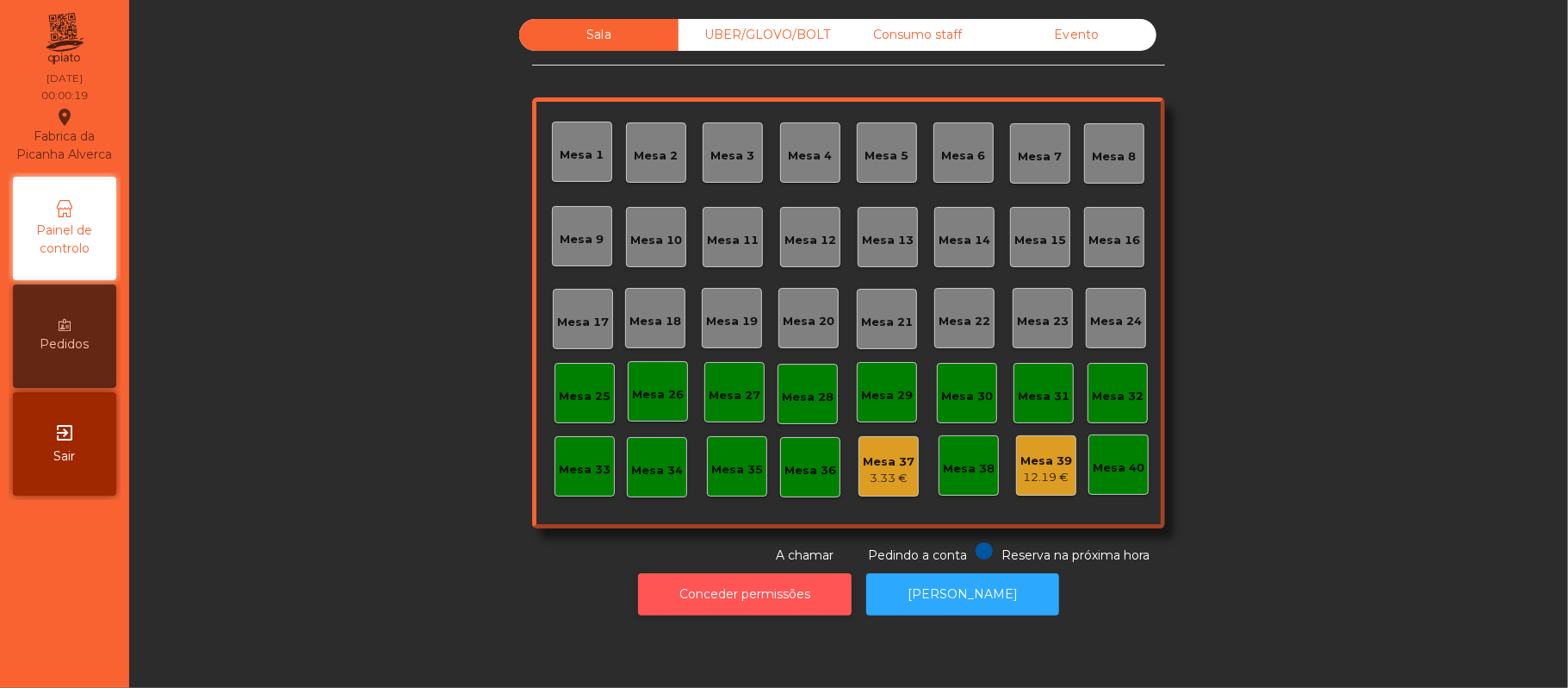
click at [769, 608] on button "Conceder permissões" at bounding box center [745, 595] width 213 height 43
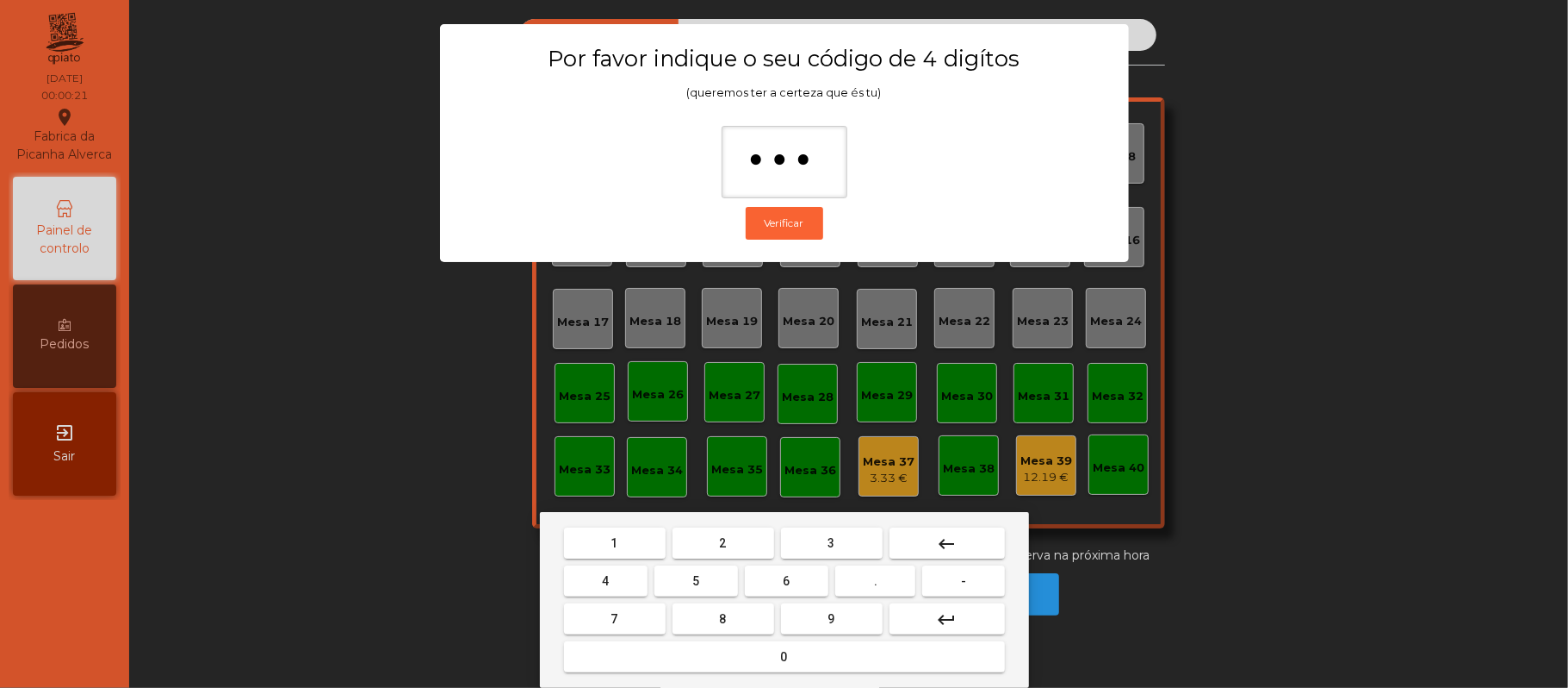
type input "****"
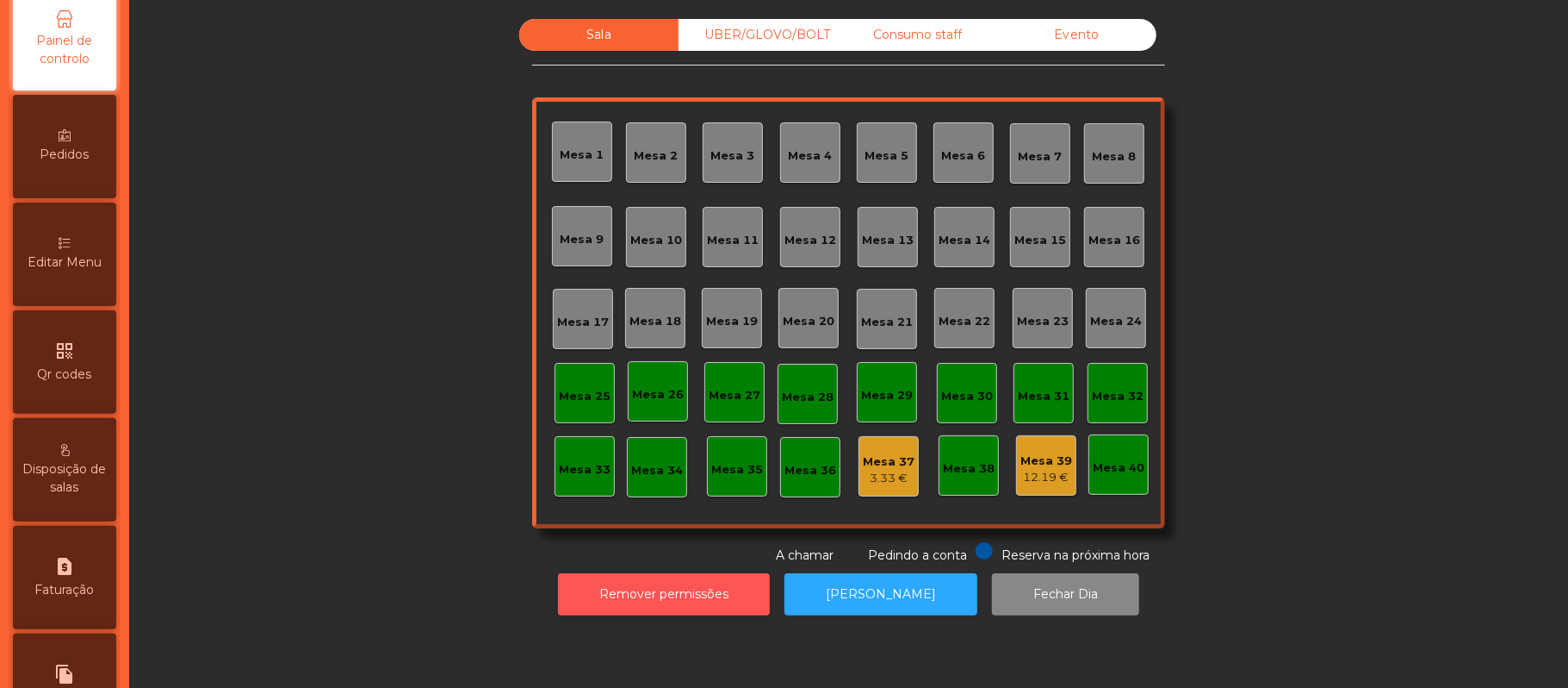
scroll to position [0, 0]
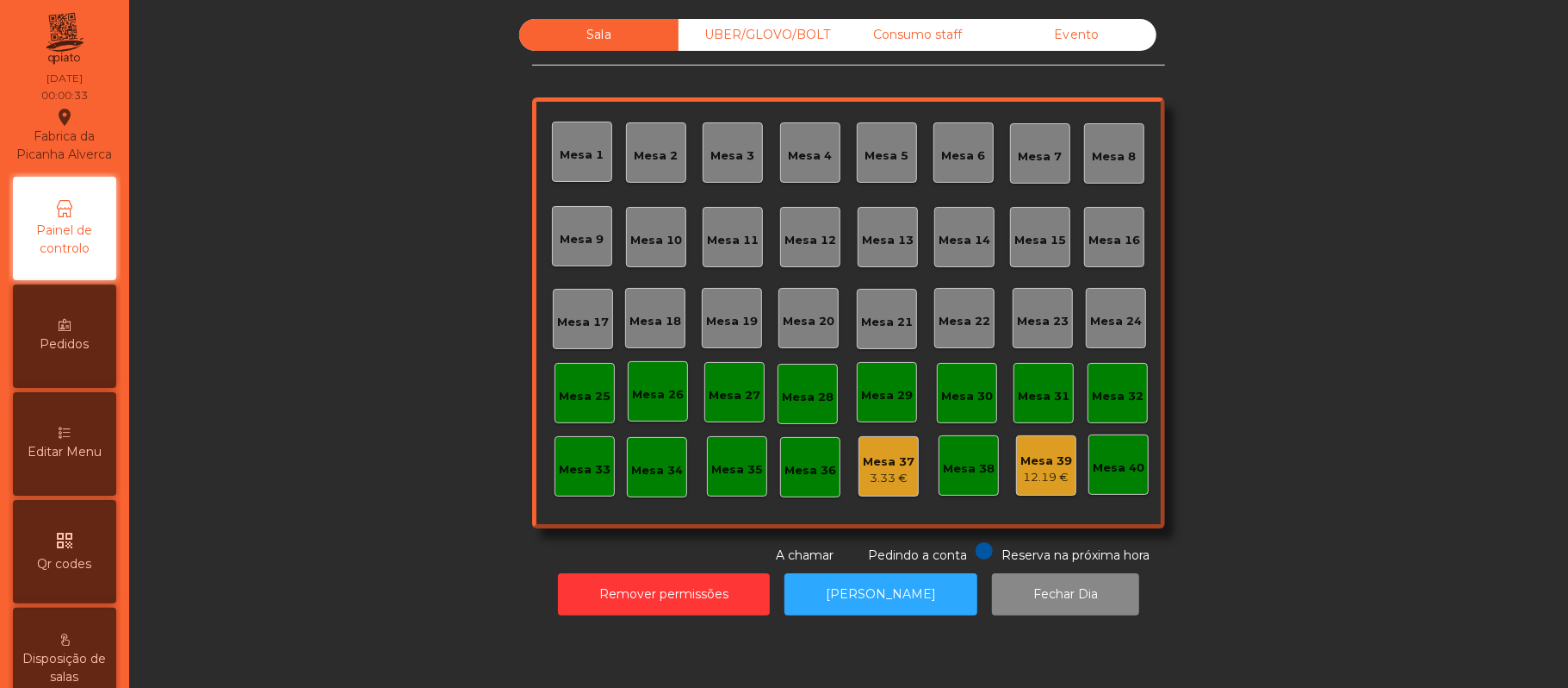
click at [872, 464] on div "Mesa 37" at bounding box center [888, 462] width 51 height 17
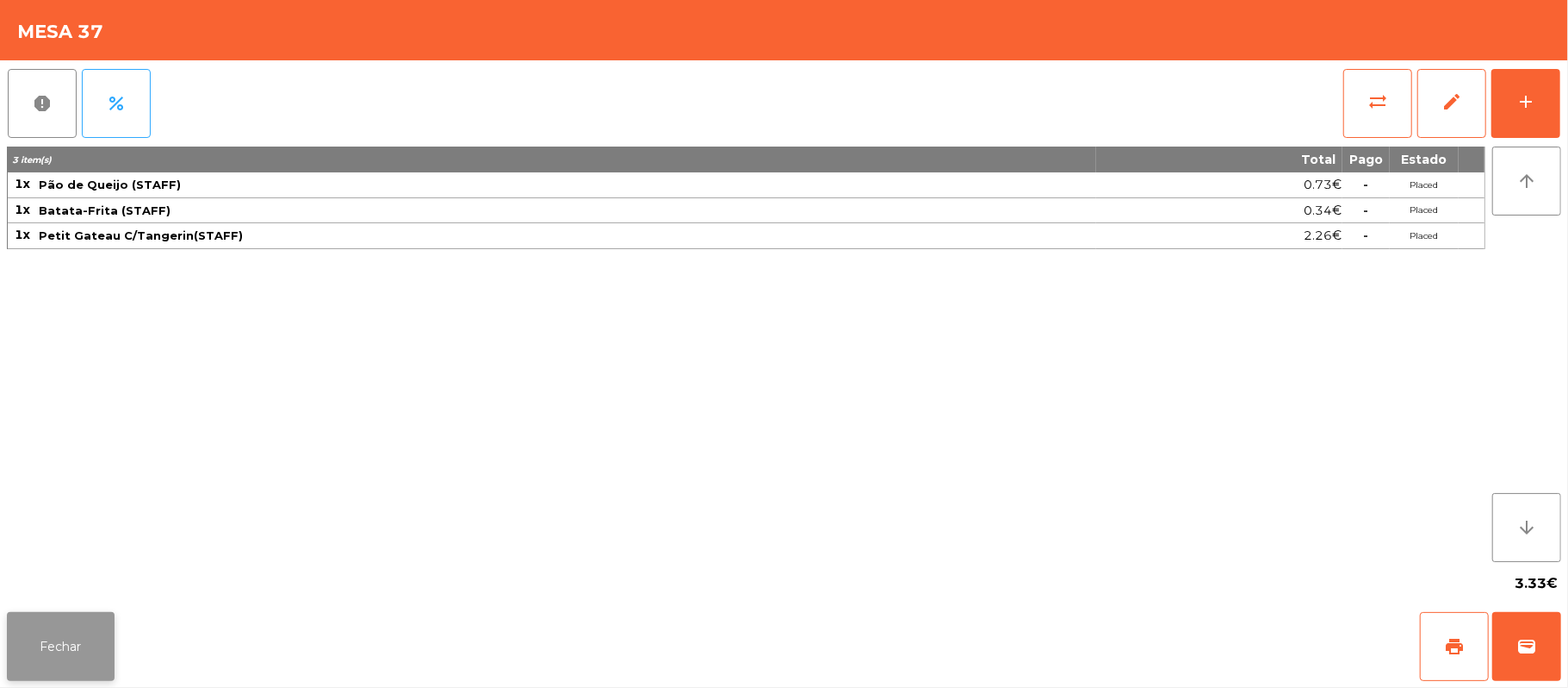
click at [55, 659] on button "Fechar" at bounding box center [60, 645] width 108 height 69
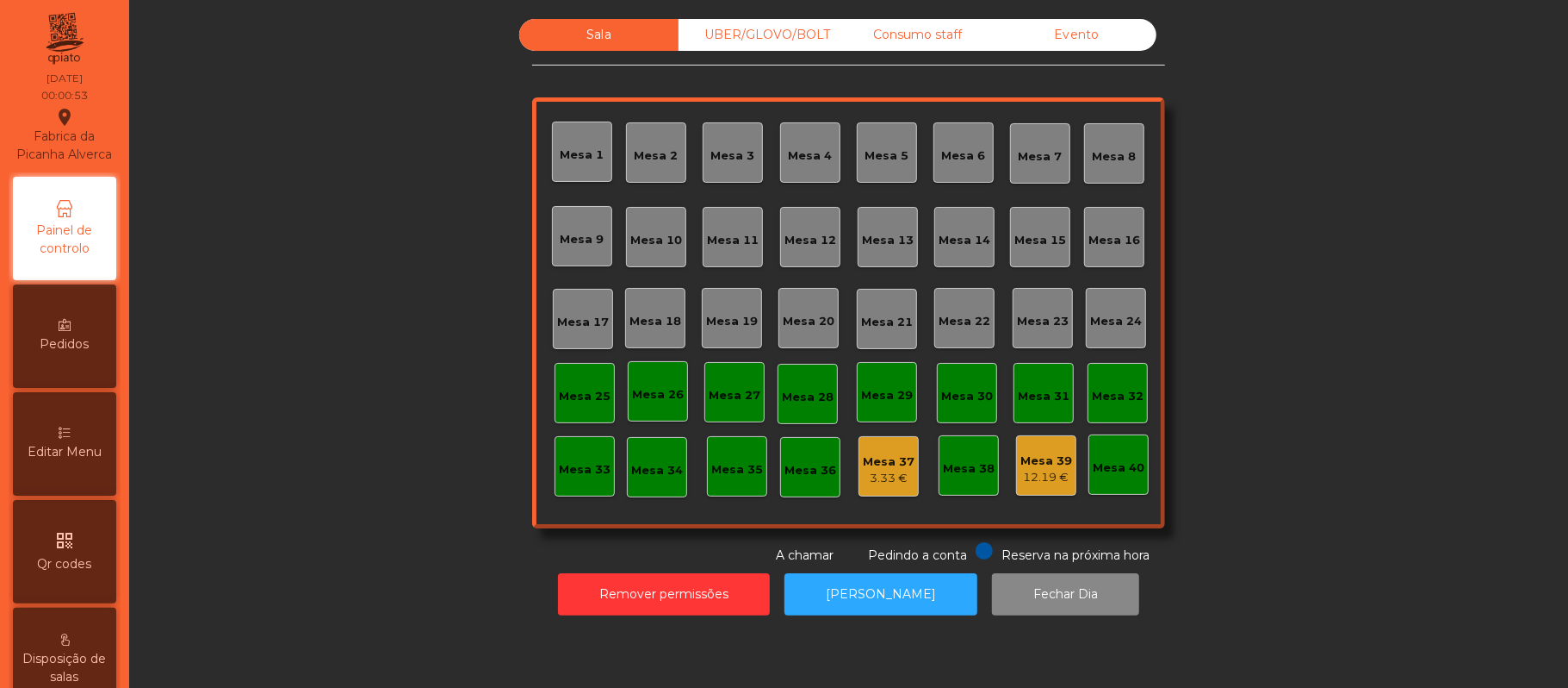
click at [869, 476] on div "3.33 €" at bounding box center [888, 478] width 51 height 17
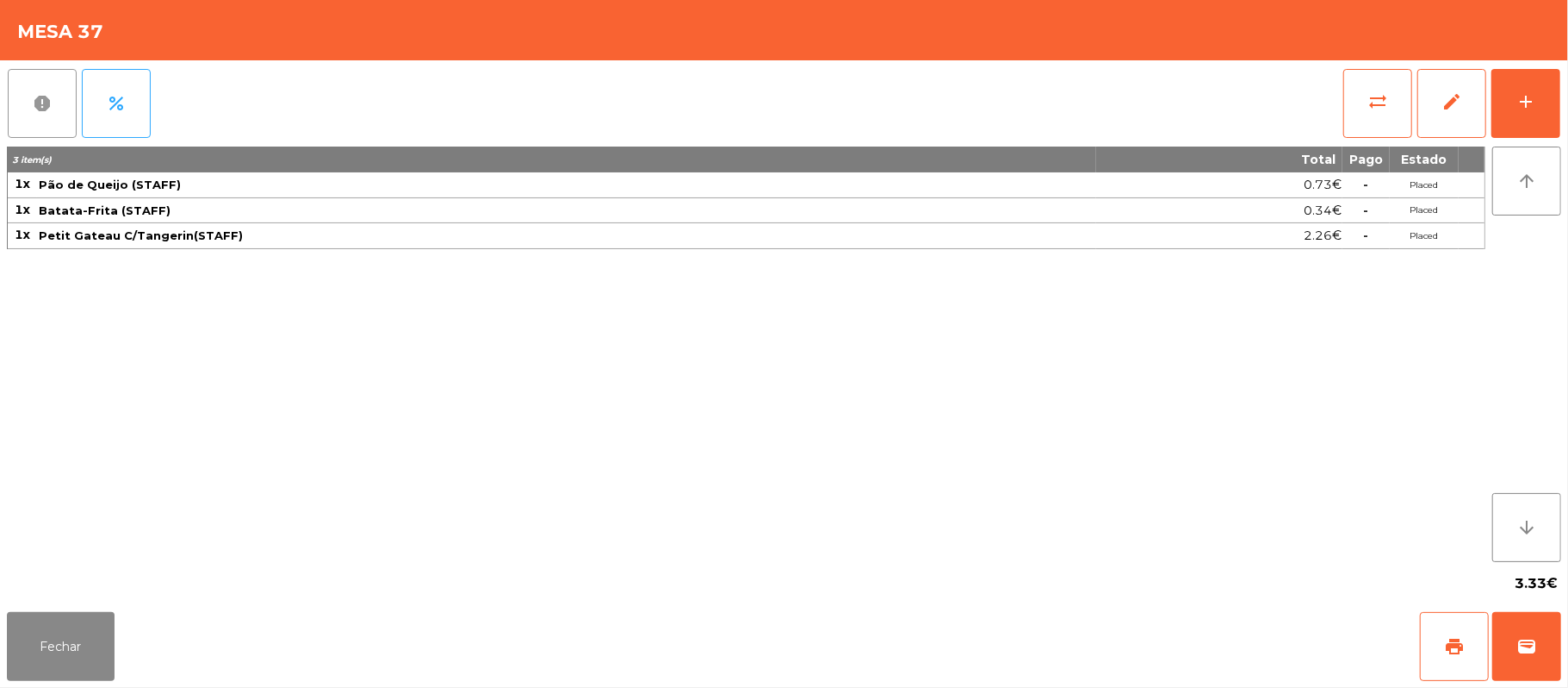
click at [50, 105] on span "report" at bounding box center [42, 103] width 20 height 20
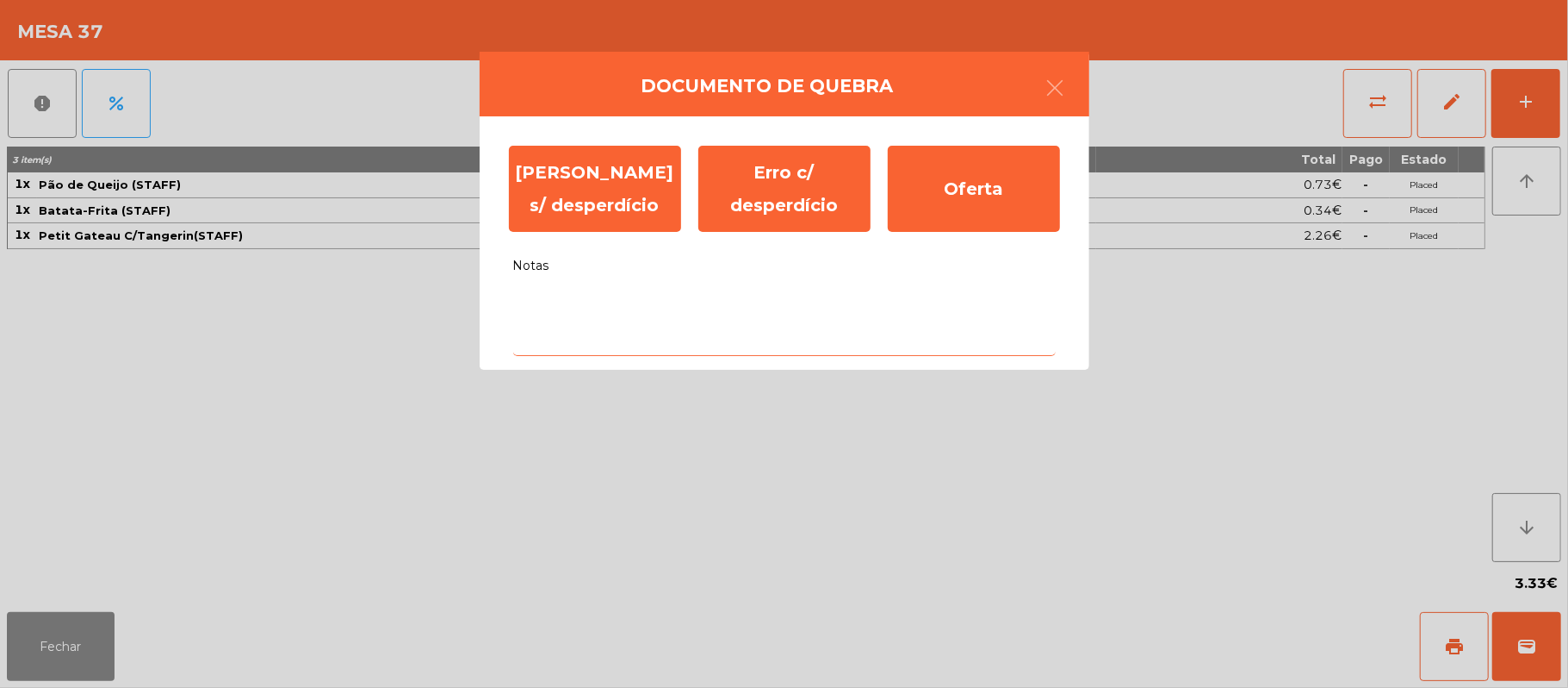
click at [603, 345] on textarea "Notas" at bounding box center [784, 320] width 542 height 72
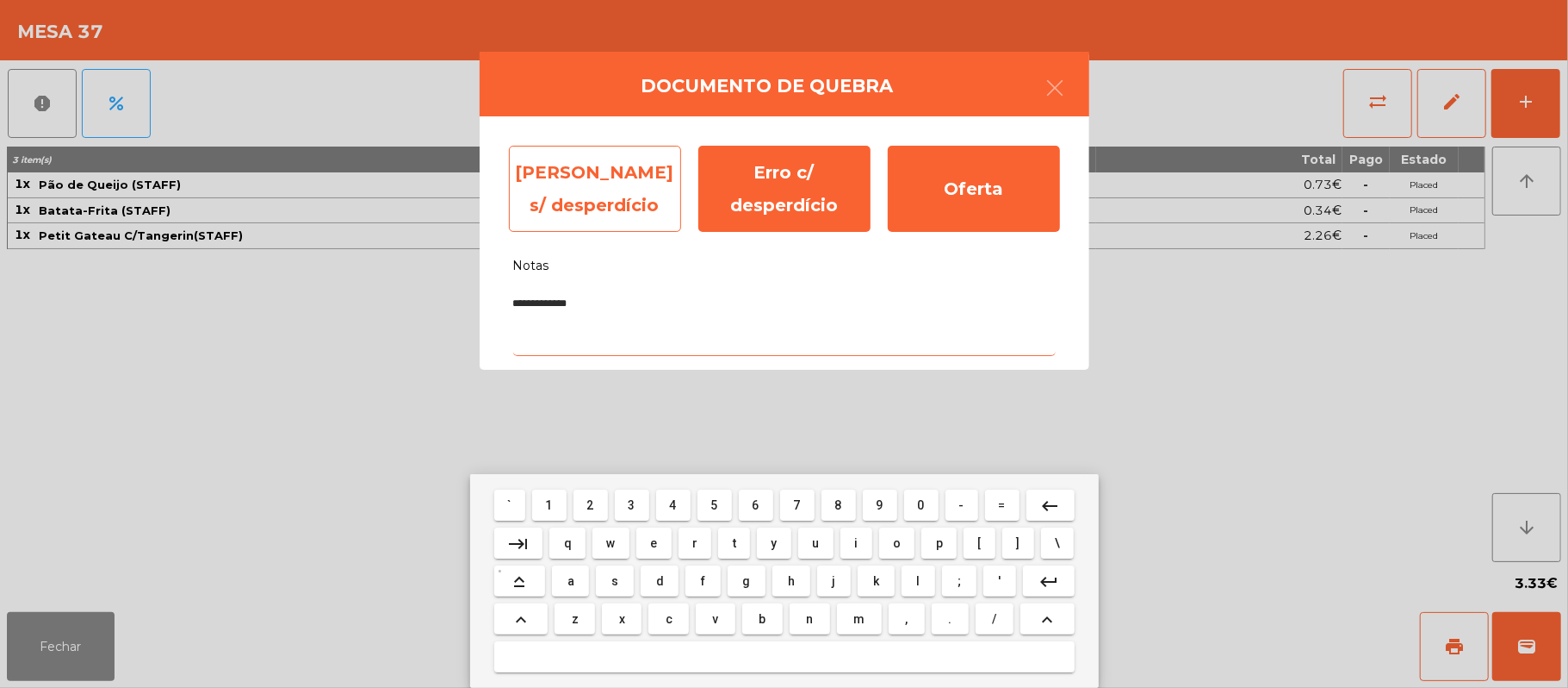
type textarea "**********"
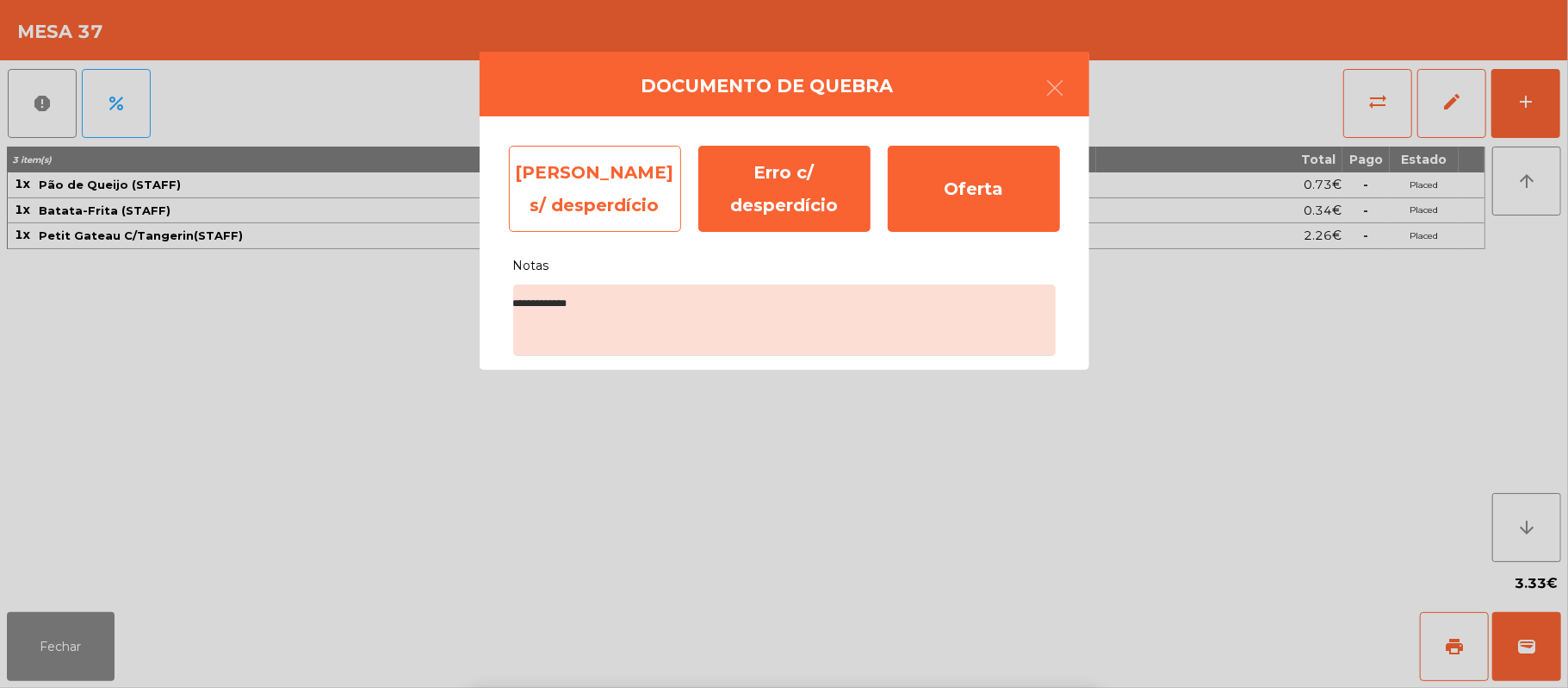
click at [624, 184] on div "[PERSON_NAME] s/ desperdício" at bounding box center [595, 188] width 173 height 86
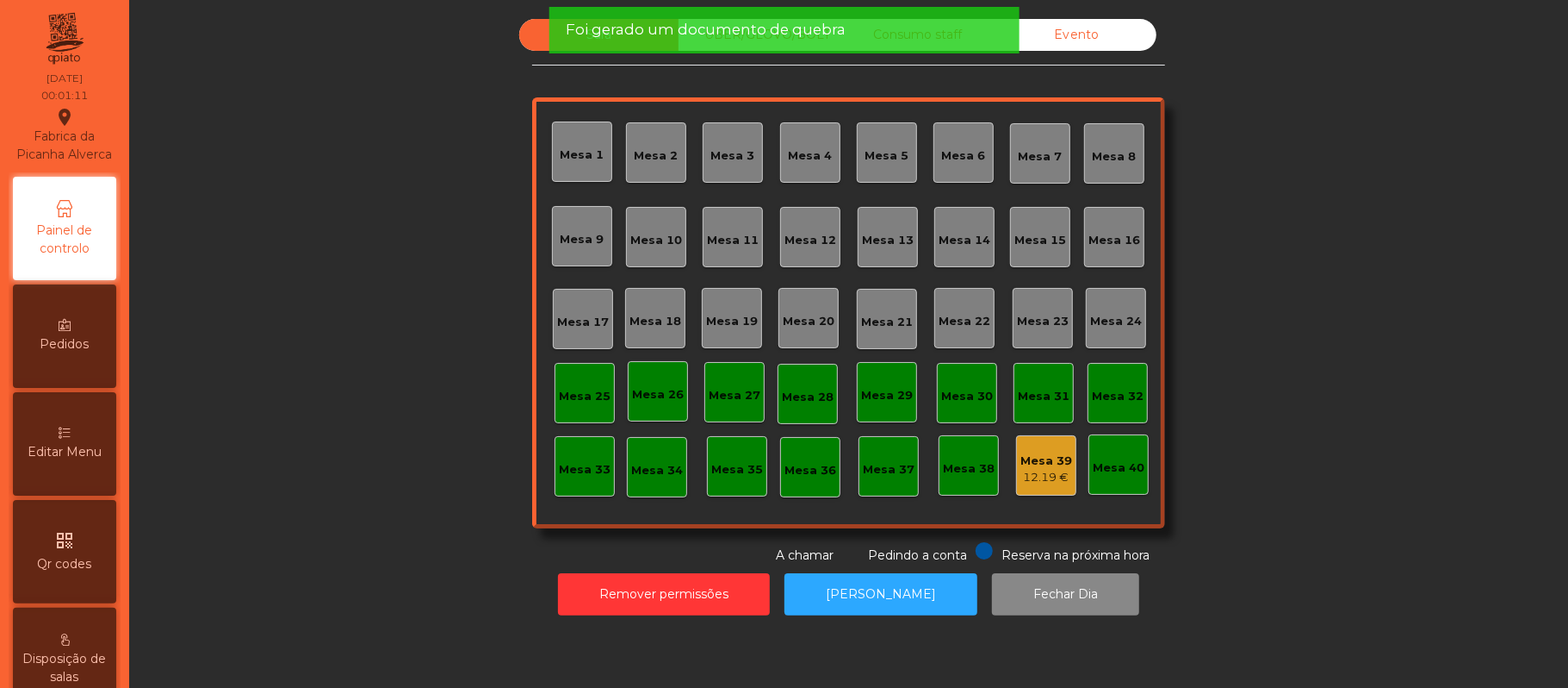
click at [1050, 484] on div "12.19 €" at bounding box center [1045, 477] width 51 height 17
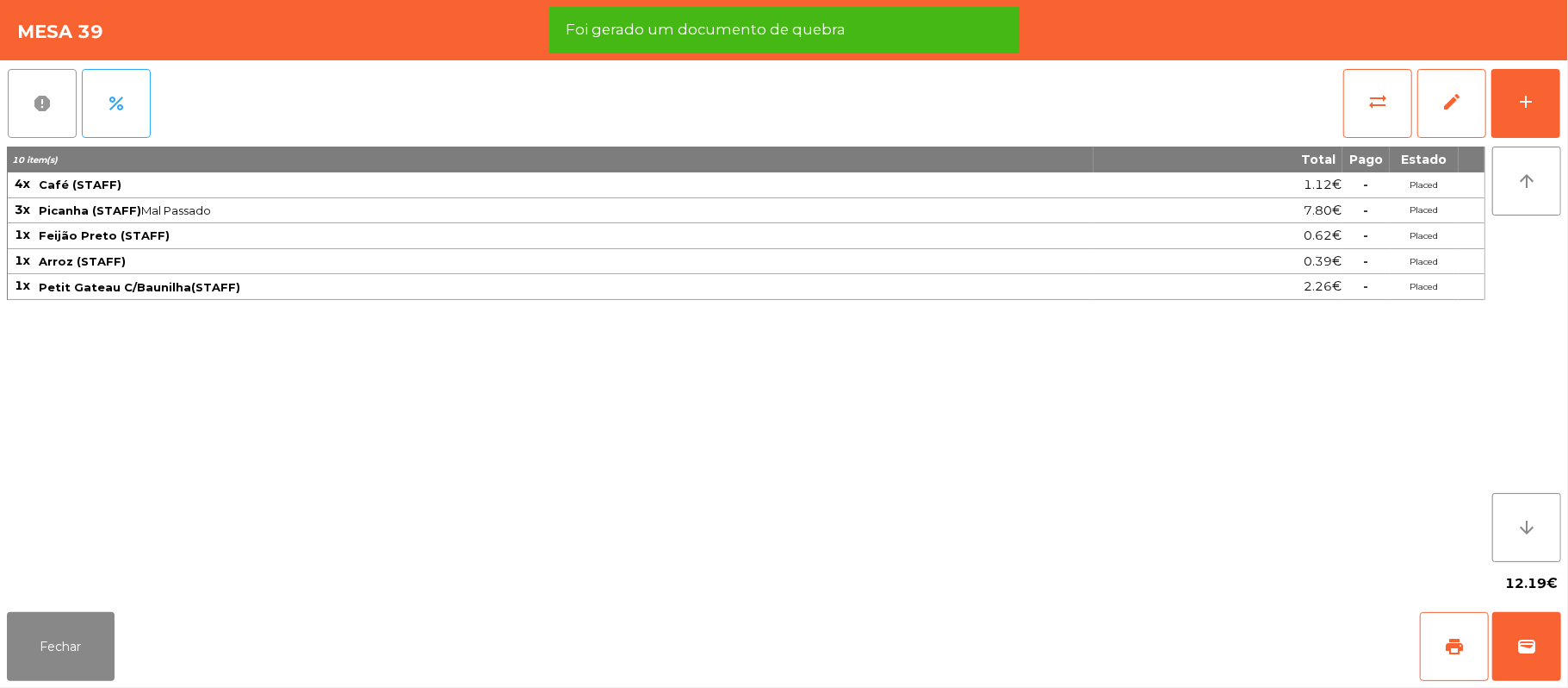
click at [35, 135] on button "report" at bounding box center [42, 103] width 69 height 69
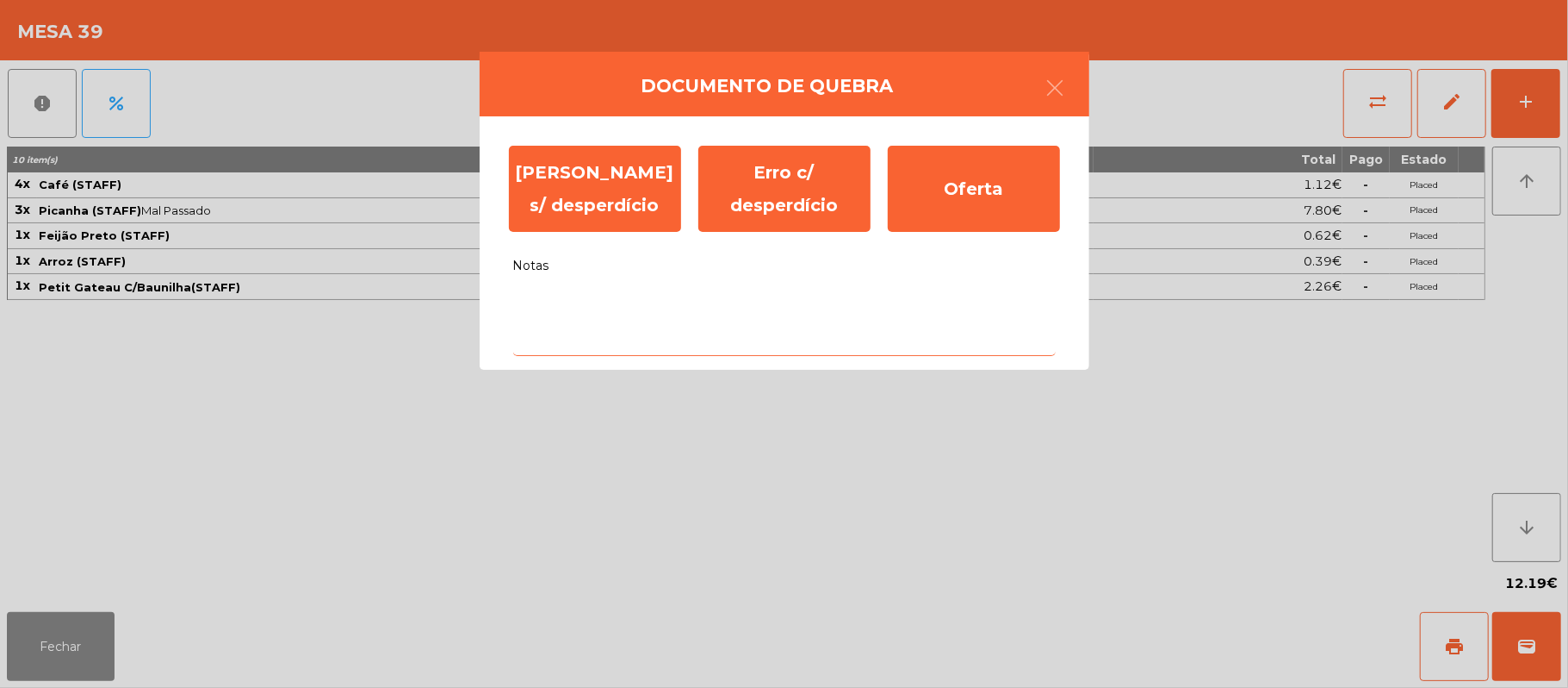
click at [668, 308] on textarea "Notas" at bounding box center [784, 320] width 542 height 72
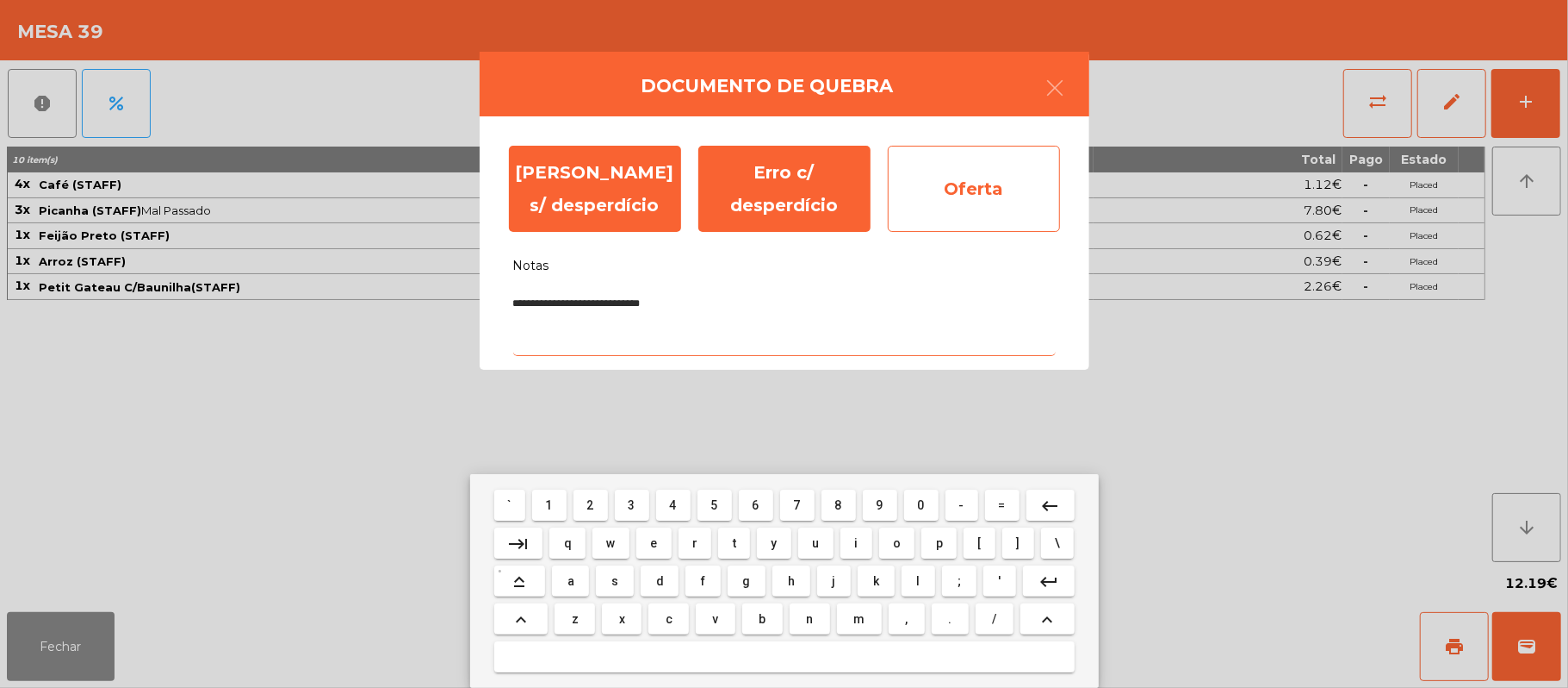
type textarea "**********"
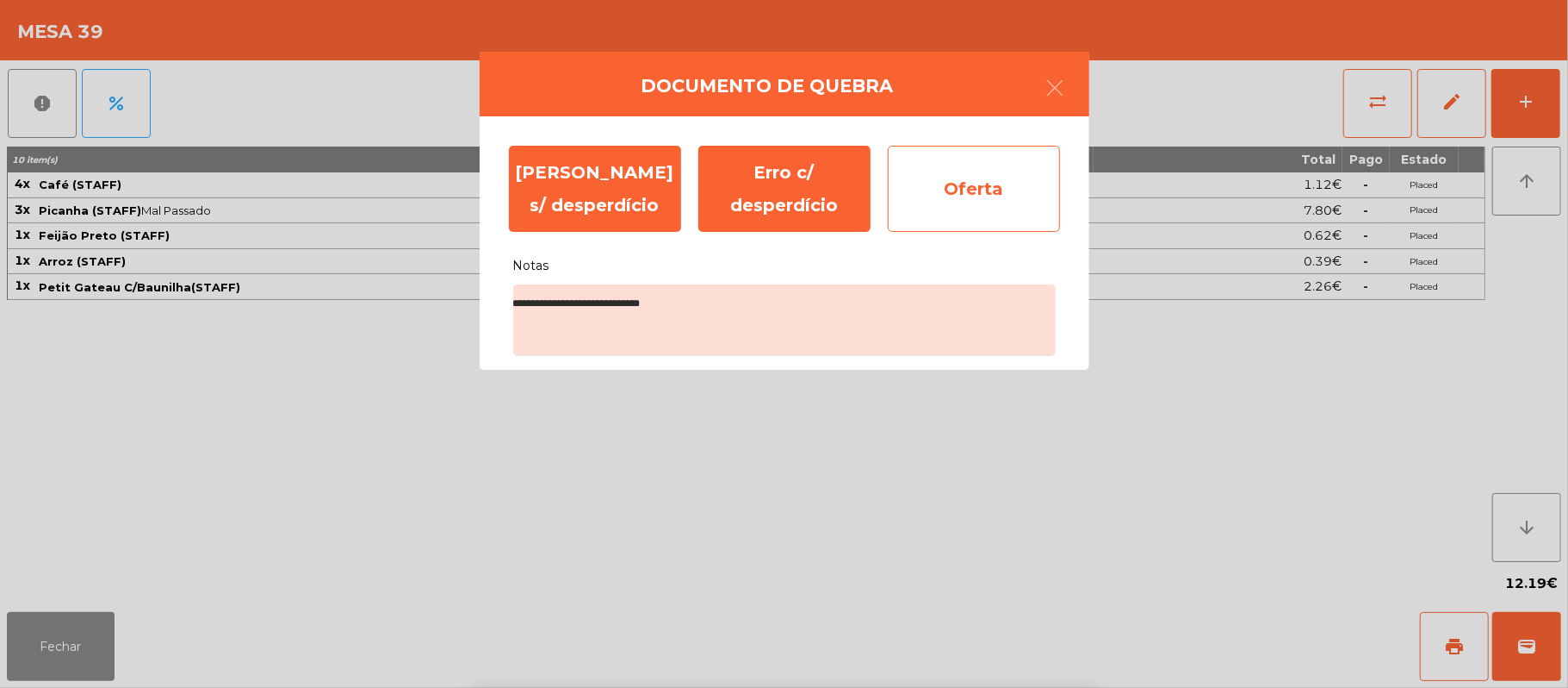
click at [996, 217] on div "Oferta" at bounding box center [975, 188] width 173 height 86
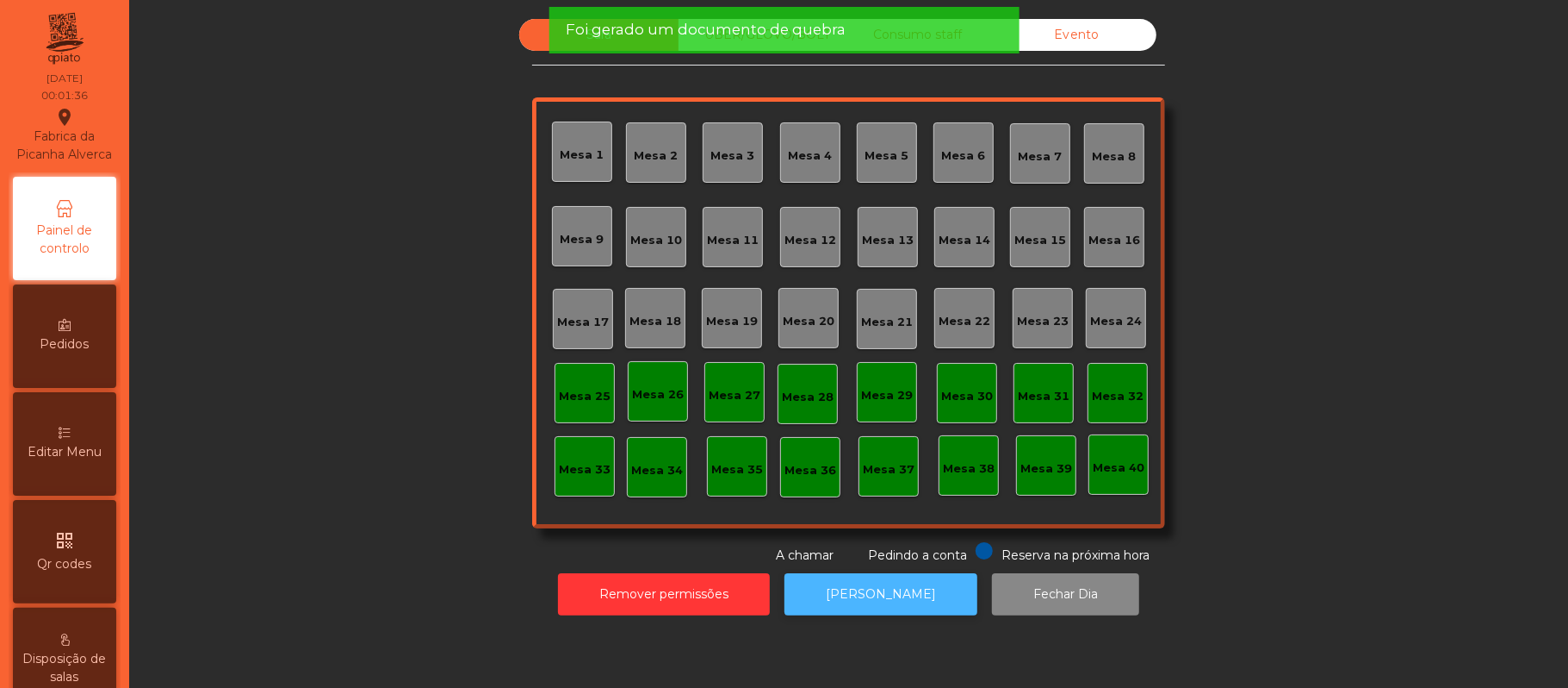
click at [873, 598] on button "[PERSON_NAME]" at bounding box center [880, 595] width 193 height 43
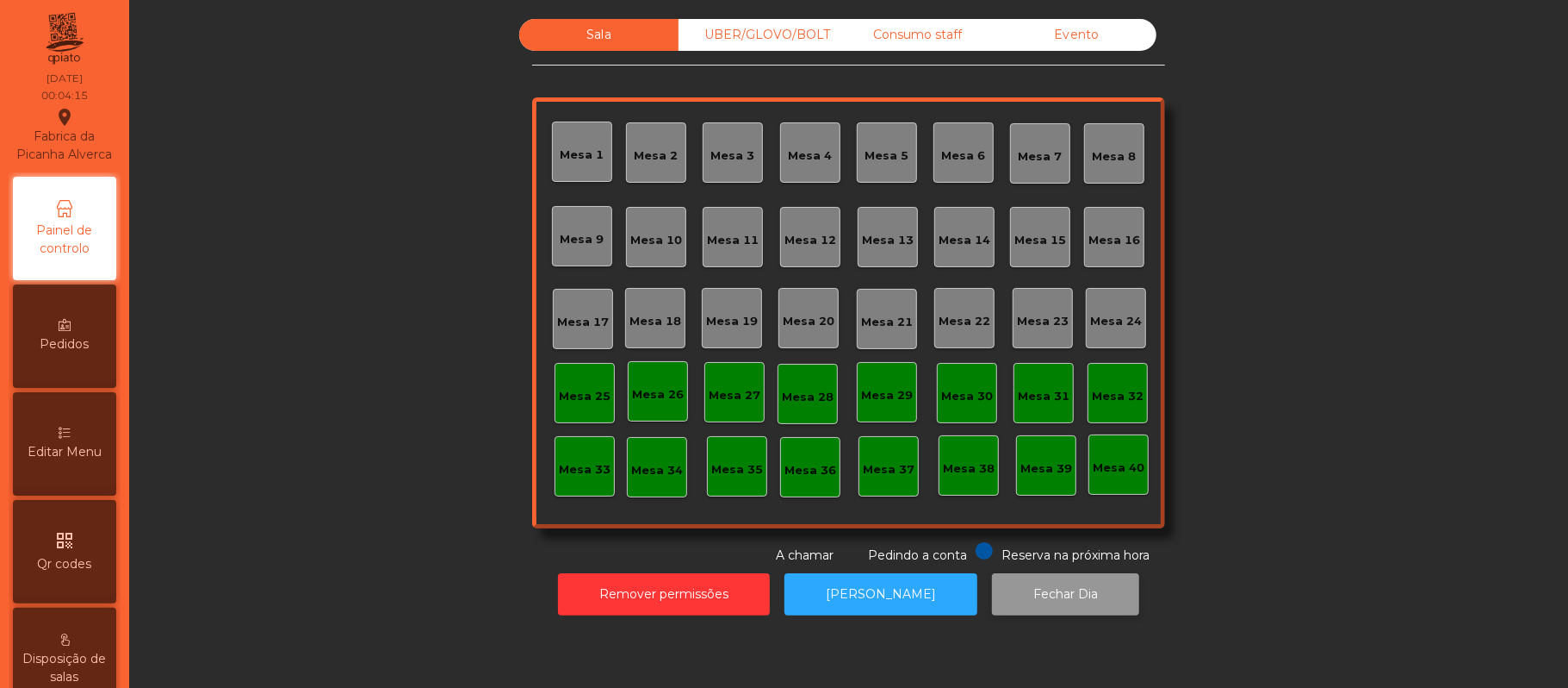
click at [1051, 593] on button "Fechar Dia" at bounding box center [1066, 595] width 147 height 43
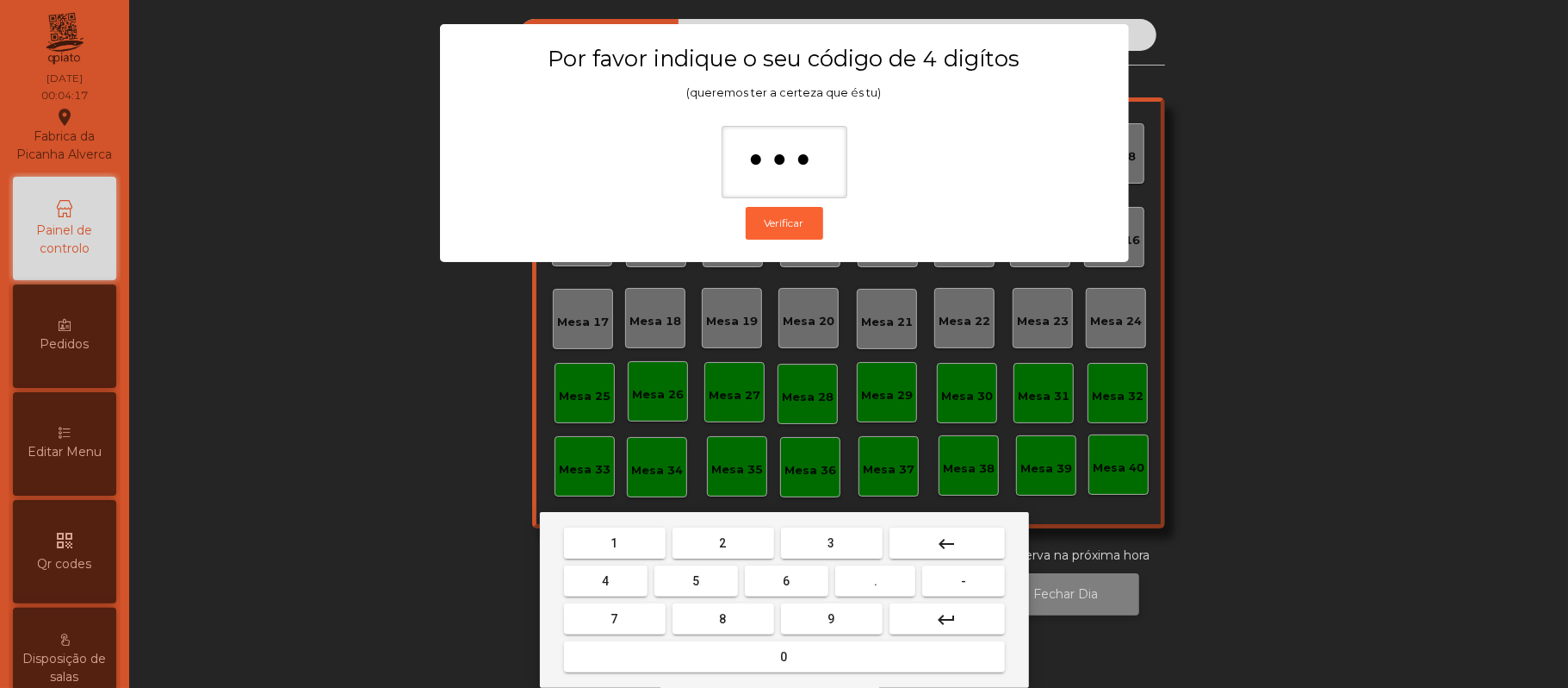
type input "****"
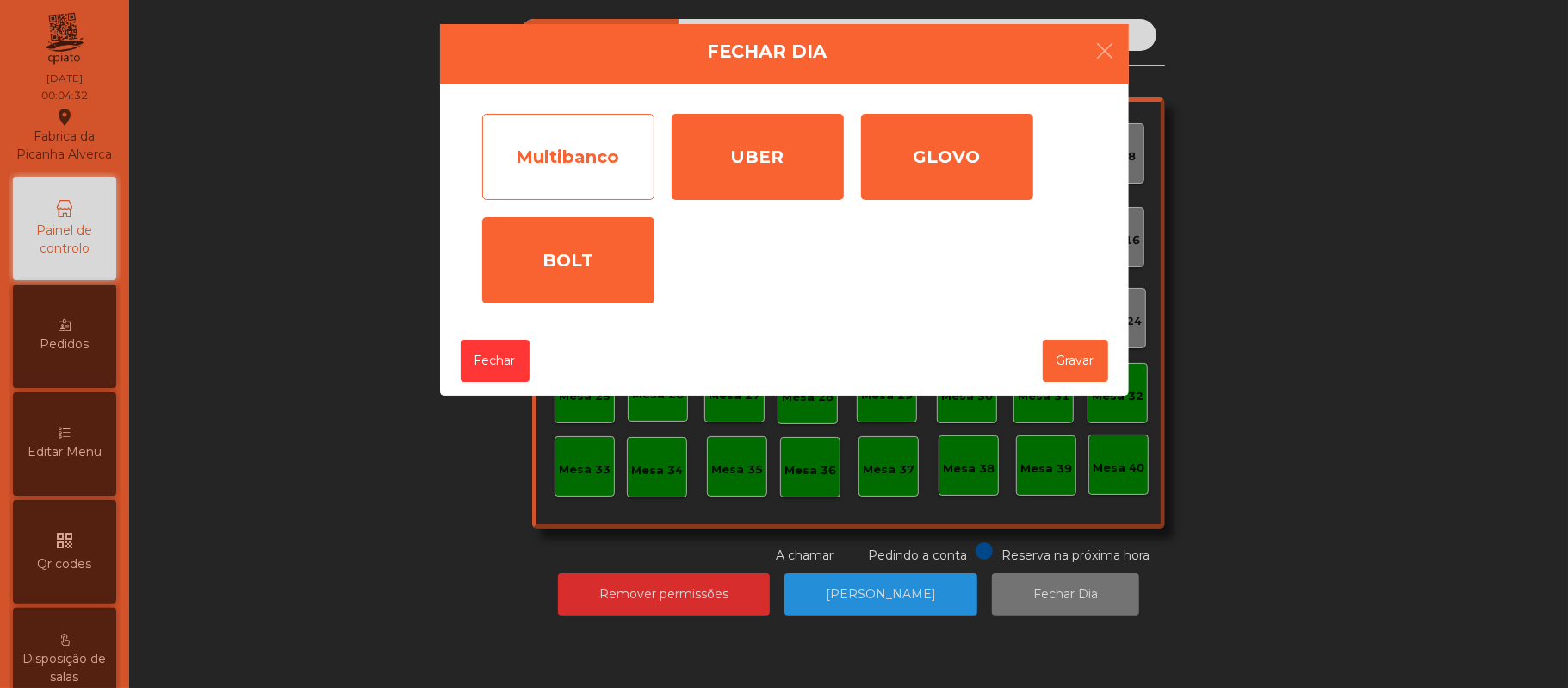
click at [584, 156] on div "Multibanco" at bounding box center [568, 156] width 173 height 86
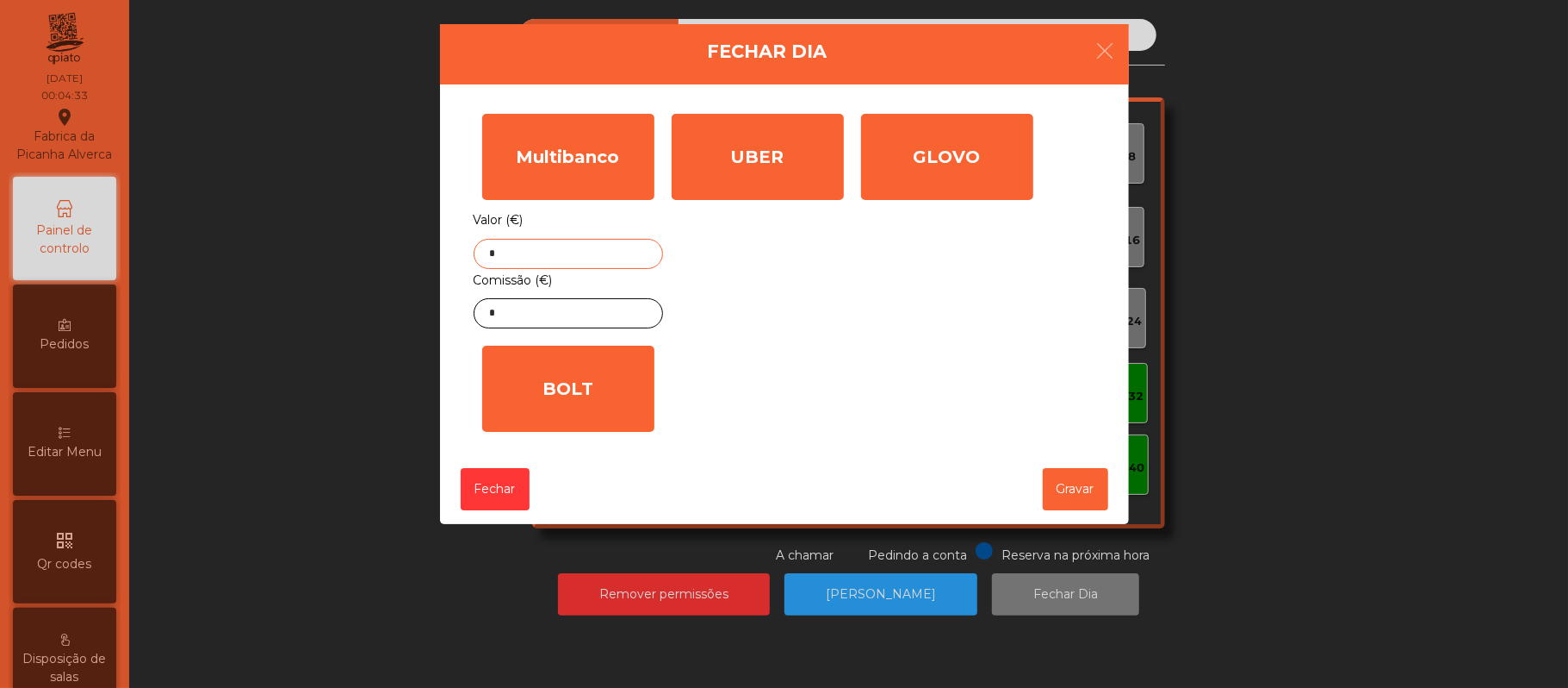
click at [596, 267] on input "*" at bounding box center [567, 253] width 189 height 30
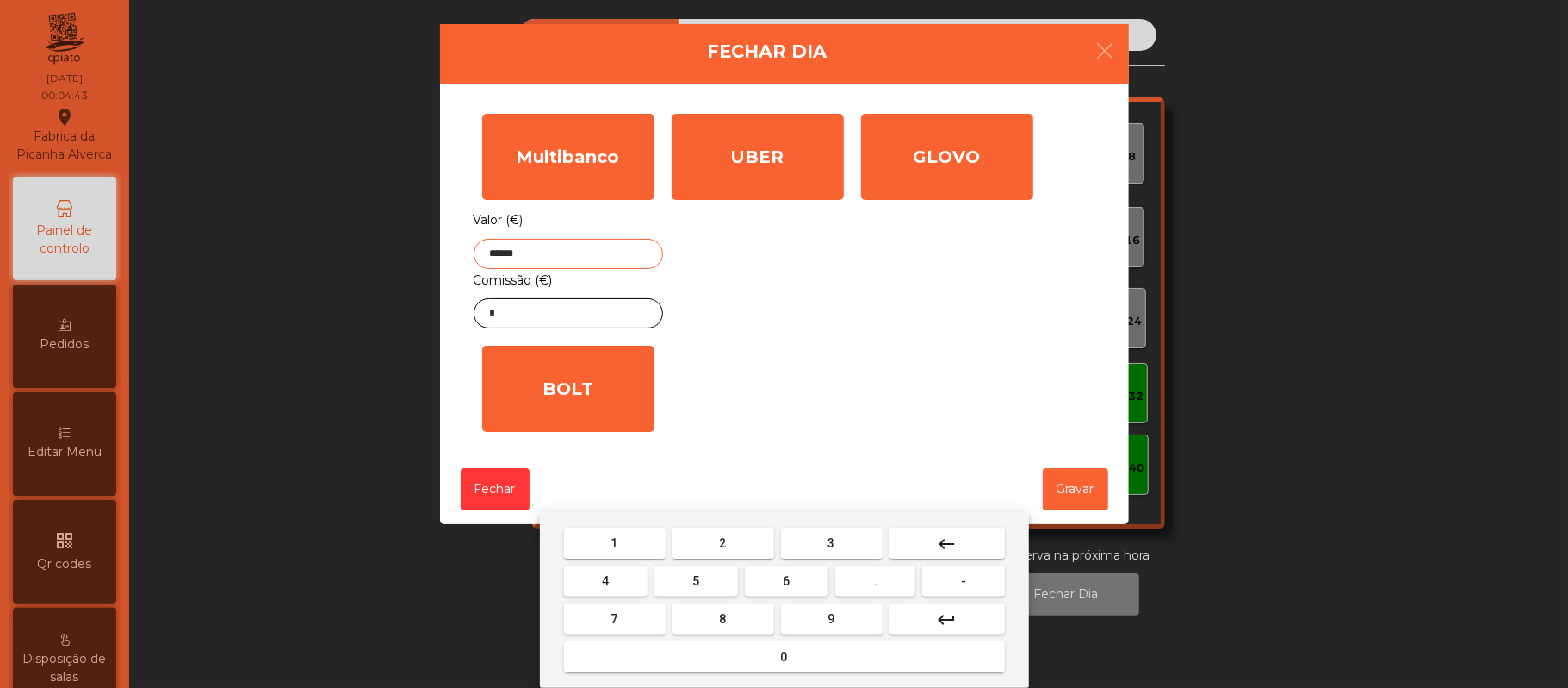
type input "******"
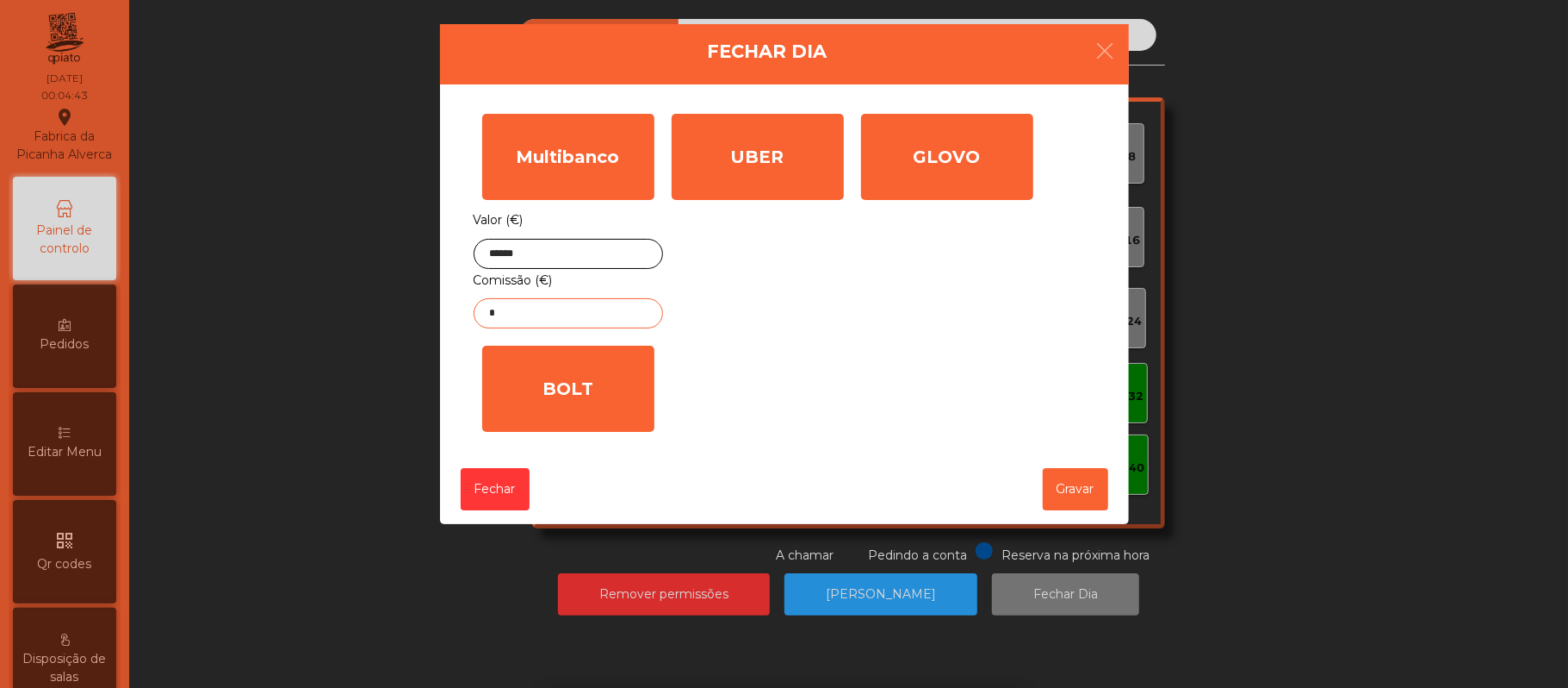
click at [589, 315] on input "*" at bounding box center [567, 312] width 189 height 30
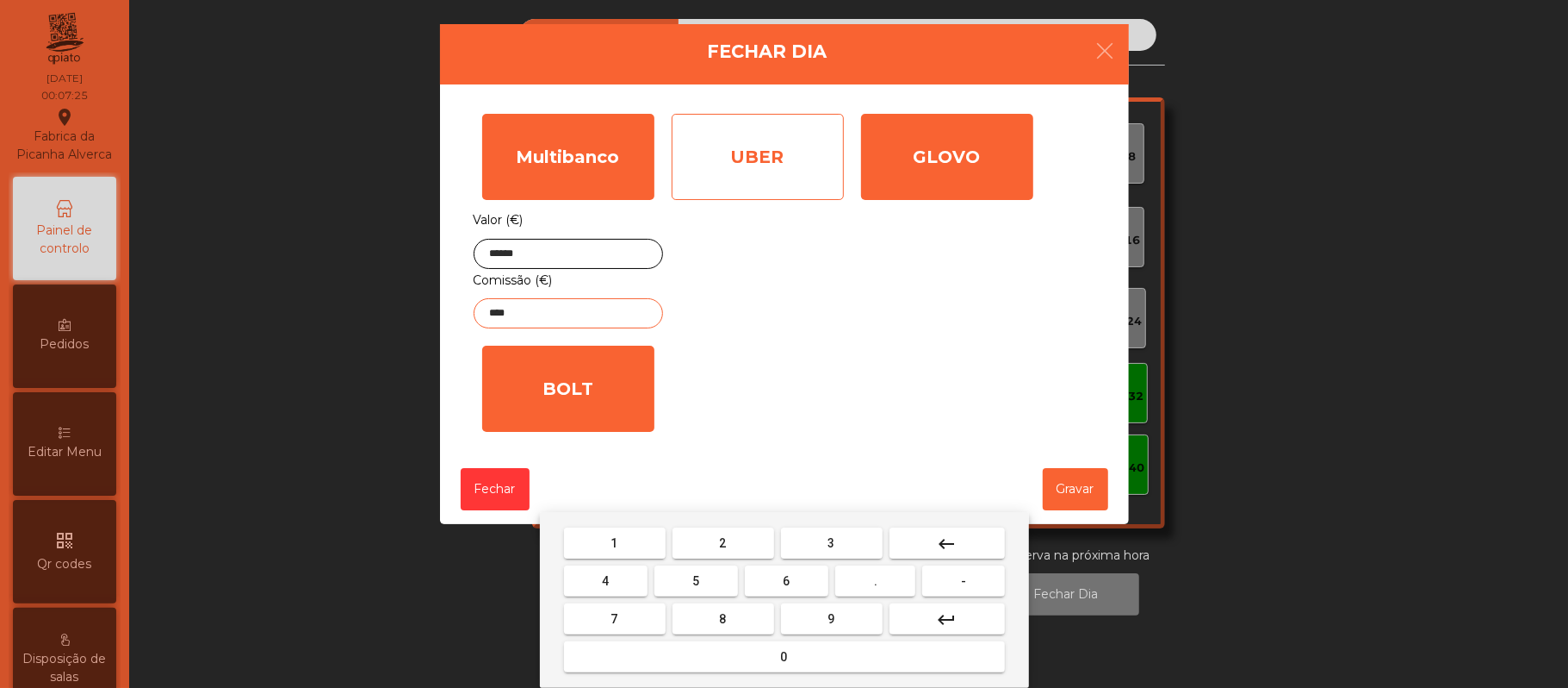
type input "****"
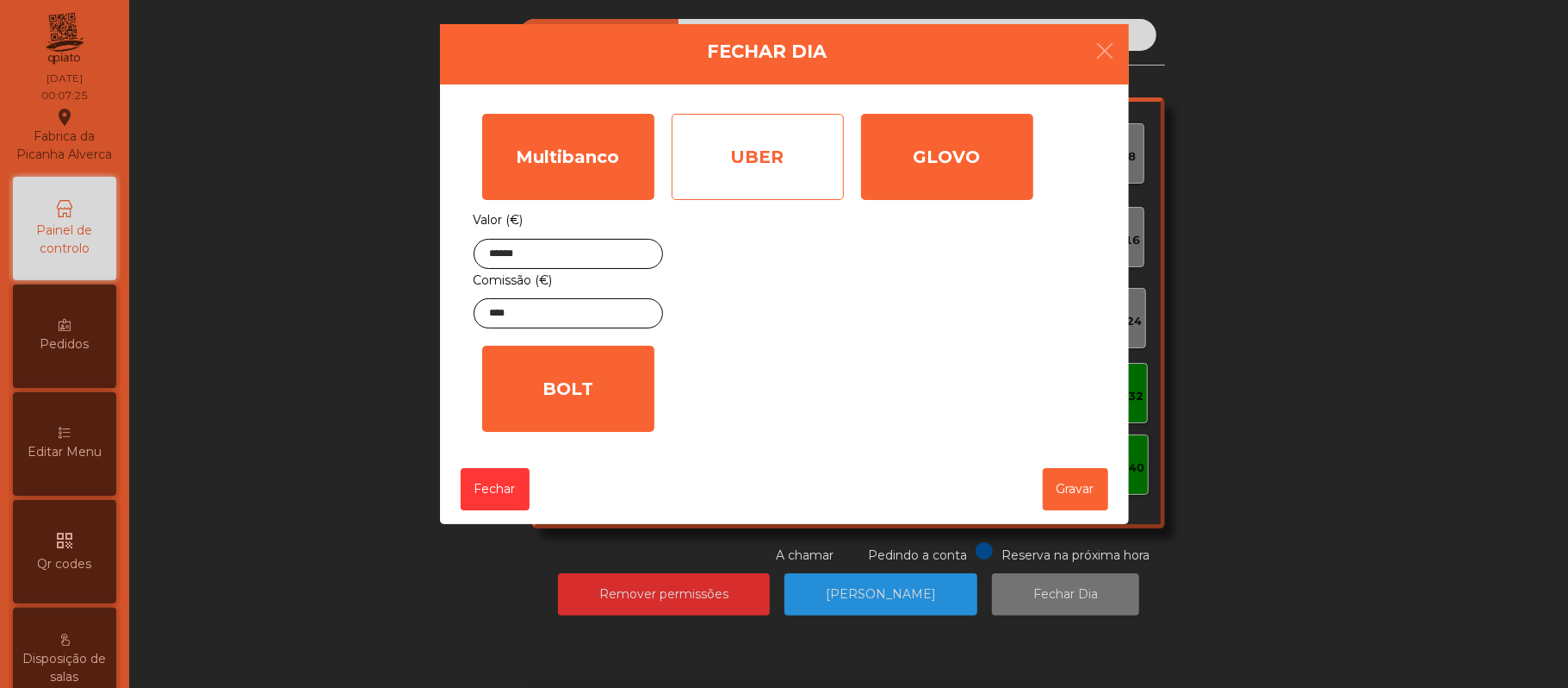
click at [781, 157] on div "UBER" at bounding box center [758, 156] width 173 height 86
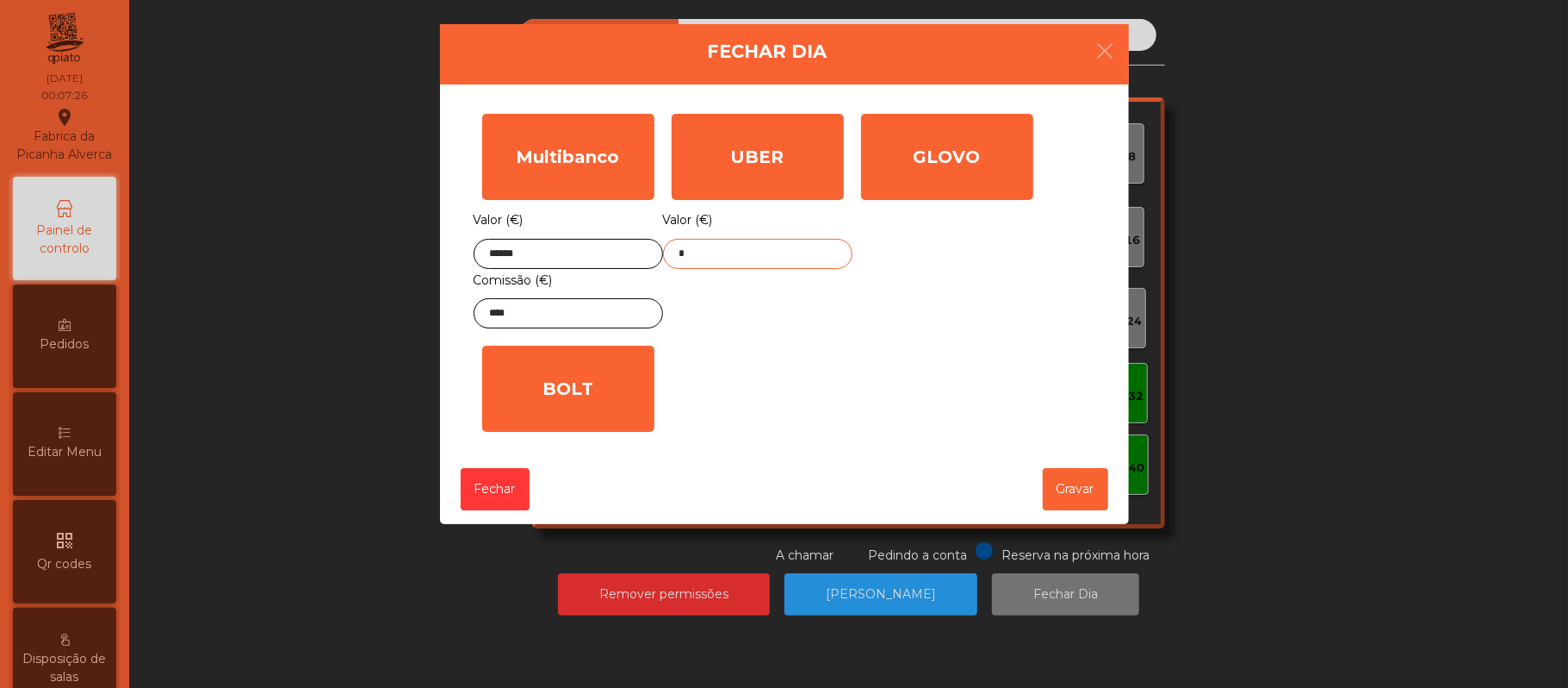
click at [776, 258] on input "*" at bounding box center [757, 253] width 189 height 30
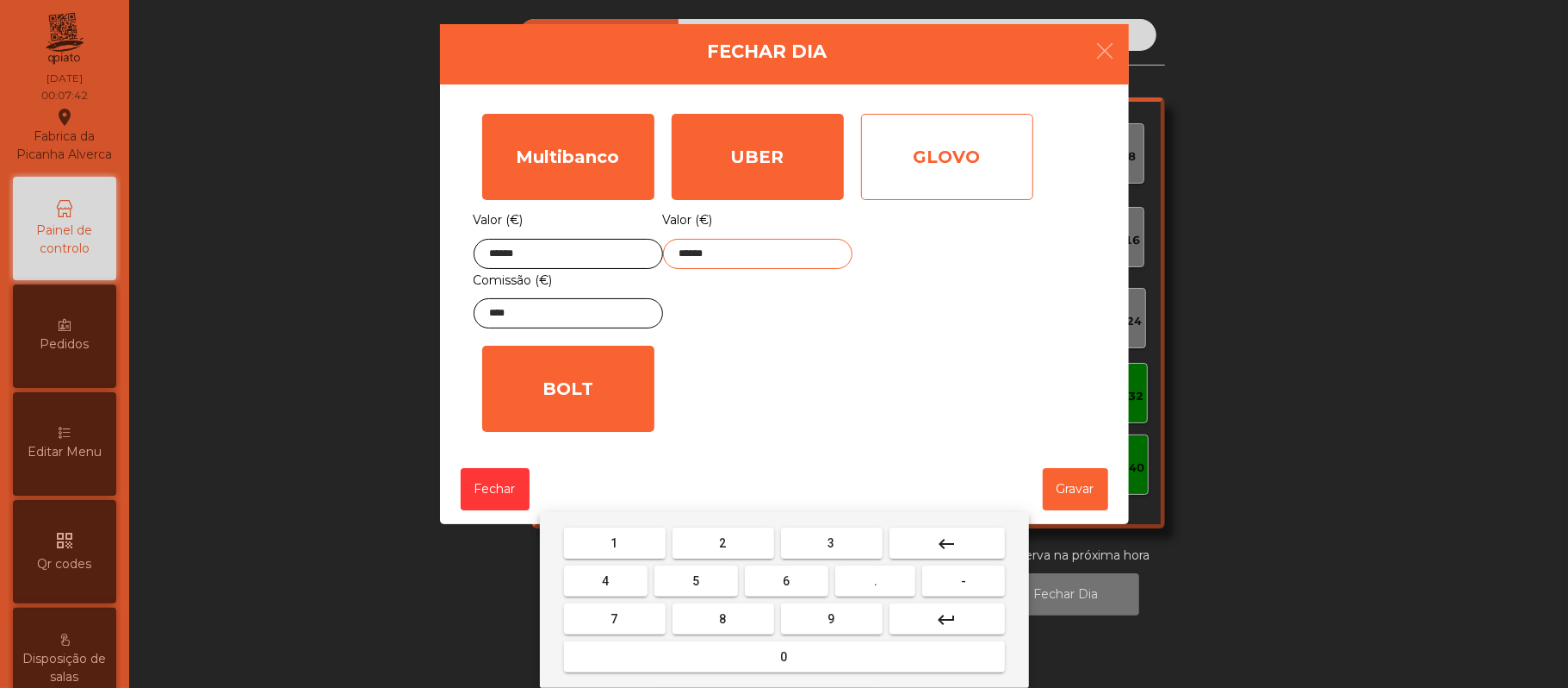
type input "******"
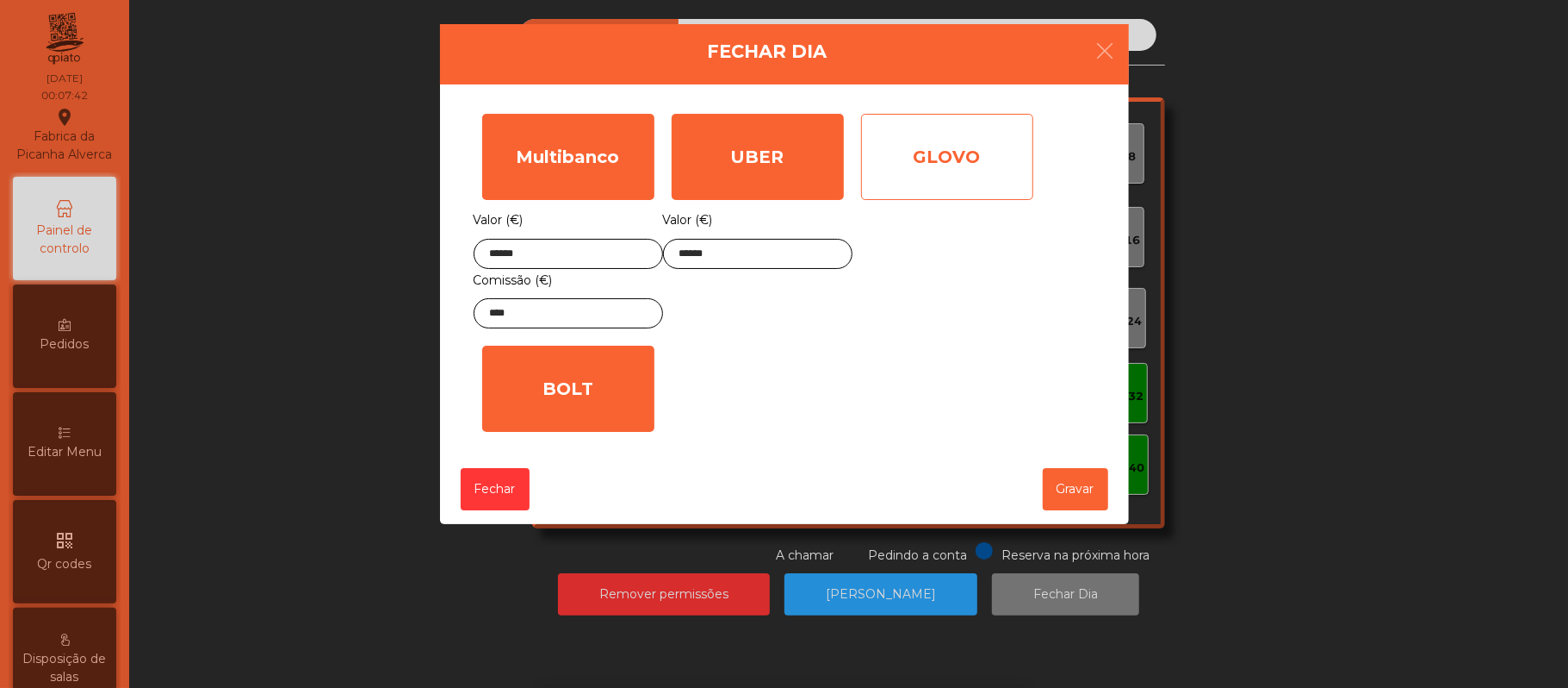
click at [955, 178] on div "GLOVO" at bounding box center [947, 156] width 173 height 86
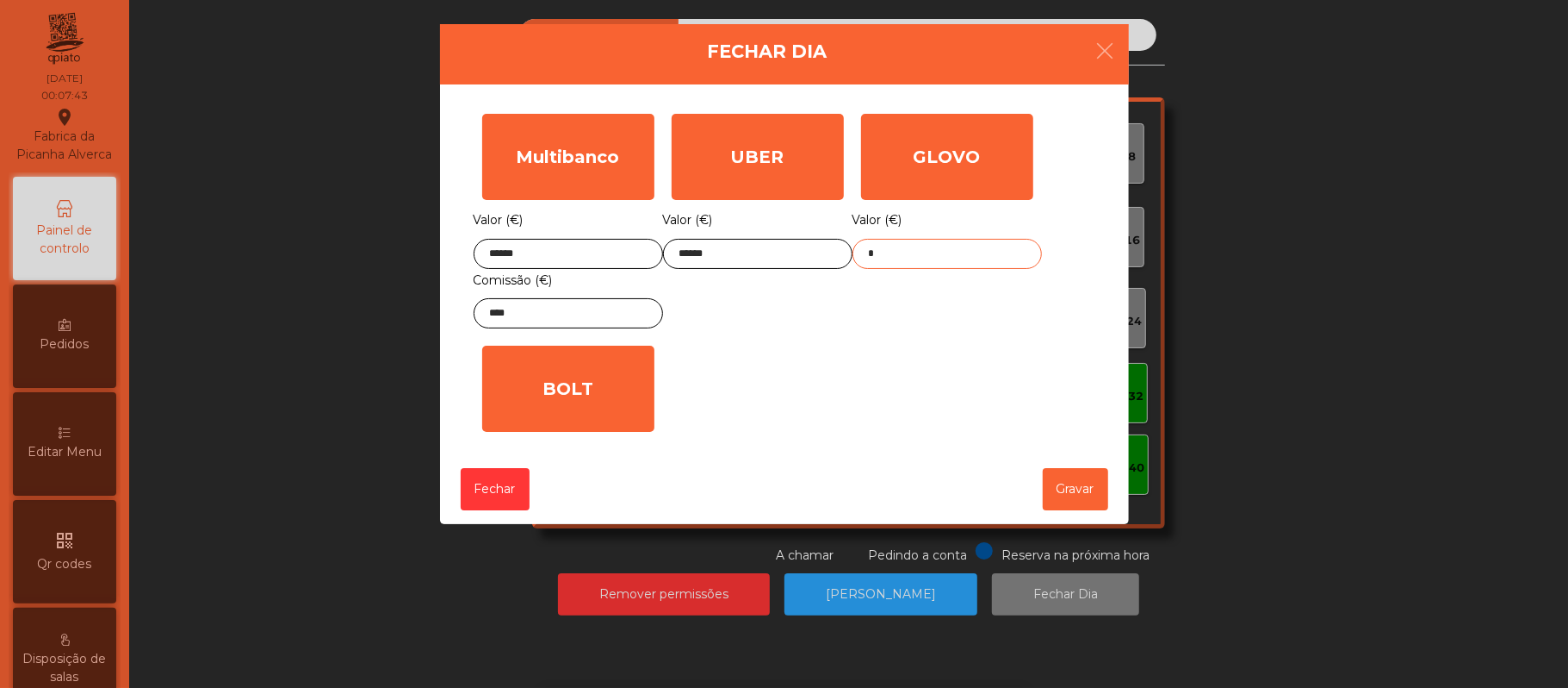
click at [932, 252] on input "*" at bounding box center [946, 253] width 189 height 30
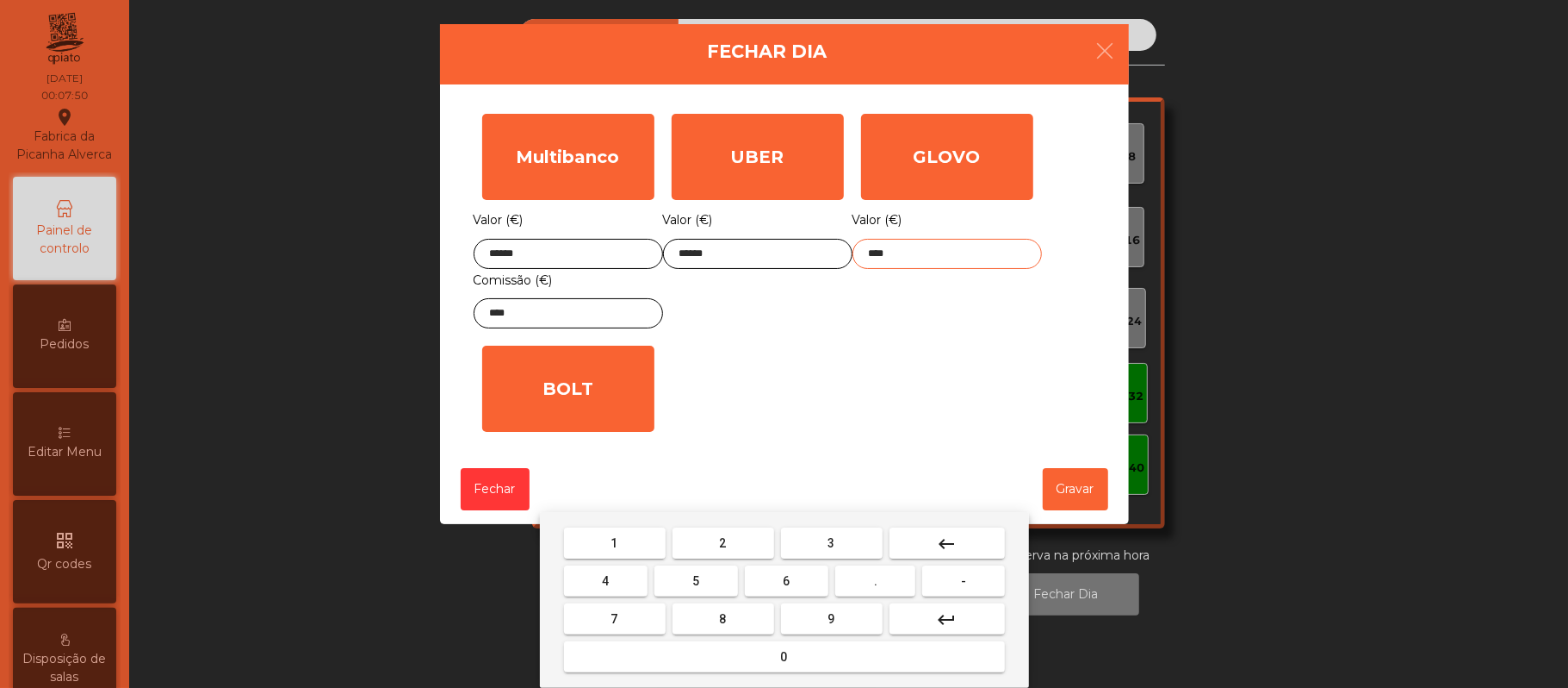
type input "*****"
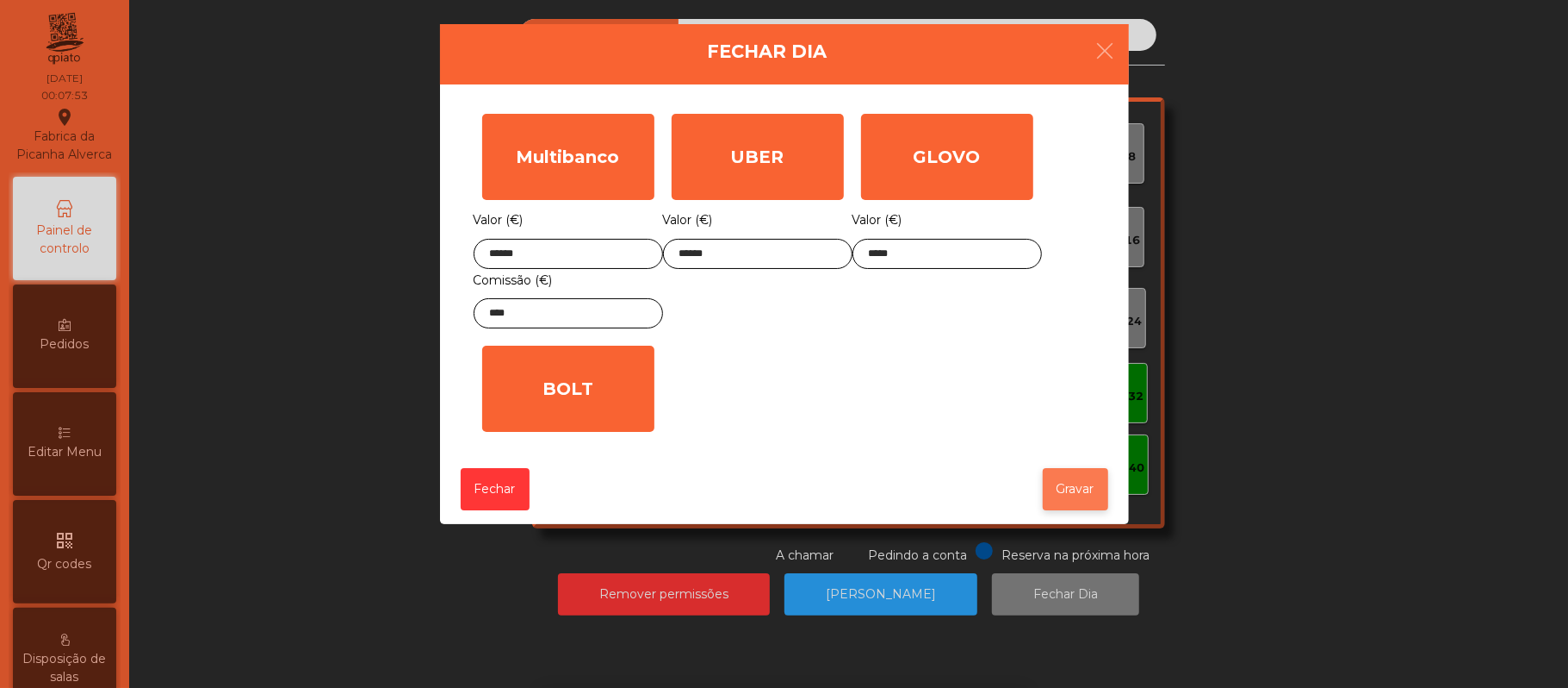
click at [1089, 497] on button "Gravar" at bounding box center [1074, 489] width 65 height 43
